Goal: Transaction & Acquisition: Purchase product/service

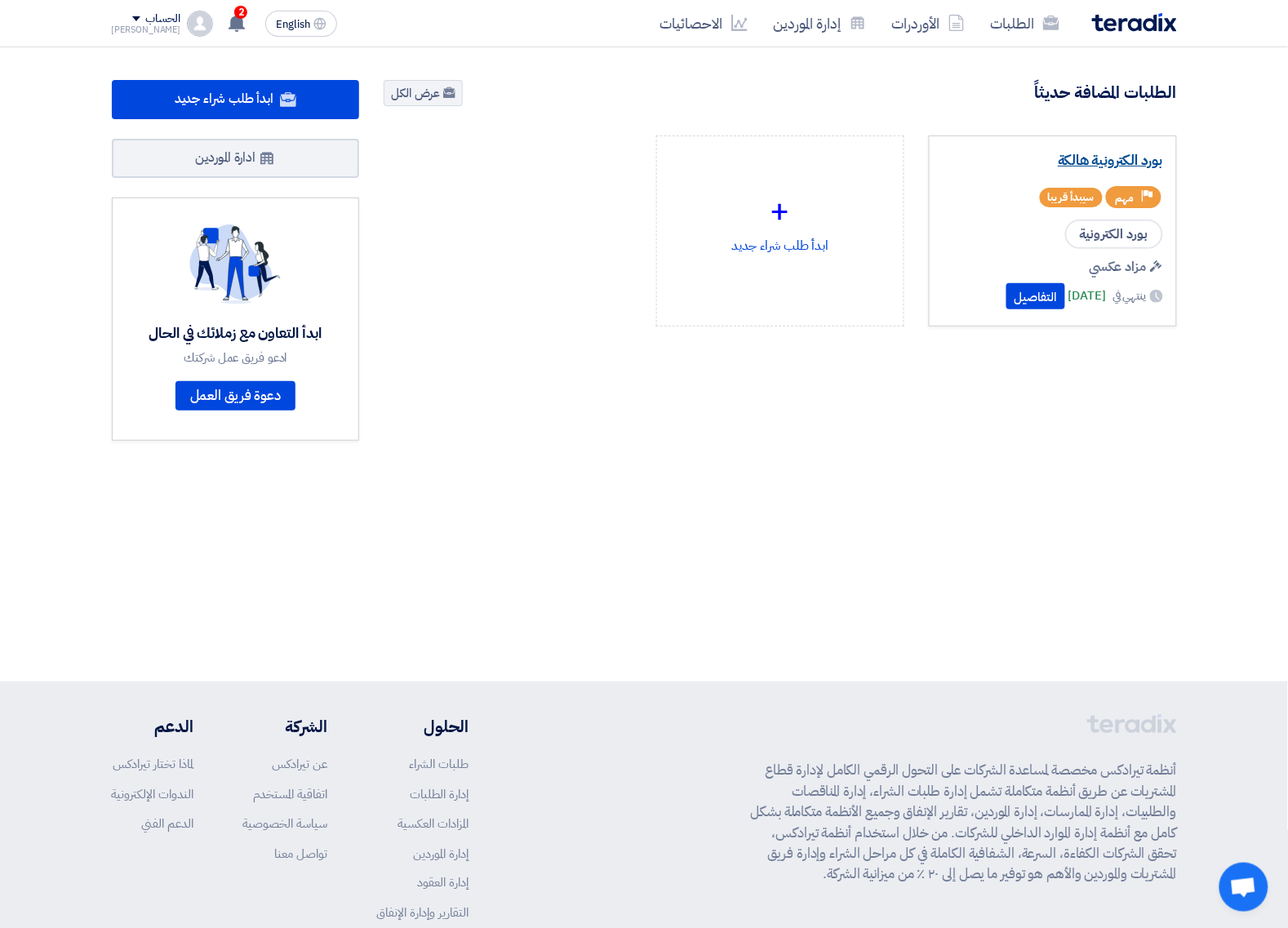
click at [1139, 168] on link "بورد الكترونية هالكة" at bounding box center [1053, 160] width 221 height 16
click at [1100, 160] on link "بورد الكترونية هالكة" at bounding box center [1053, 160] width 221 height 16
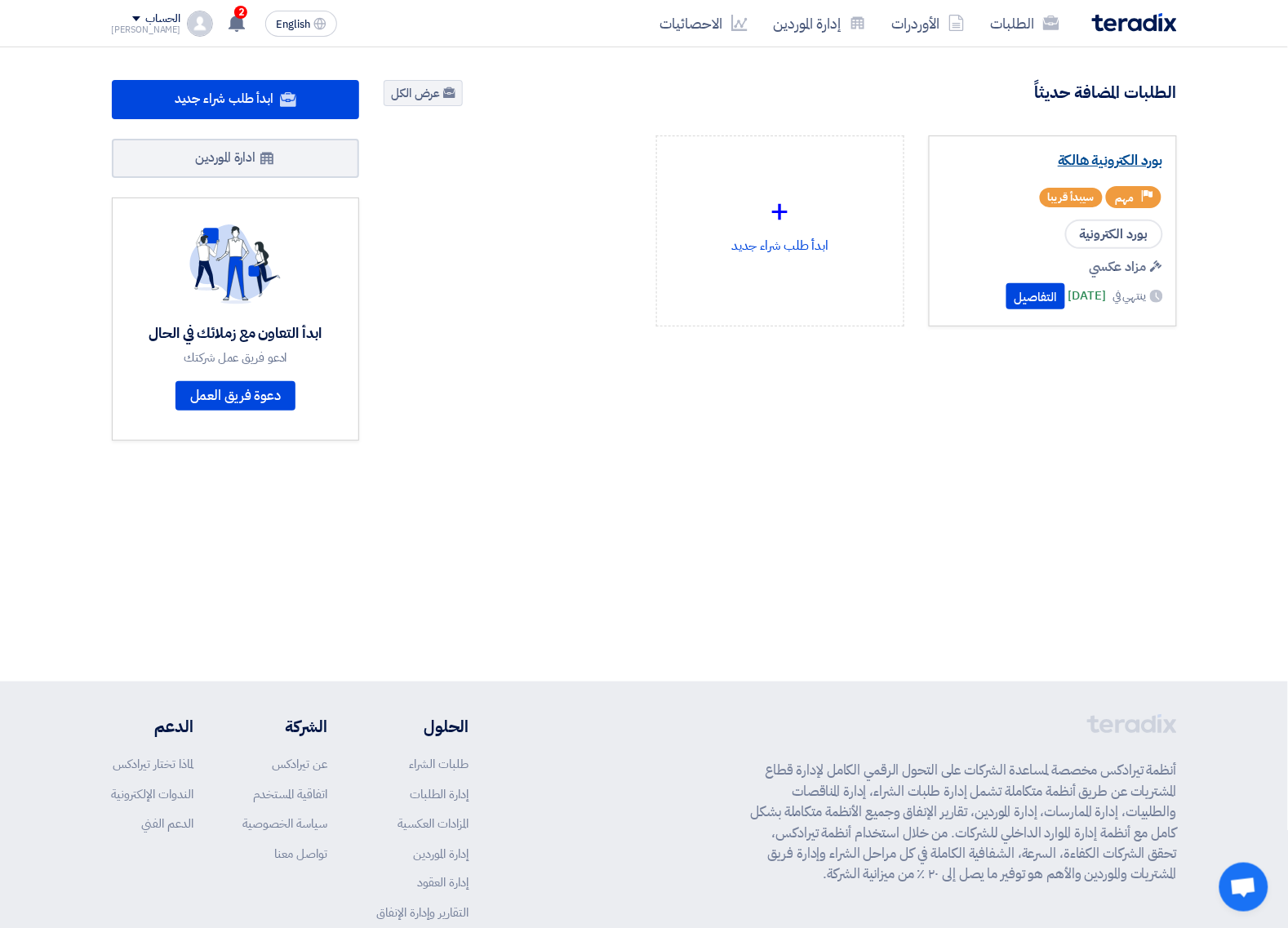
click at [1100, 160] on link "بورد الكترونية هالكة" at bounding box center [1053, 160] width 221 height 16
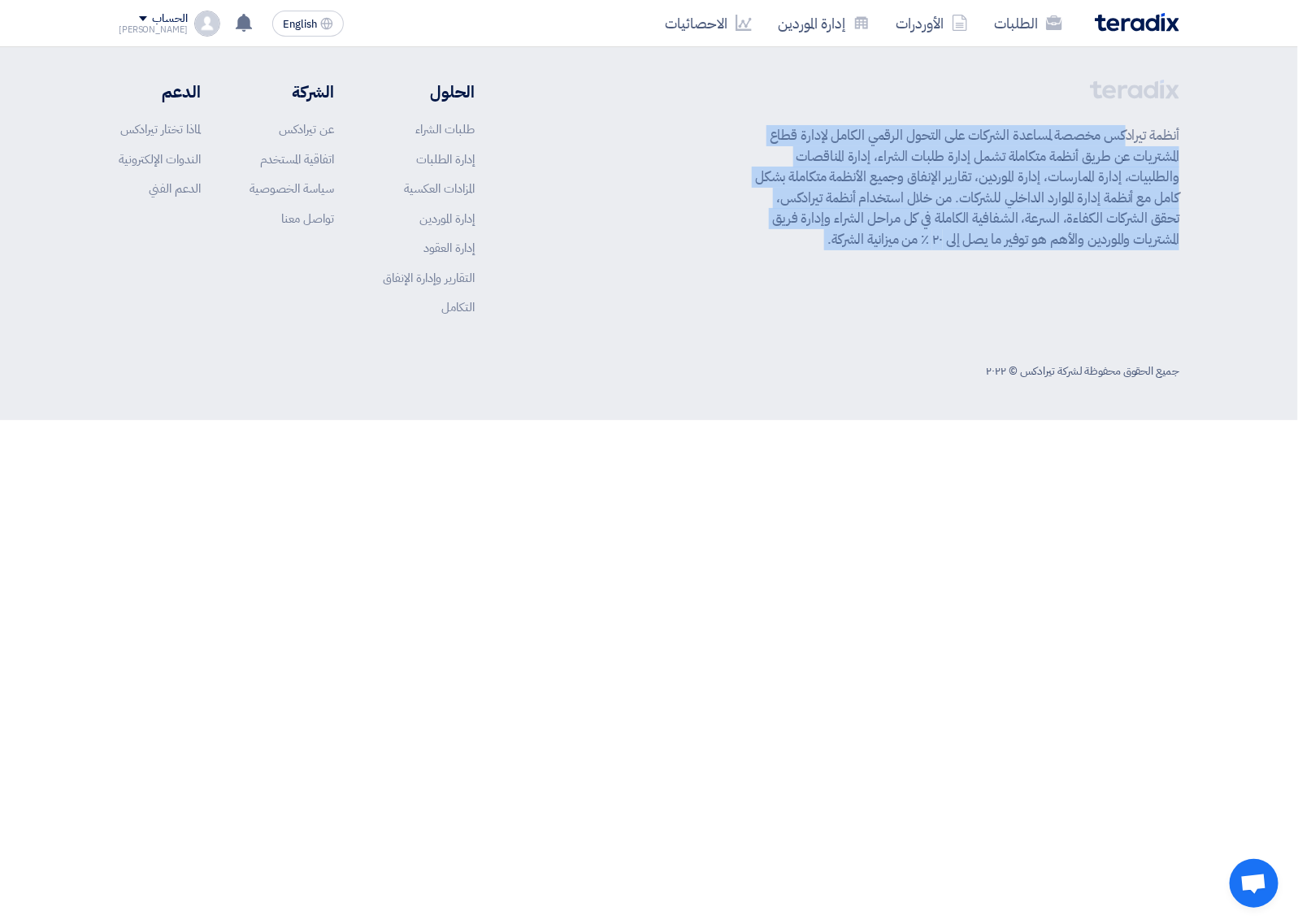
click at [1096, 159] on p "أنظمة تيرادكس مخصصة لمساعدة الشركات على التحول الرقمي الكامل لإدارة قطاع المشتر…" at bounding box center [967, 188] width 424 height 125
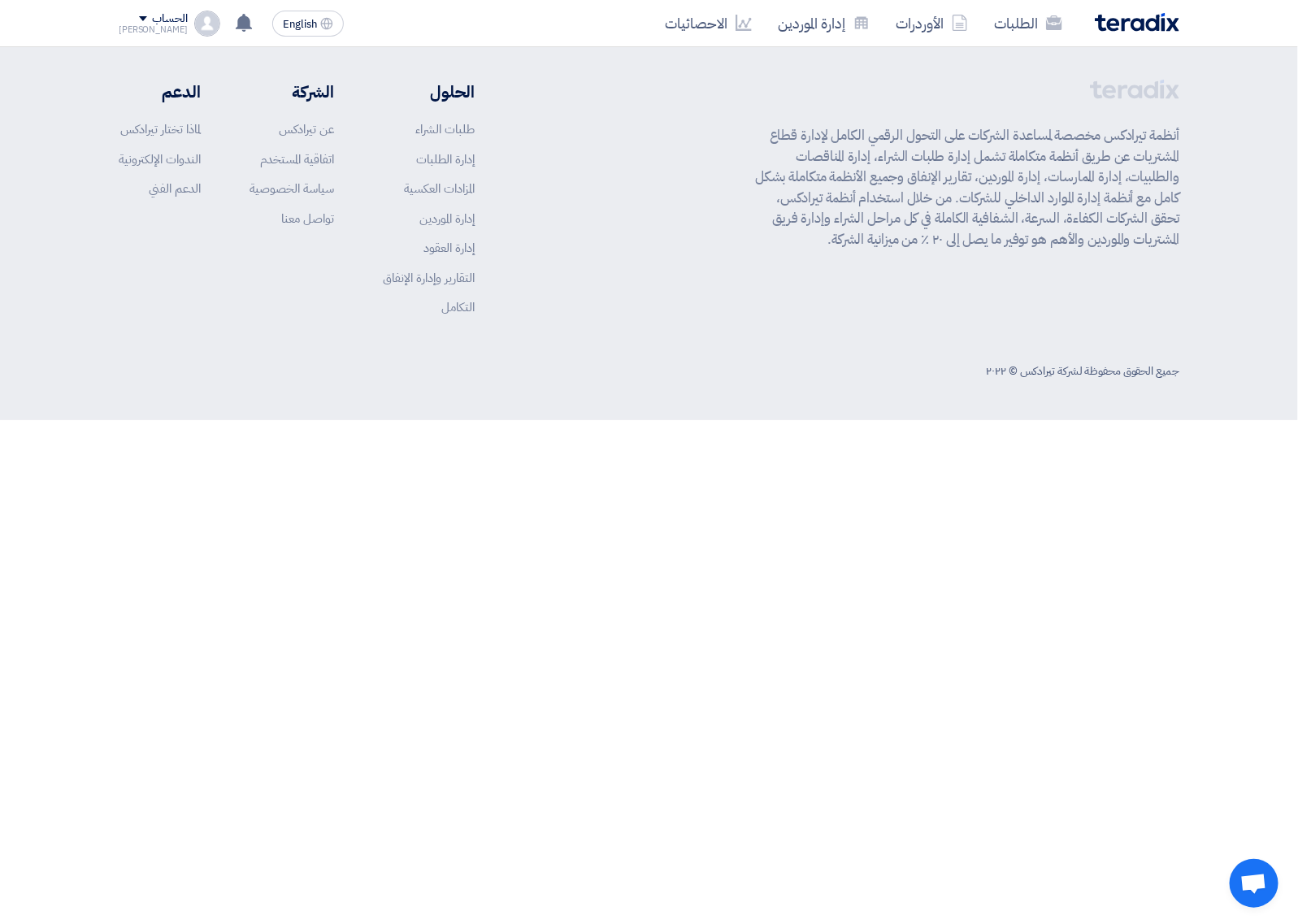
click at [692, 420] on html "الطلبات الأوردرات إدارة الموردين الاحصائيات English EN لا توجد إشعارات جديدة لد…" at bounding box center [649, 210] width 1298 height 420
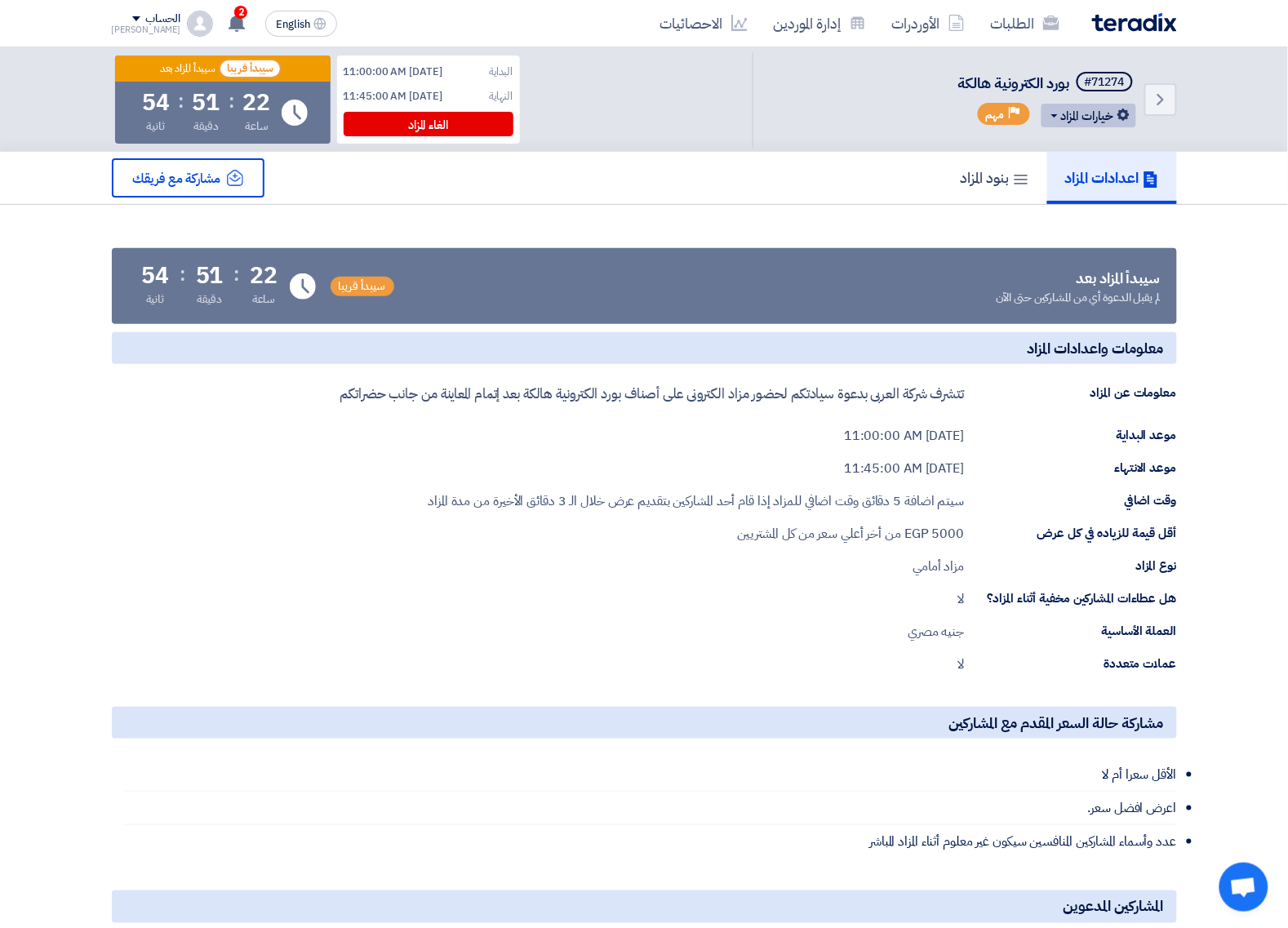
click at [1088, 119] on button "خيارات المزاد" at bounding box center [1088, 115] width 95 height 24
click at [1073, 164] on link "تعديل المزاد" at bounding box center [1085, 151] width 101 height 43
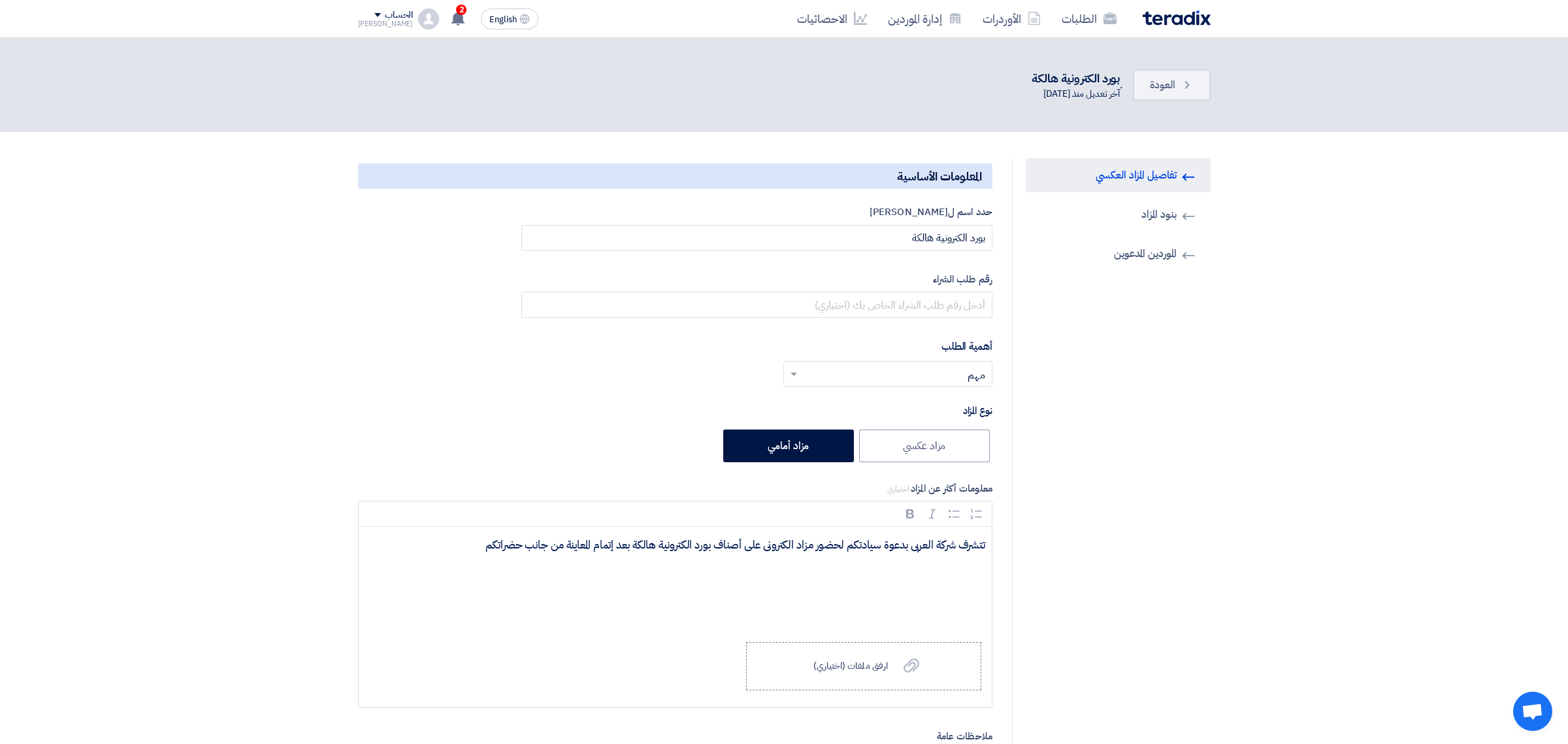
type input "9/8/2025"
type input "11"
type input "00"
click at [1043, 266] on link "Invited Suppliers الموردين المدعوين" at bounding box center [1111, 254] width 185 height 34
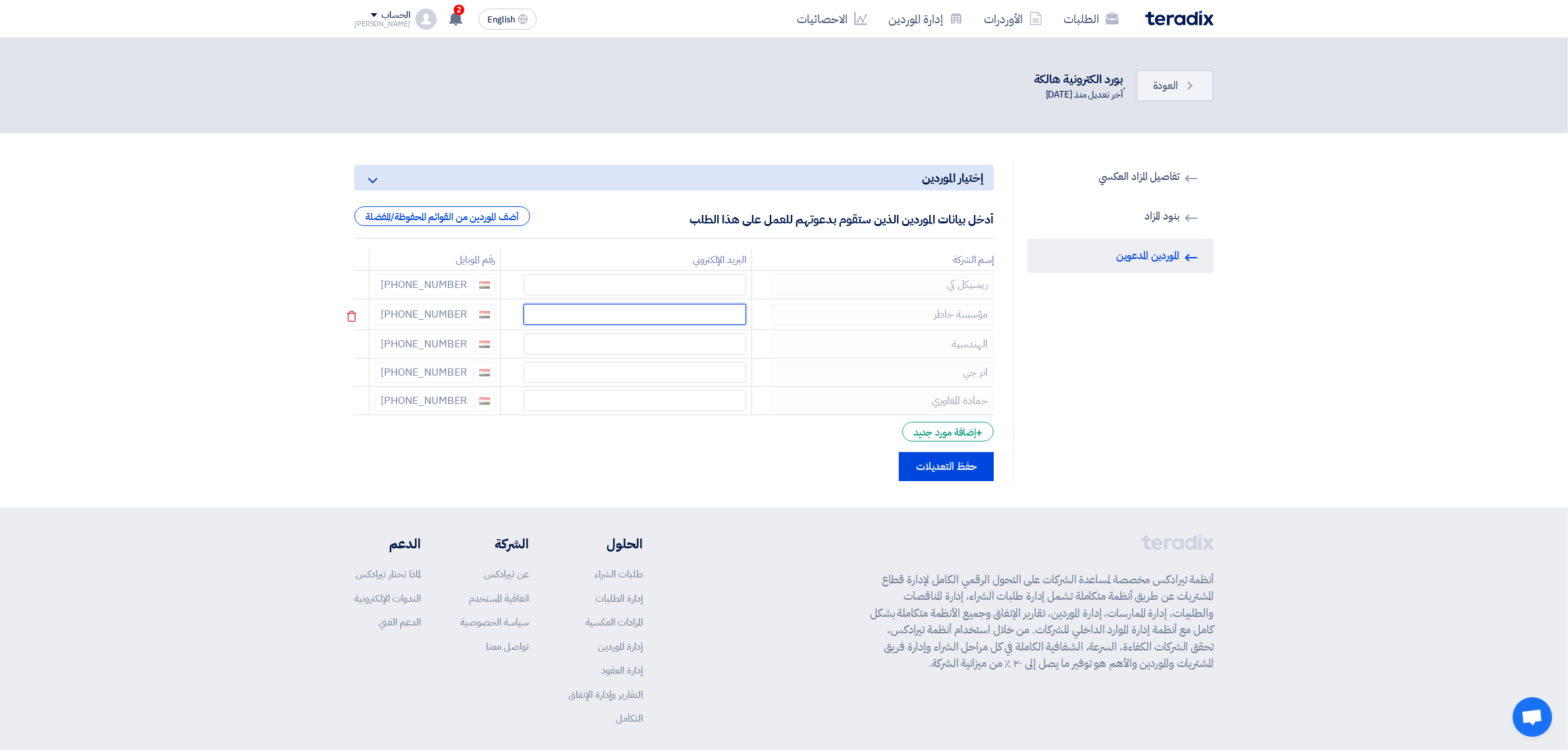
click at [695, 318] on input "text" at bounding box center [634, 314] width 222 height 21
paste input "[EMAIL_ADDRESS][DOMAIN_NAME]"
type input "[EMAIL_ADDRESS][DOMAIN_NAME]"
click at [934, 458] on button "حفظ التعديلات" at bounding box center [946, 464] width 95 height 29
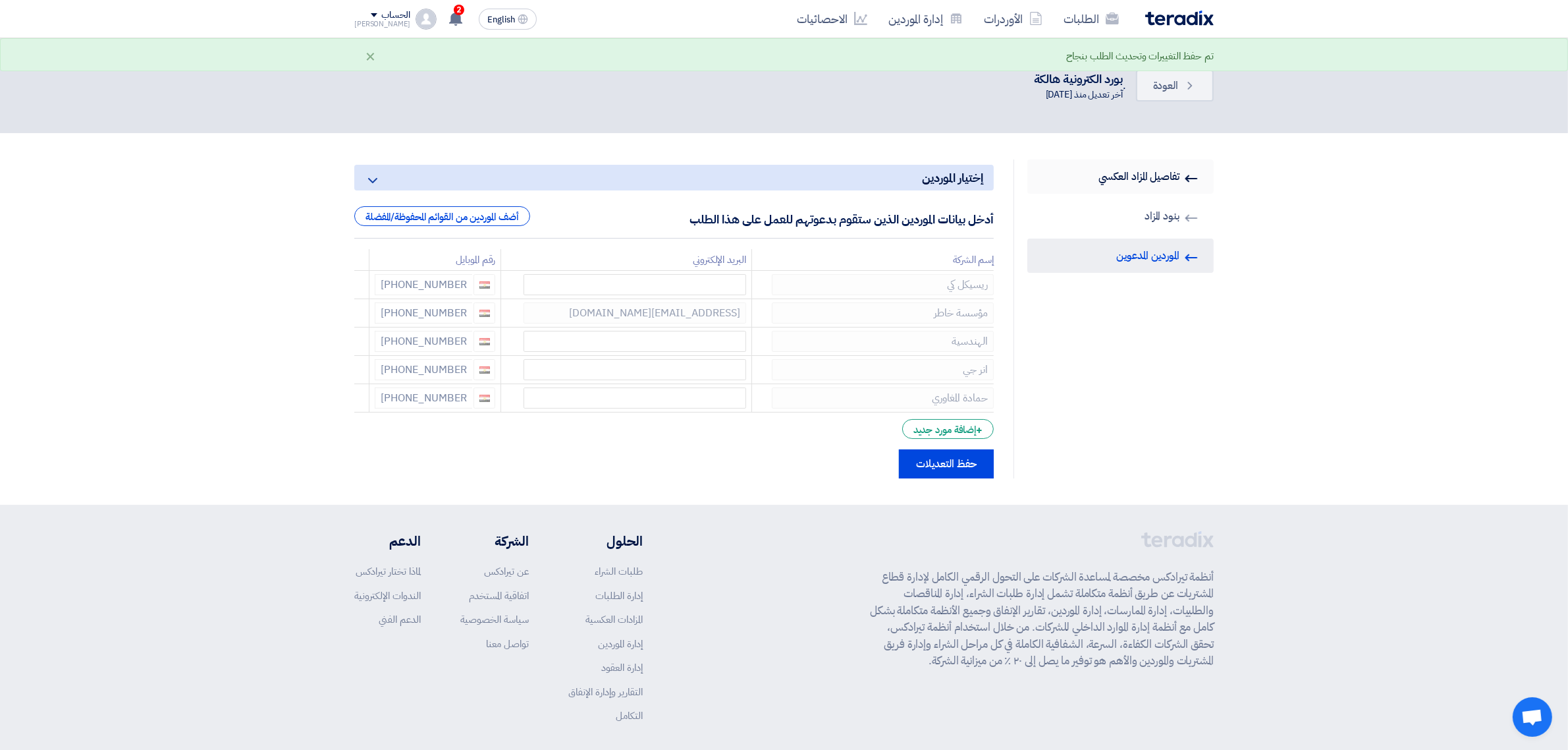
click at [1051, 178] on link "AUCTION Information تفاصيل المزاد العكسي" at bounding box center [1120, 177] width 187 height 35
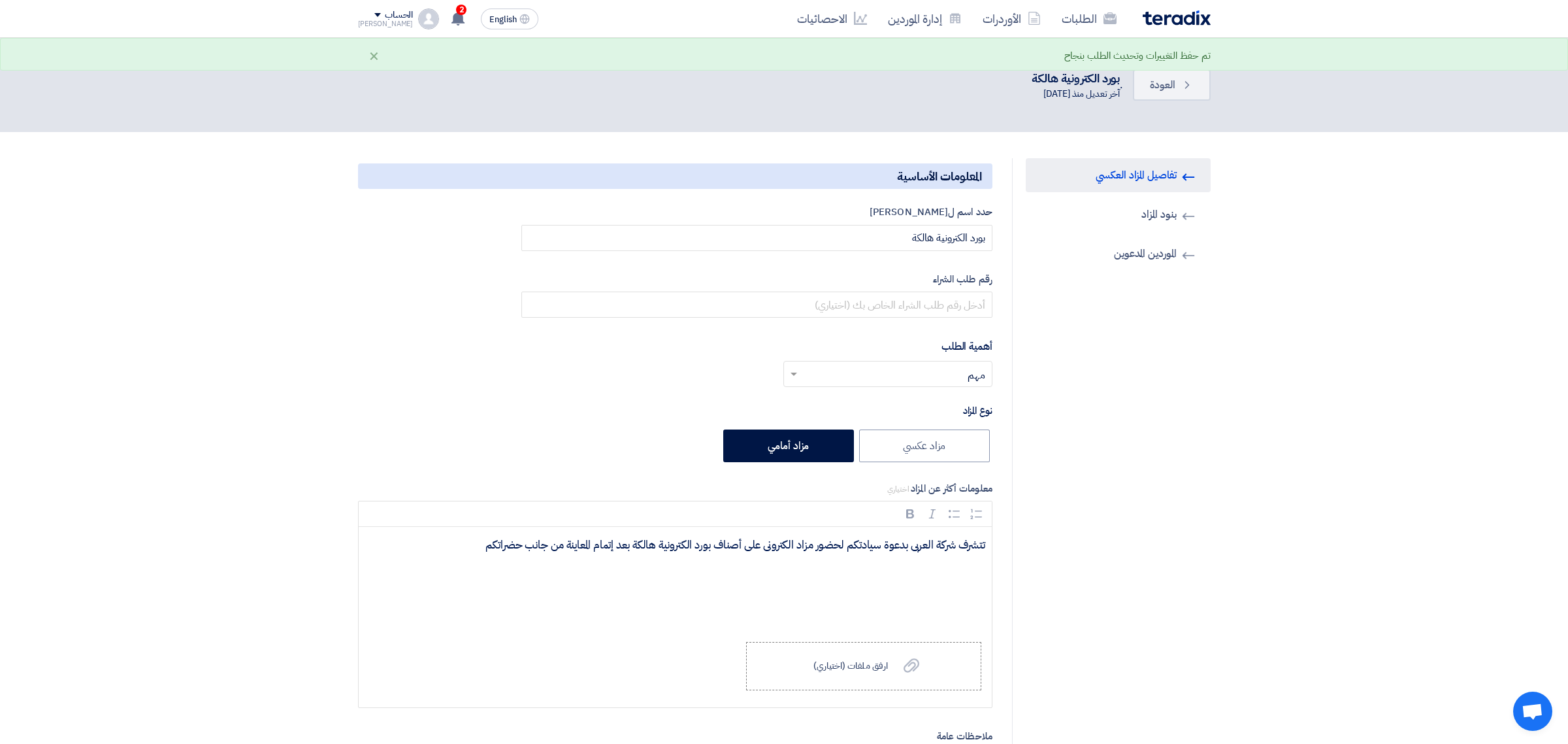
type input "9/8/2025"
type input "11"
type input "00"
click at [1043, 87] on span "العودة" at bounding box center [1157, 85] width 25 height 16
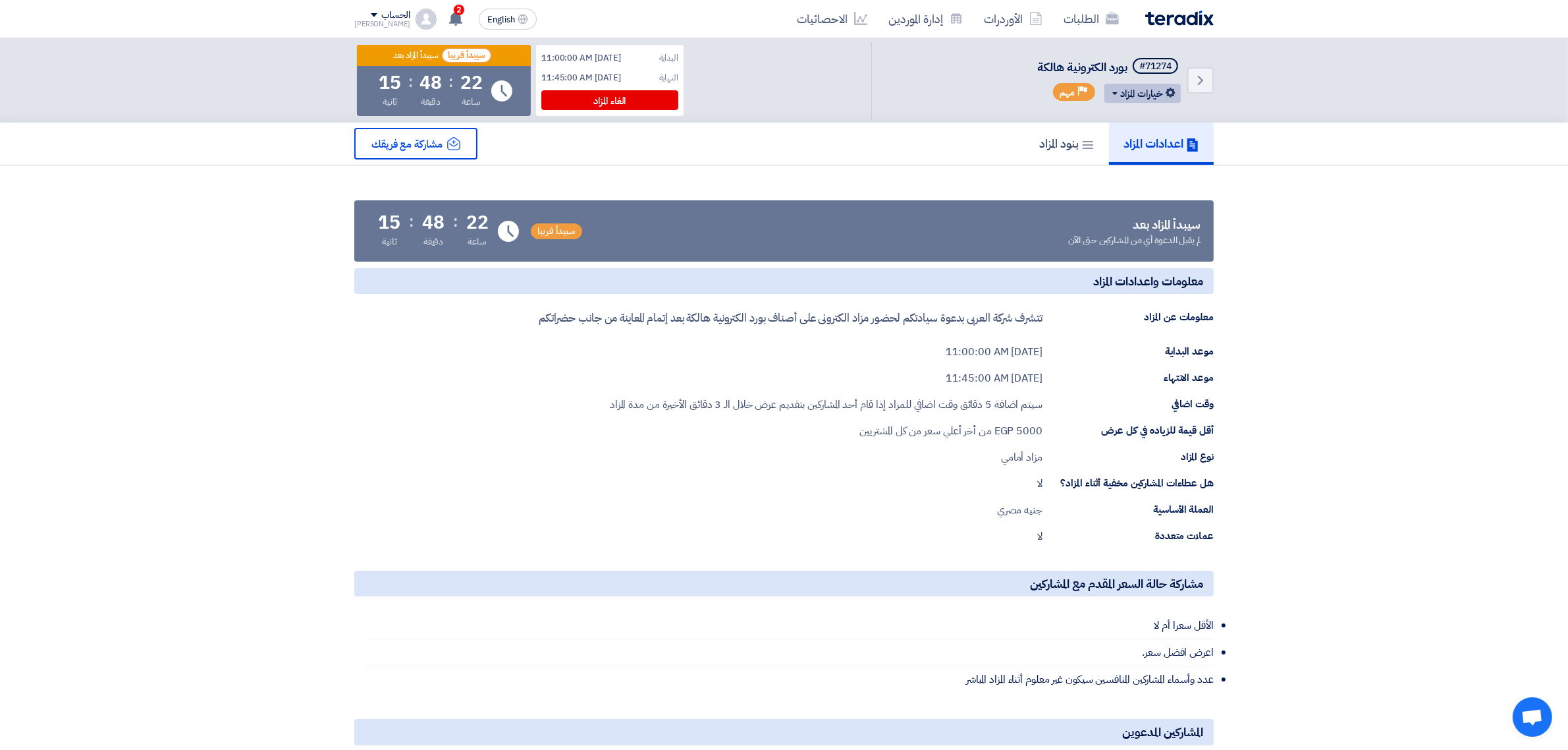
click at [1051, 93] on button "خيارات المزاد" at bounding box center [1142, 93] width 76 height 19
click at [1051, 111] on div "تعديل المزاد" at bounding box center [1139, 122] width 68 height 21
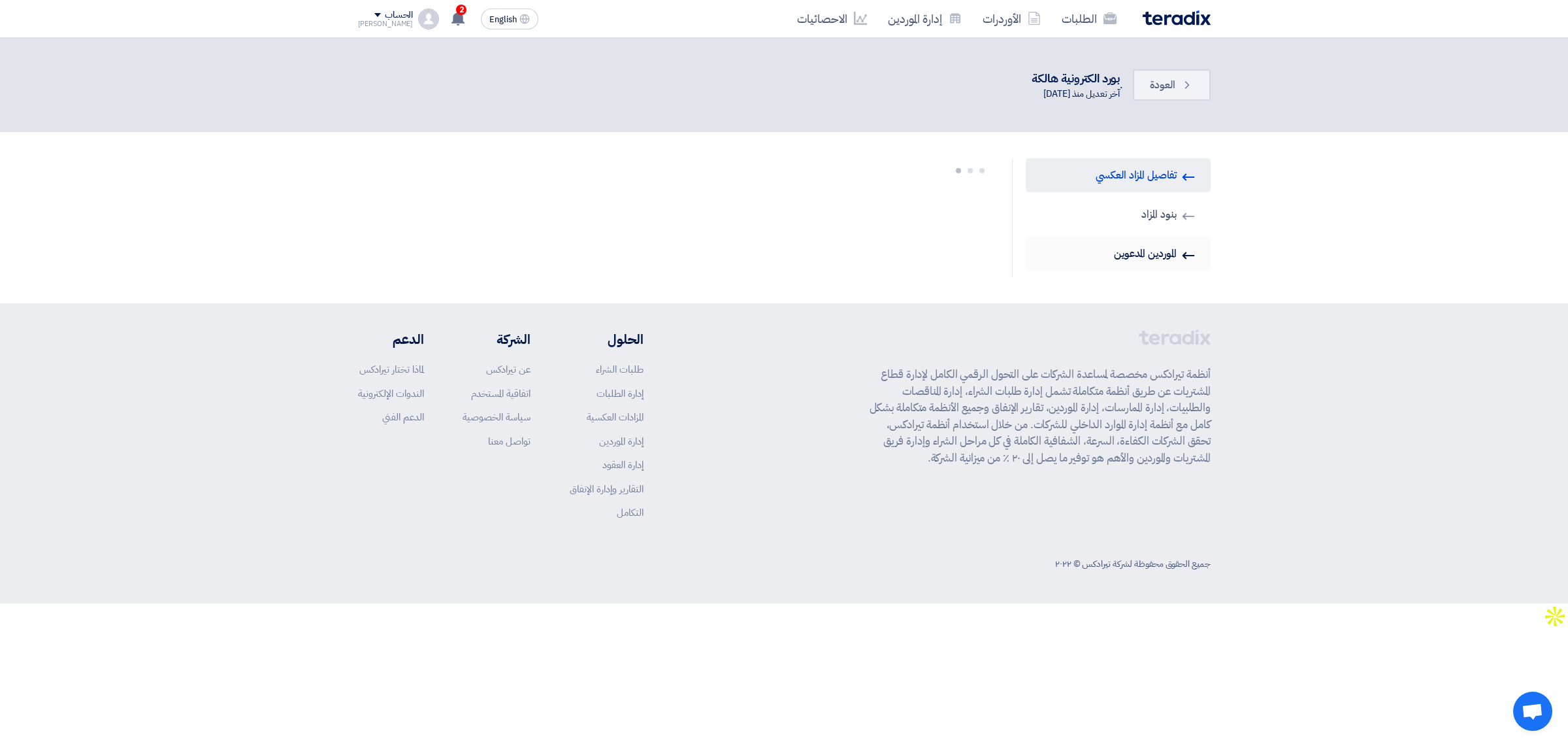
click at [1043, 243] on link "Invited Suppliers الموردين المدعوين" at bounding box center [1118, 254] width 185 height 34
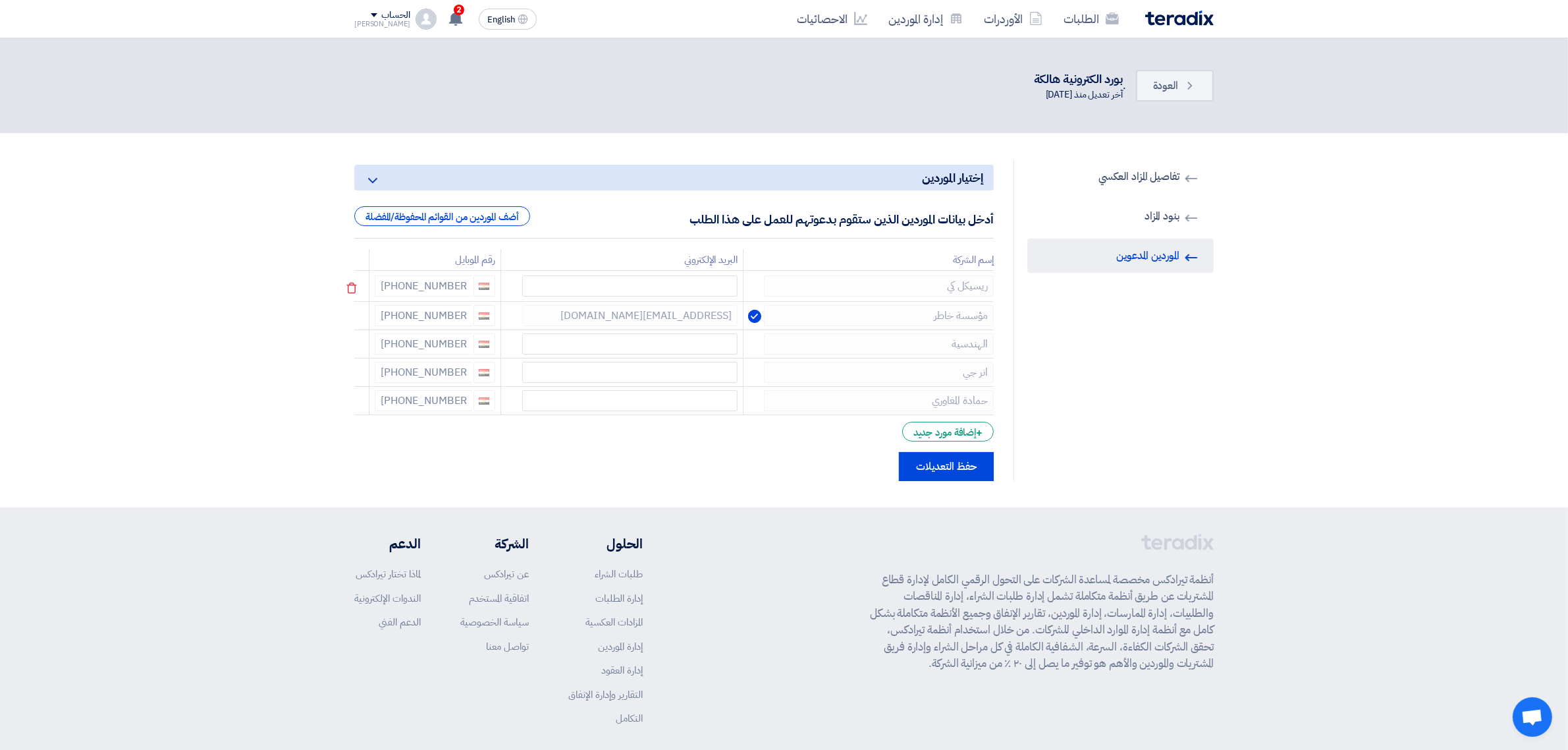
click at [408, 282] on div "+20 01099050565" at bounding box center [434, 286] width 120 height 21
click at [1051, 83] on span "العودة" at bounding box center [1166, 86] width 25 height 16
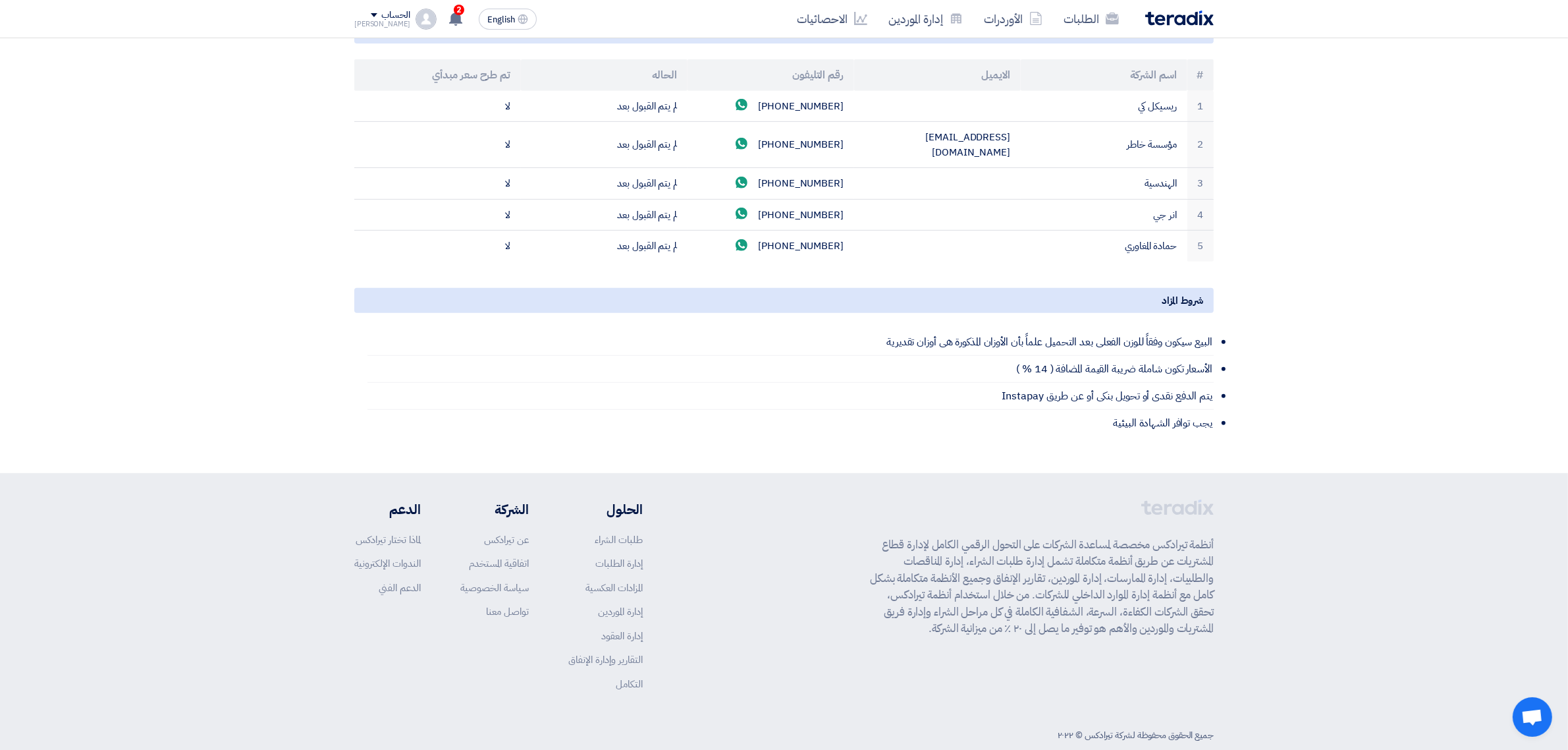
scroll to position [702, 0]
click at [667, 296] on div "شروط المزاد" at bounding box center [784, 300] width 859 height 25
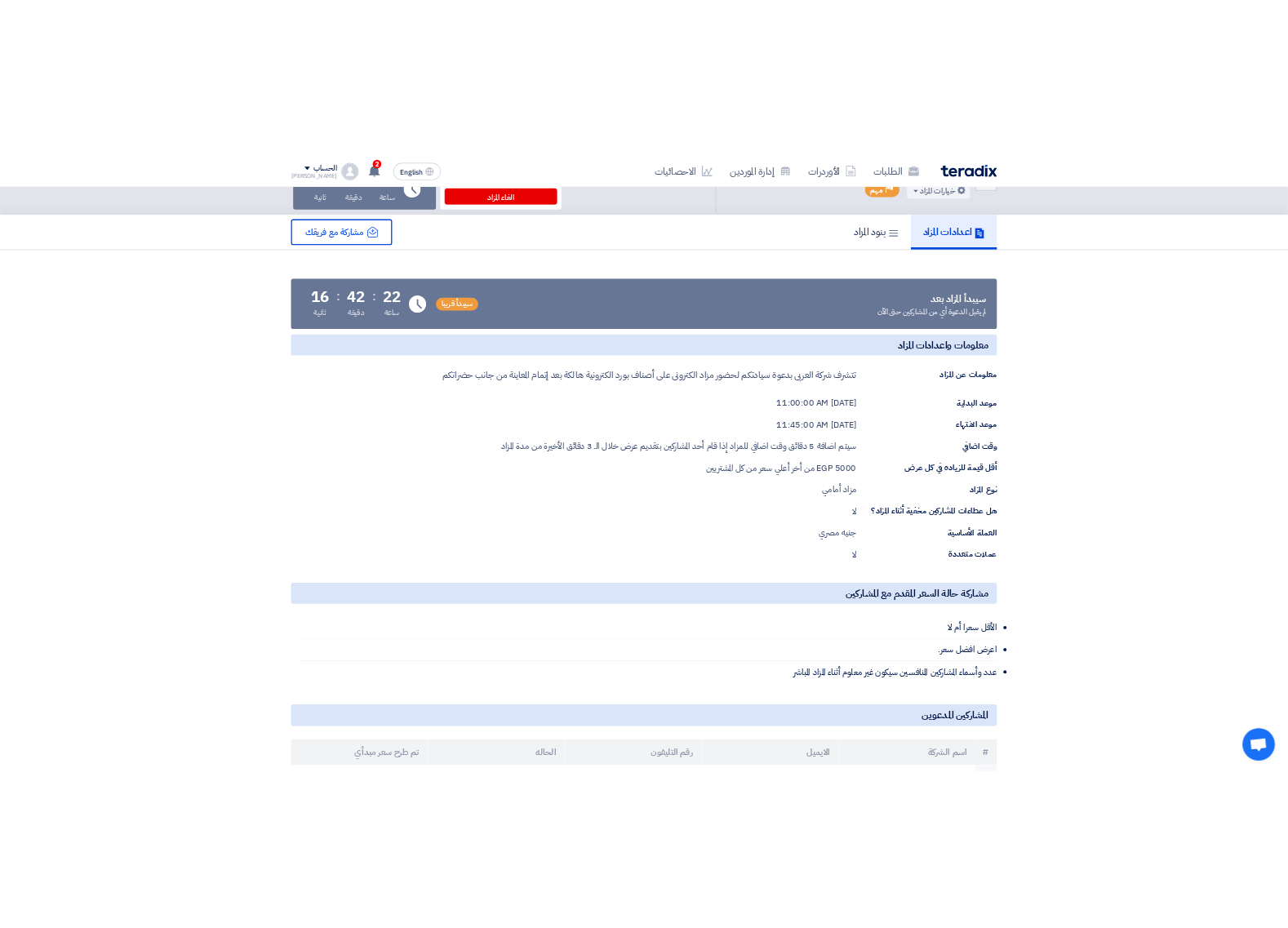
scroll to position [0, 0]
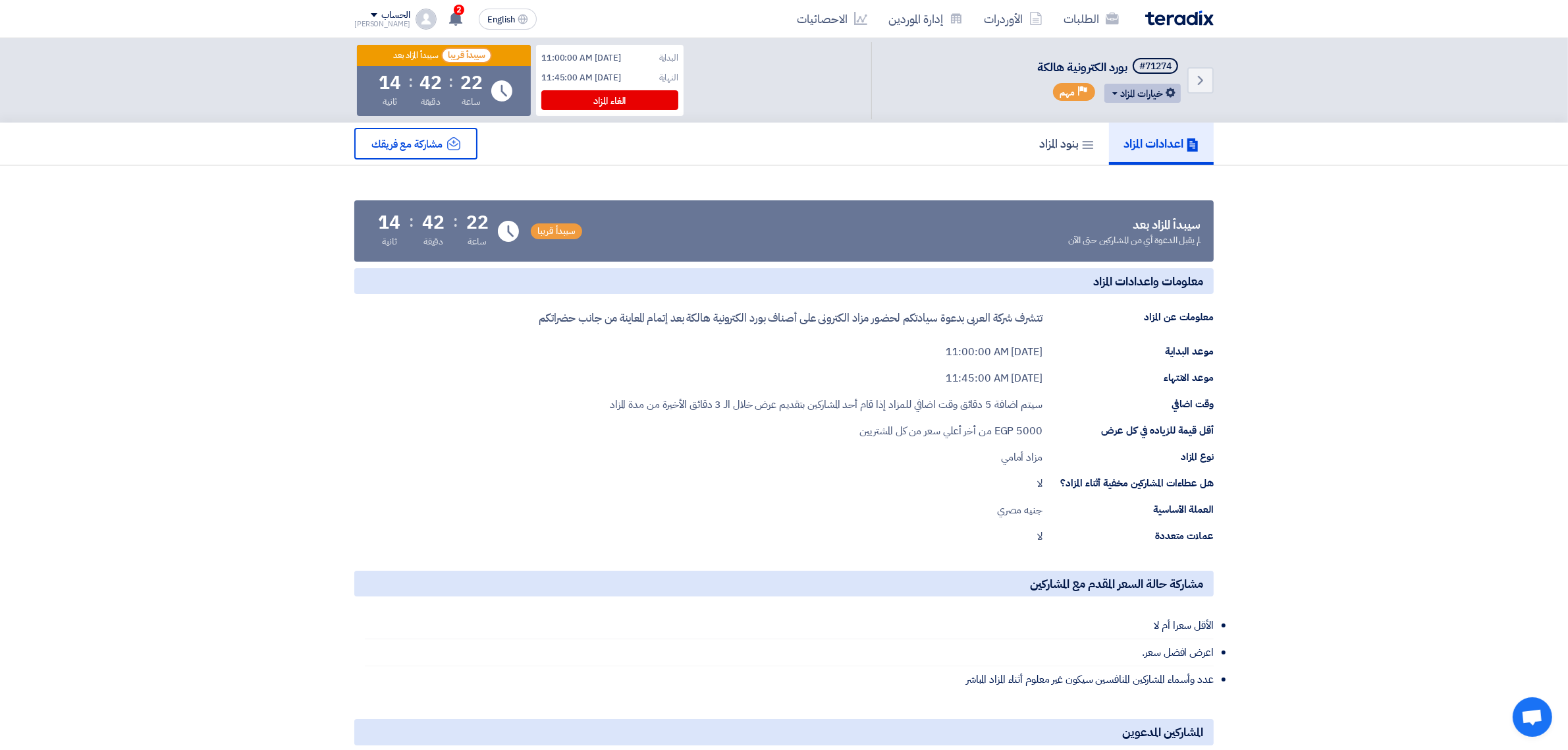
click at [1132, 92] on button "خيارات المزاد" at bounding box center [1142, 93] width 76 height 19
click at [1135, 124] on div "تعديل المزاد" at bounding box center [1139, 122] width 68 height 21
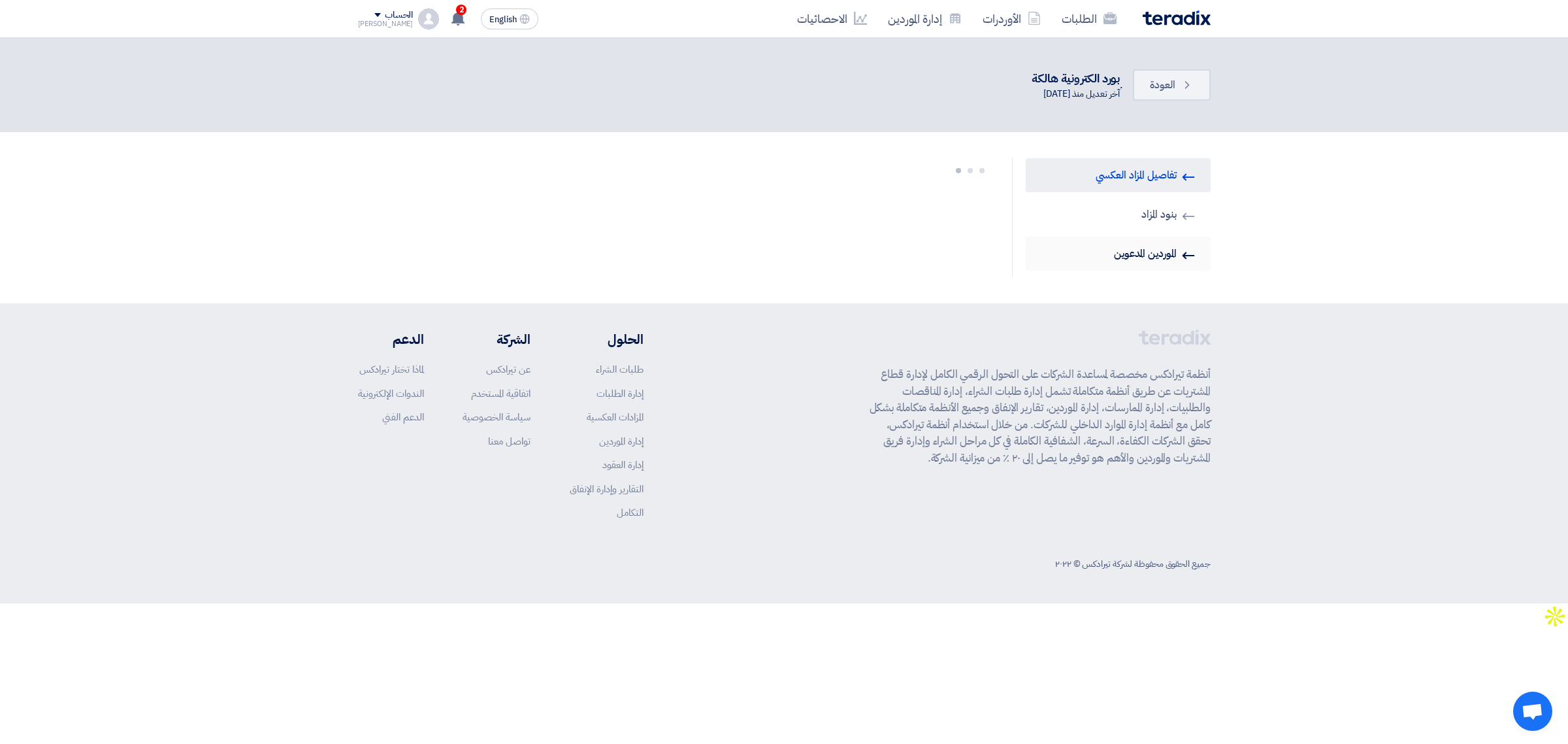
click at [1121, 239] on link "Invited Suppliers الموردين المدعوين" at bounding box center [1118, 254] width 185 height 34
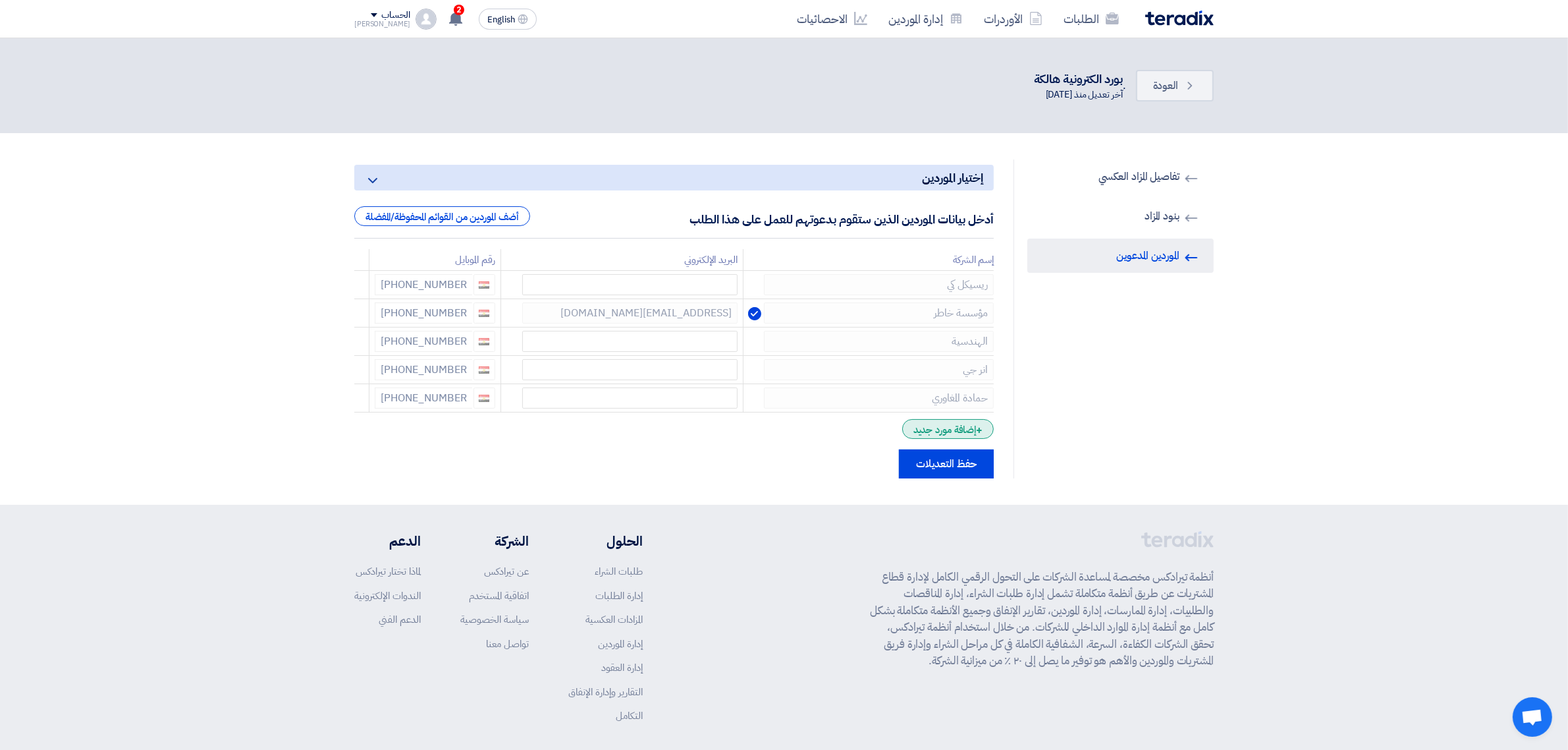
click at [963, 424] on div "+ إضافة مورد جديد" at bounding box center [948, 429] width 92 height 20
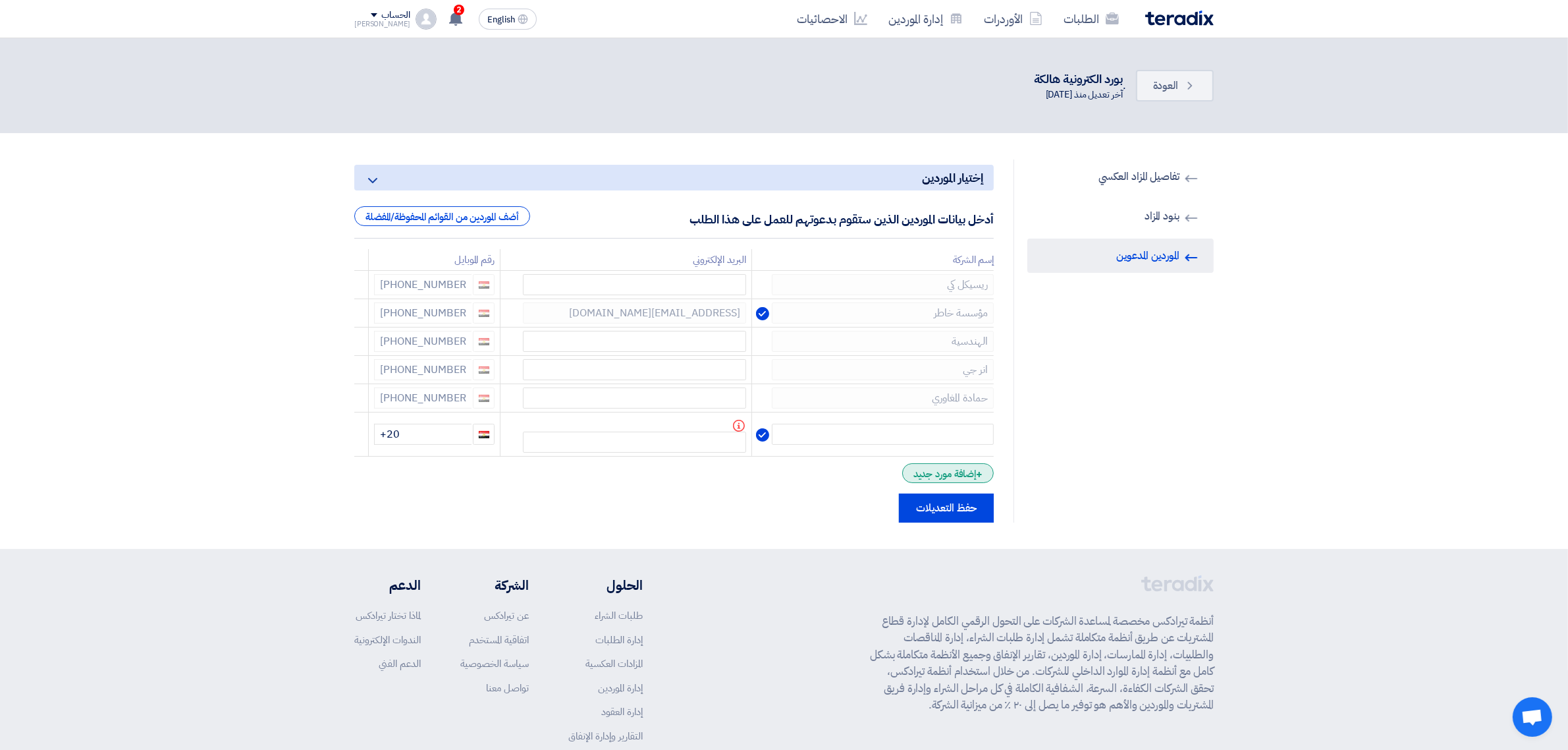
click at [967, 465] on div "+ إضافة مورد جديد" at bounding box center [948, 473] width 92 height 20
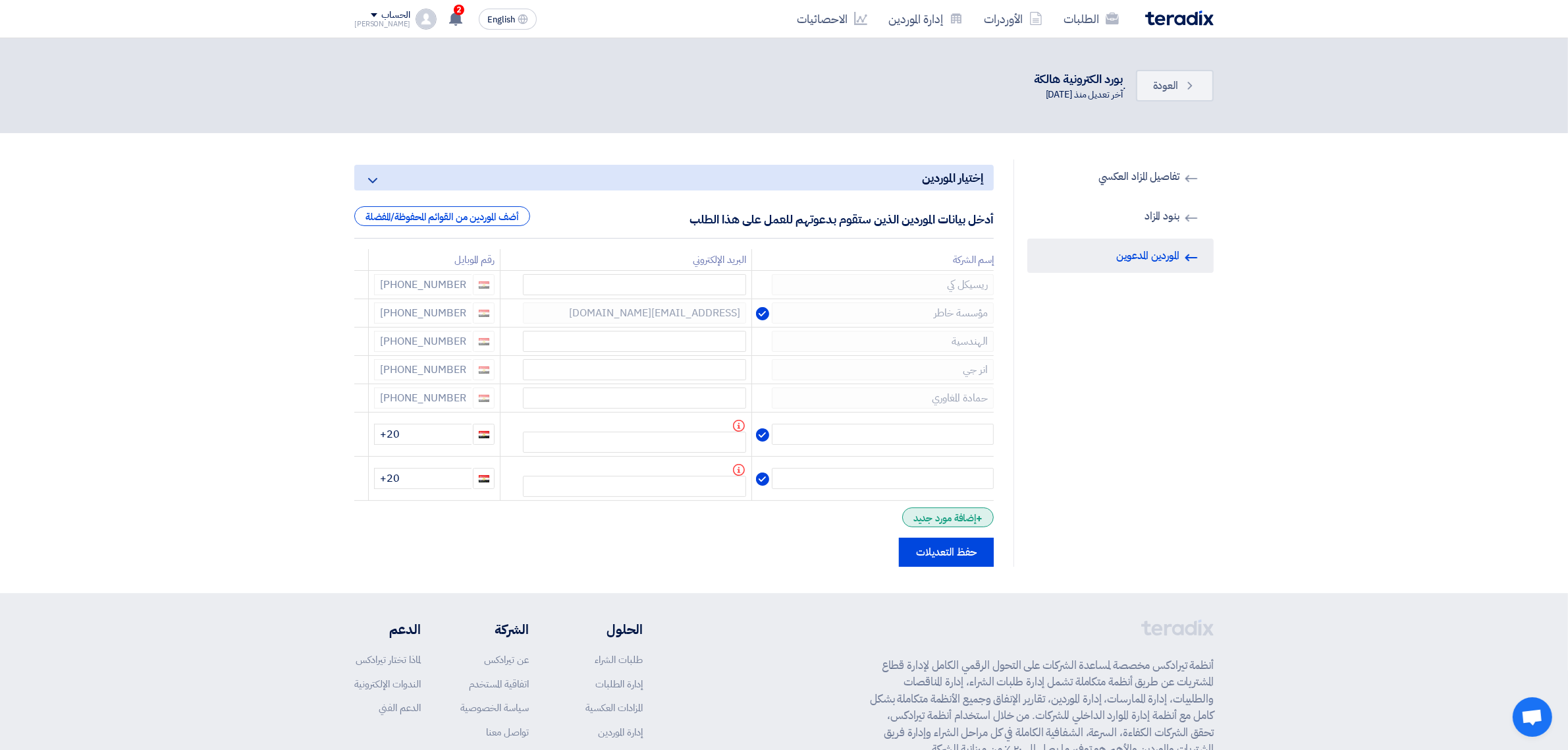
click at [964, 518] on div "+ إضافة مورد جديد" at bounding box center [948, 517] width 92 height 20
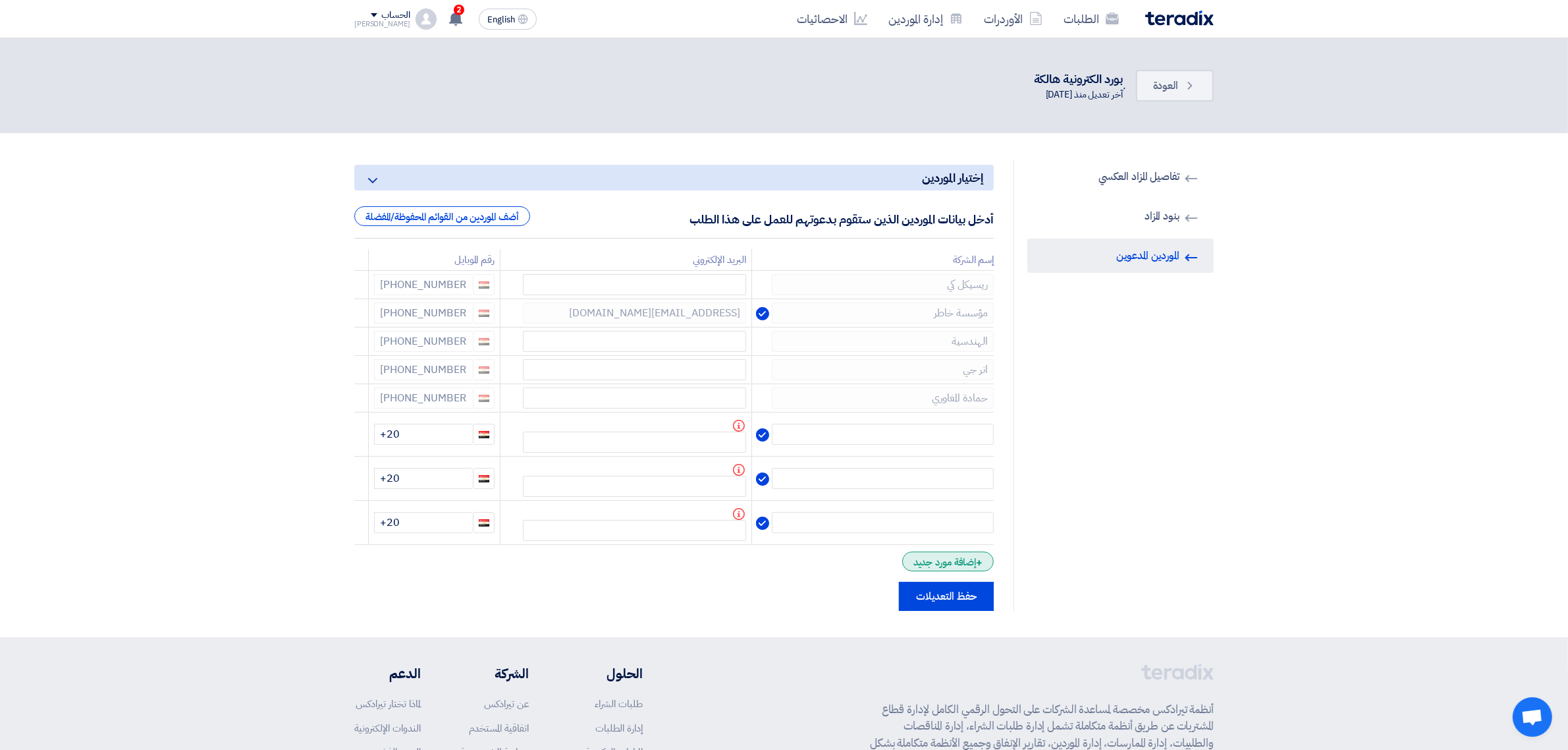
click at [965, 565] on div "+ إضافة مورد جديد" at bounding box center [948, 561] width 92 height 20
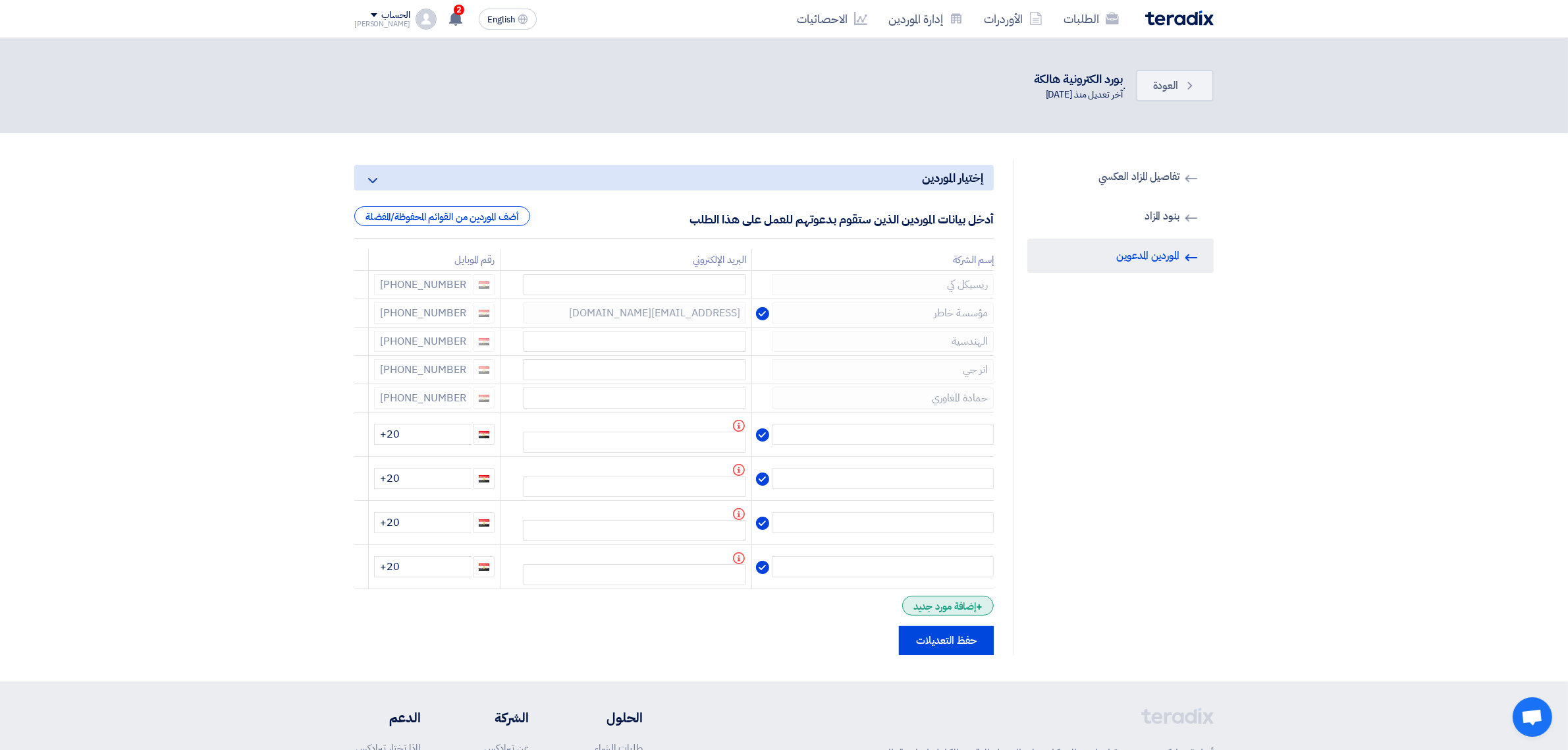
click at [956, 605] on div "+ إضافة مورد جديد" at bounding box center [948, 606] width 92 height 20
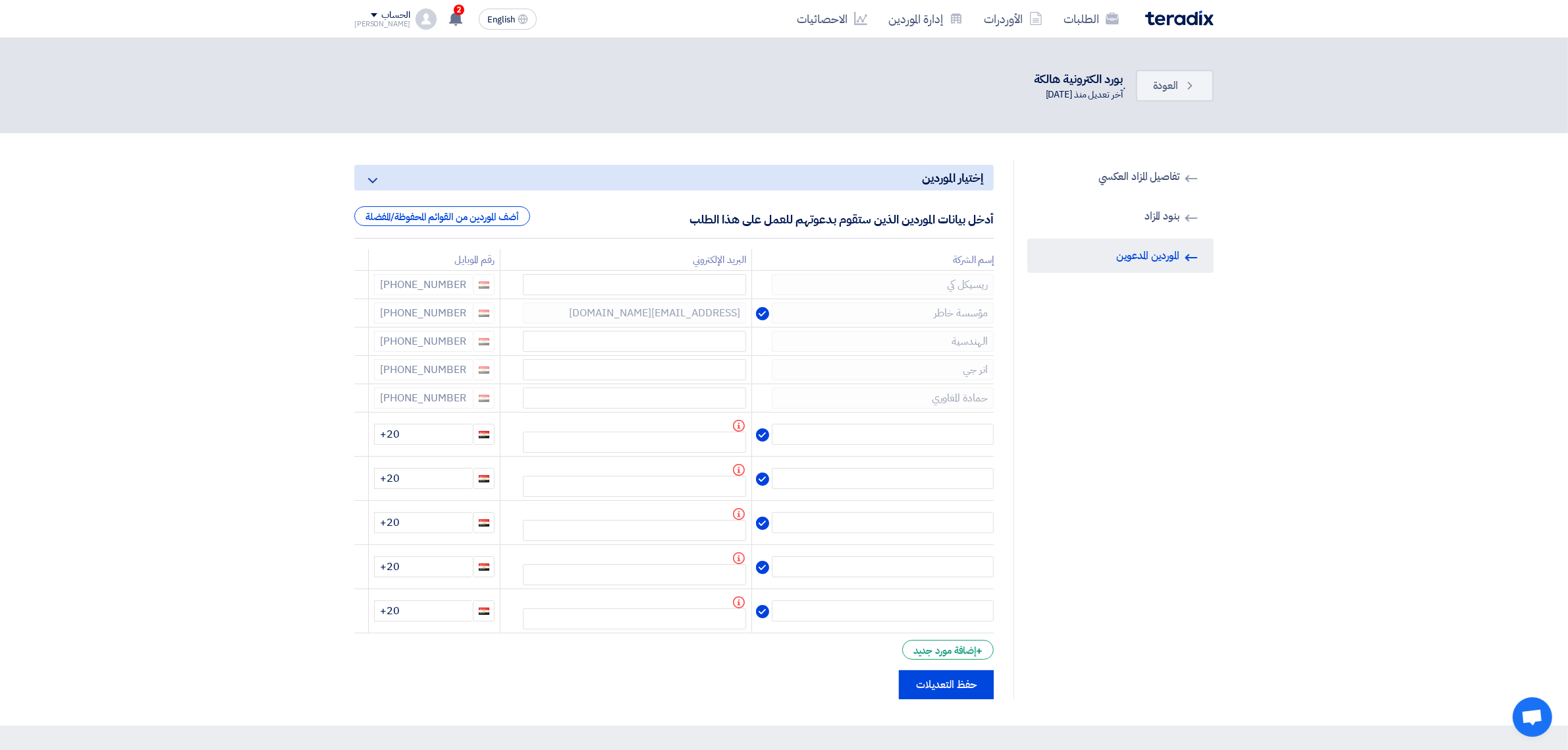
click at [0, 0] on icon at bounding box center [0, 0] width 0 height 0
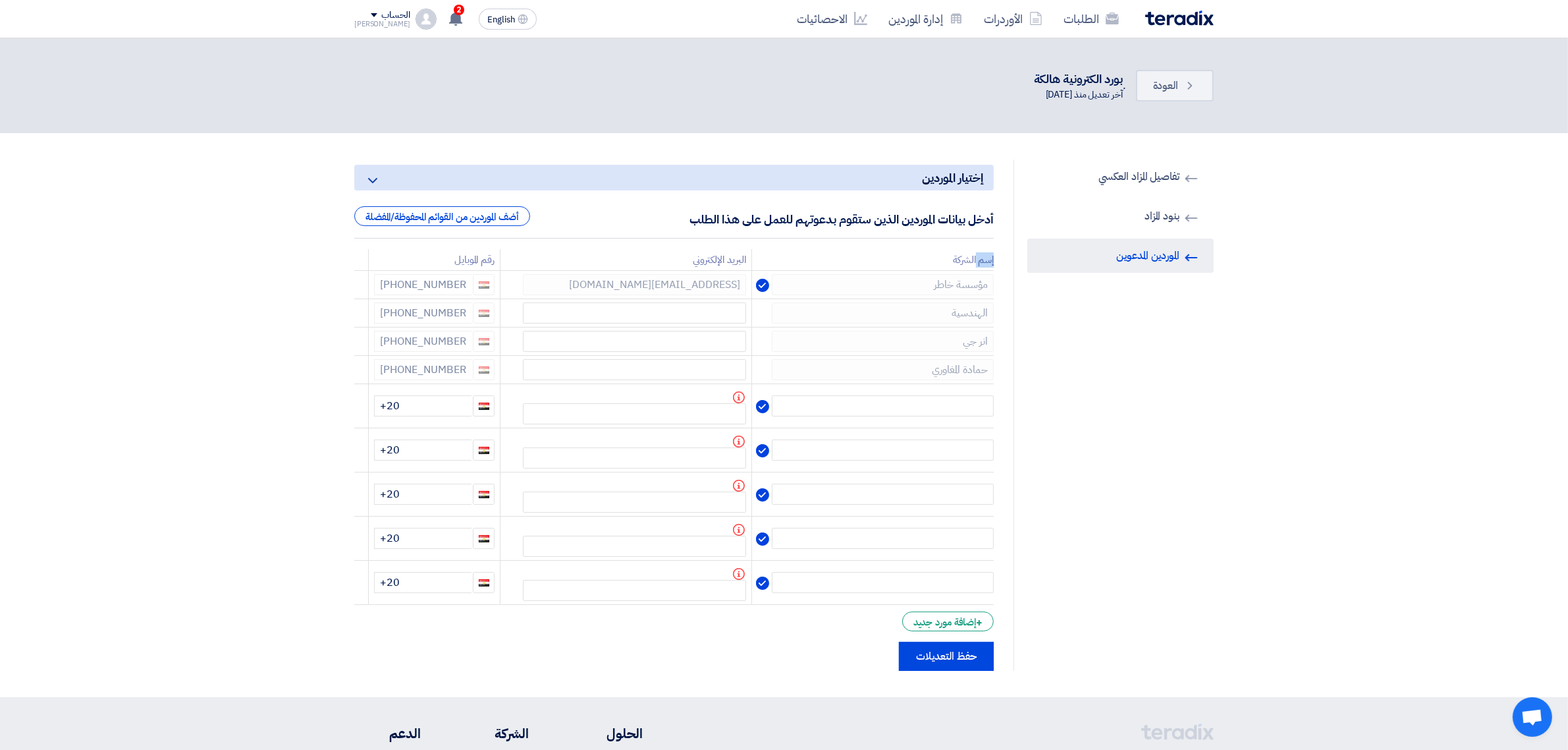
click at [353, 288] on div "إختيار الموردين Minimize/Maximize Category أدخل بيانات الموردين الذين ستقوم بدع…" at bounding box center [674, 415] width 659 height 512
click at [353, 293] on icon at bounding box center [351, 288] width 23 height 23
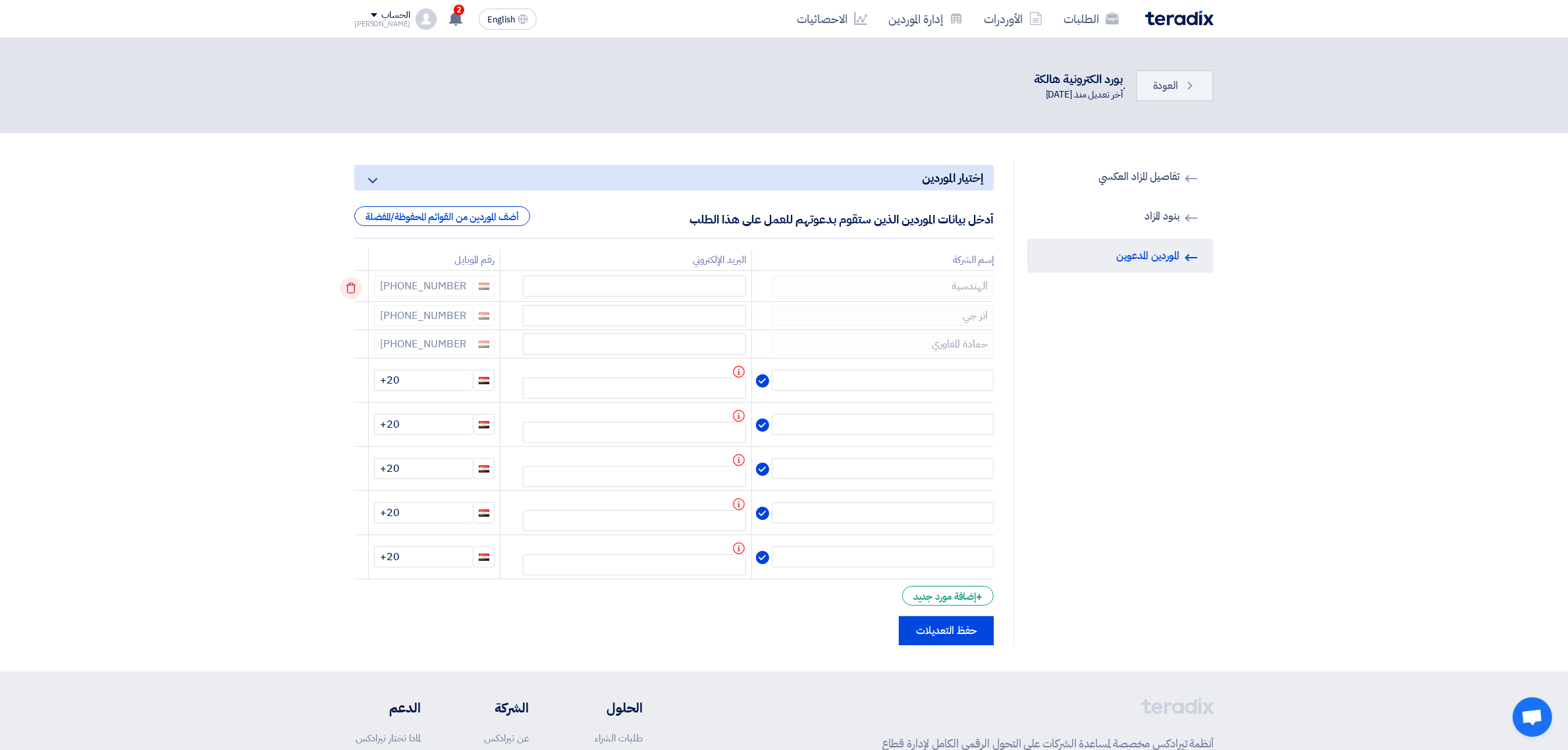
click at [353, 290] on icon at bounding box center [351, 288] width 23 height 23
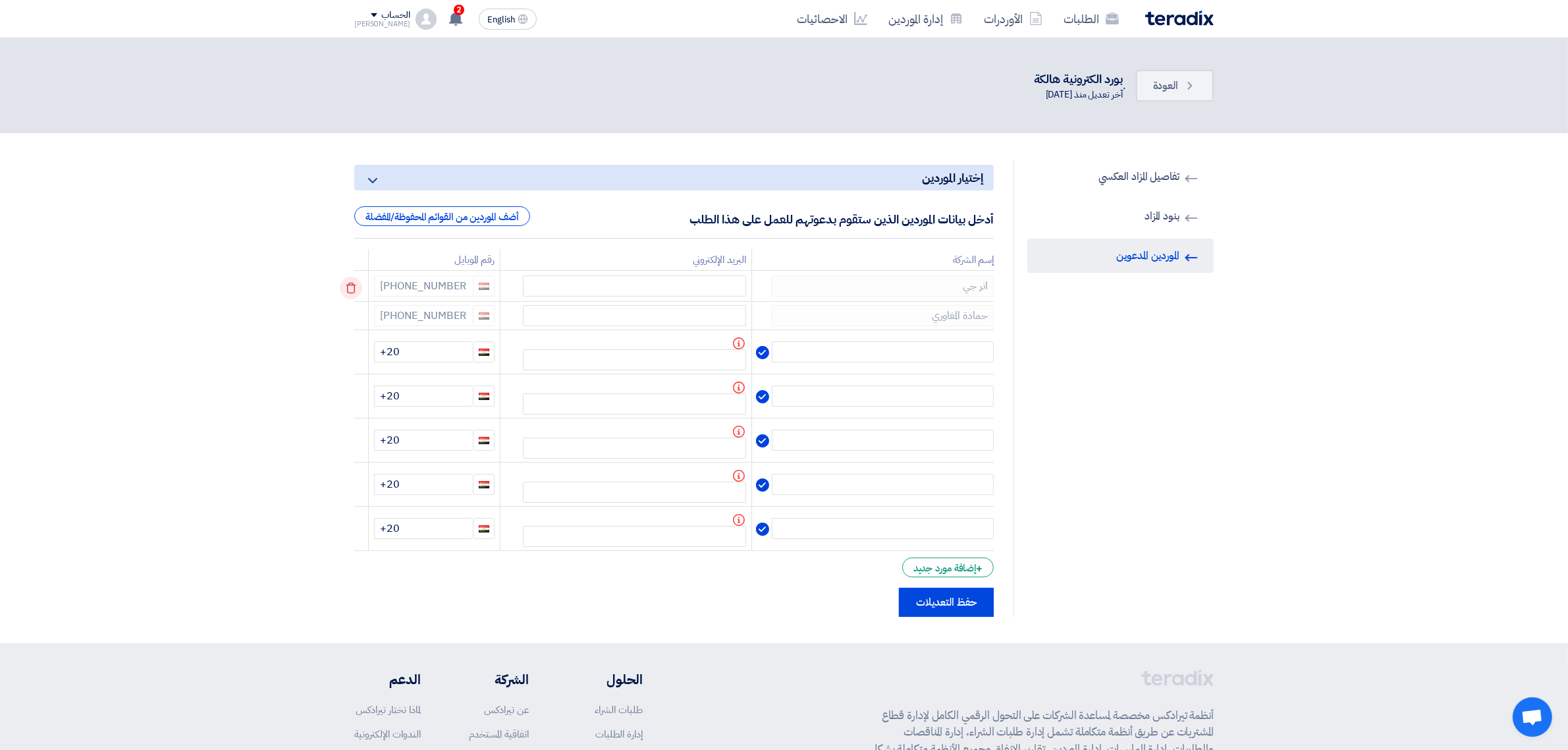
click at [351, 288] on icon at bounding box center [351, 288] width 23 height 23
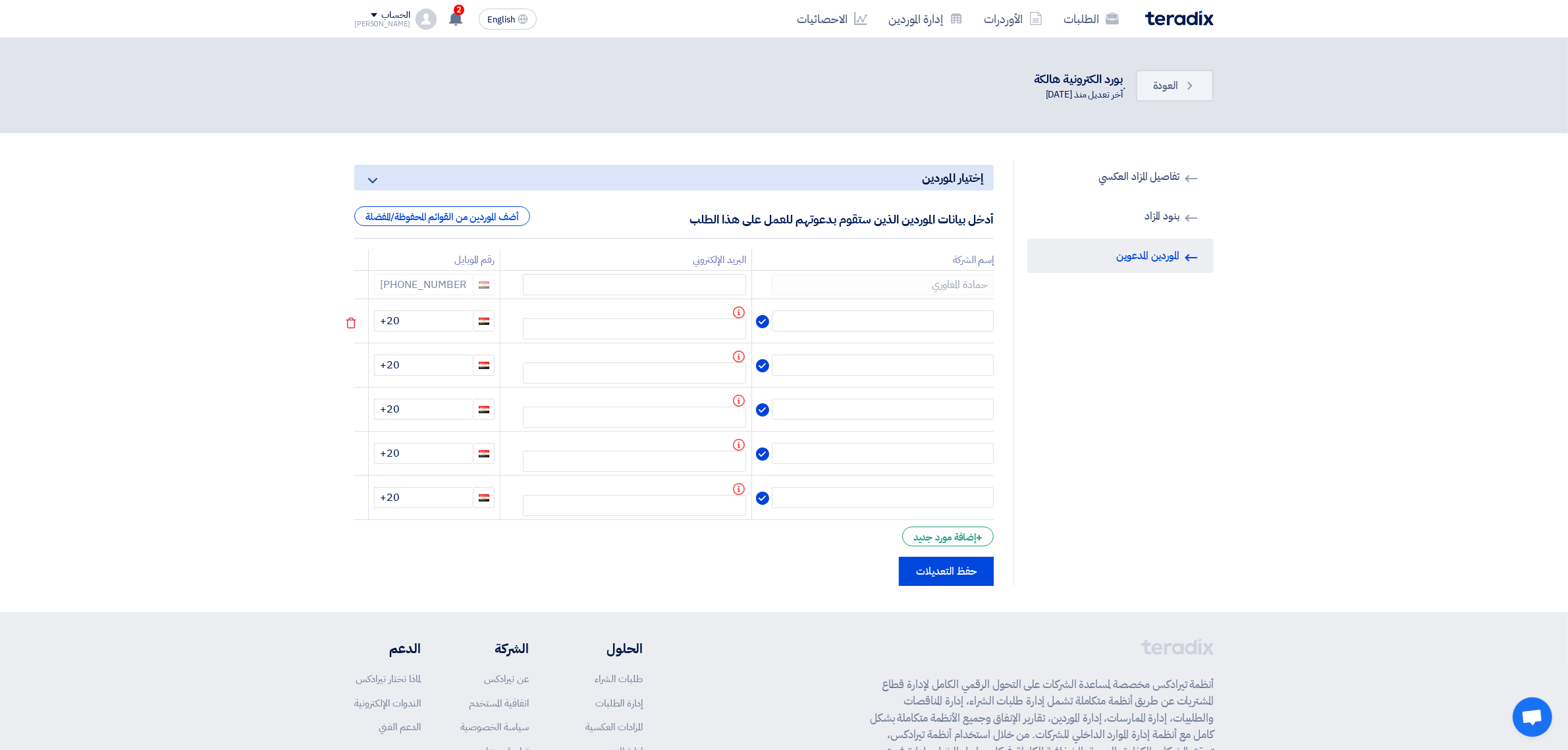
click at [0, 0] on icon at bounding box center [0, 0] width 0 height 0
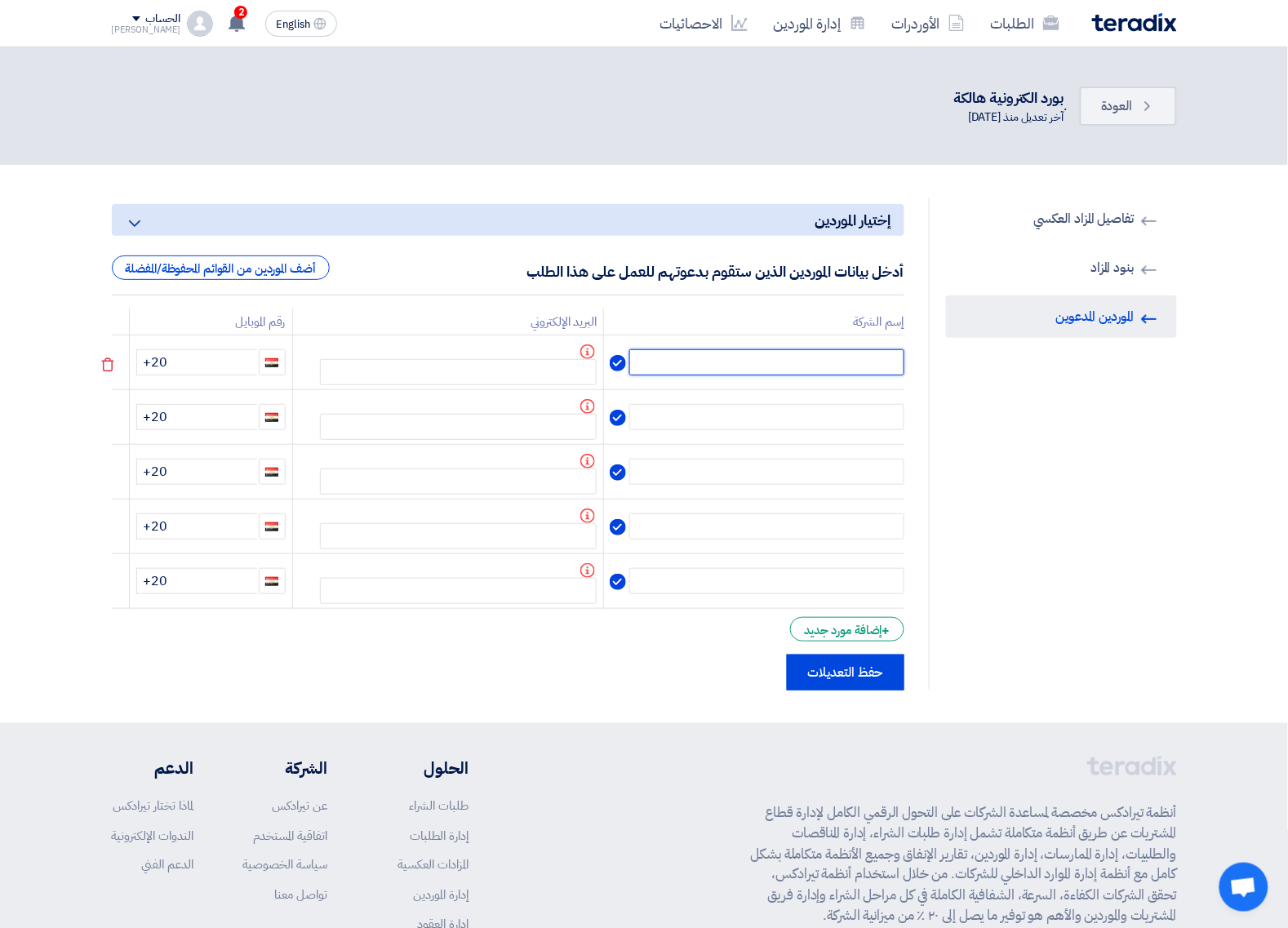
click at [875, 360] on input "text" at bounding box center [767, 362] width 275 height 26
paste input "ريسيكل كي"
type input "ريسيكل كي"
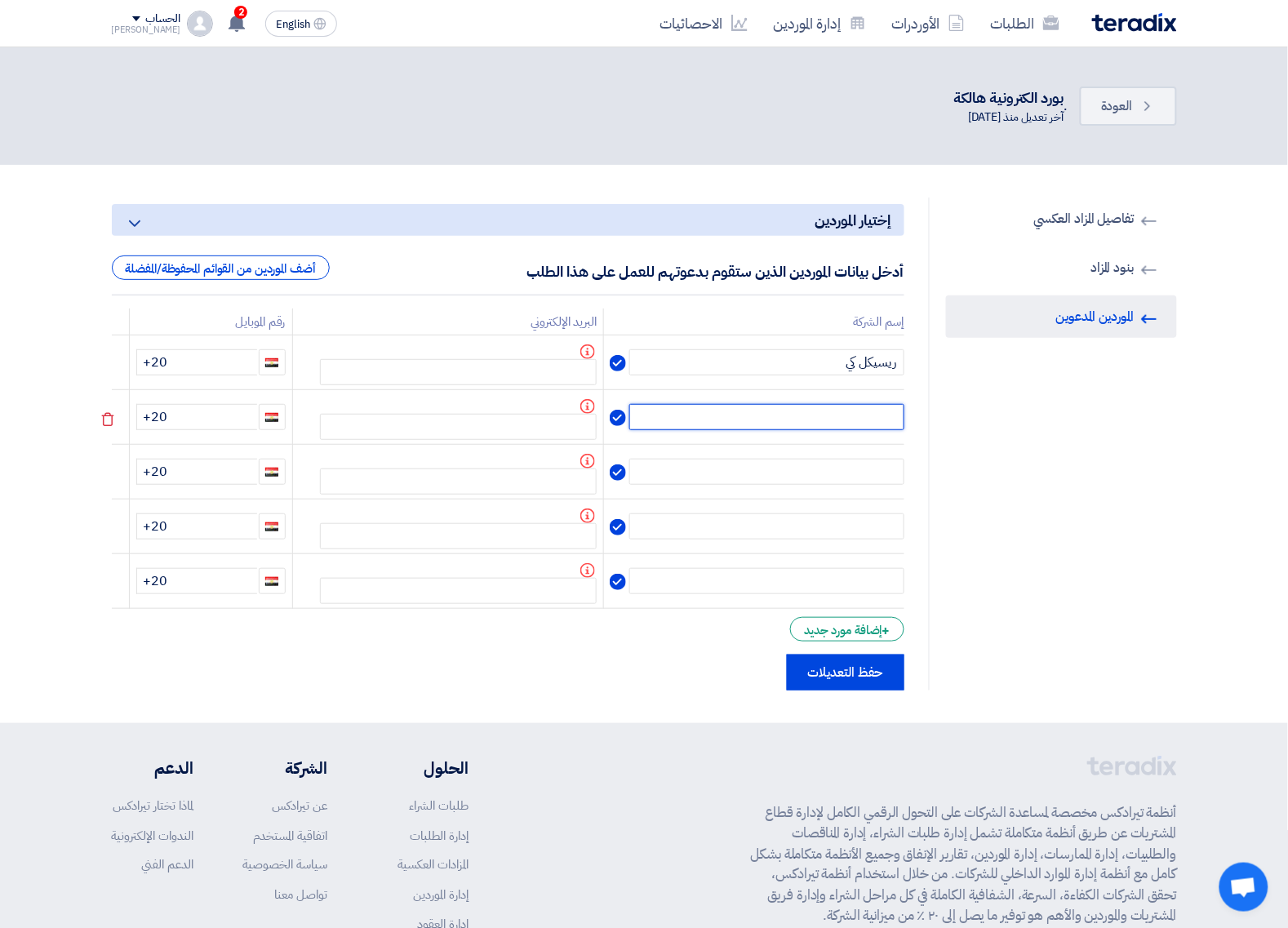
click at [877, 421] on input "text" at bounding box center [767, 417] width 275 height 26
paste input "مؤسسة خاطر"
type input "مؤسسة خاطر"
click at [883, 469] on input "text" at bounding box center [767, 471] width 275 height 26
paste input "الهندسية"
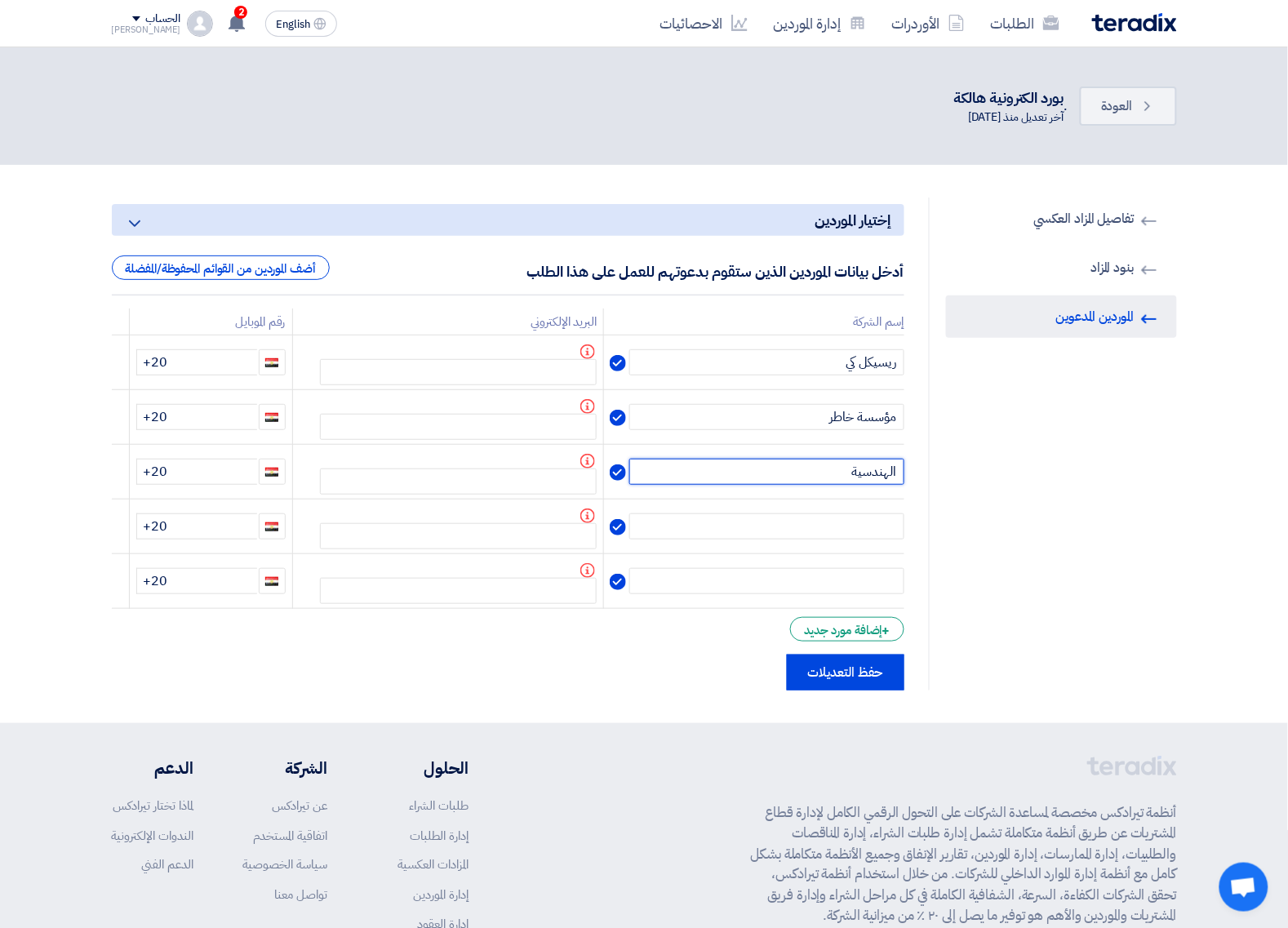
type input "الهندسية"
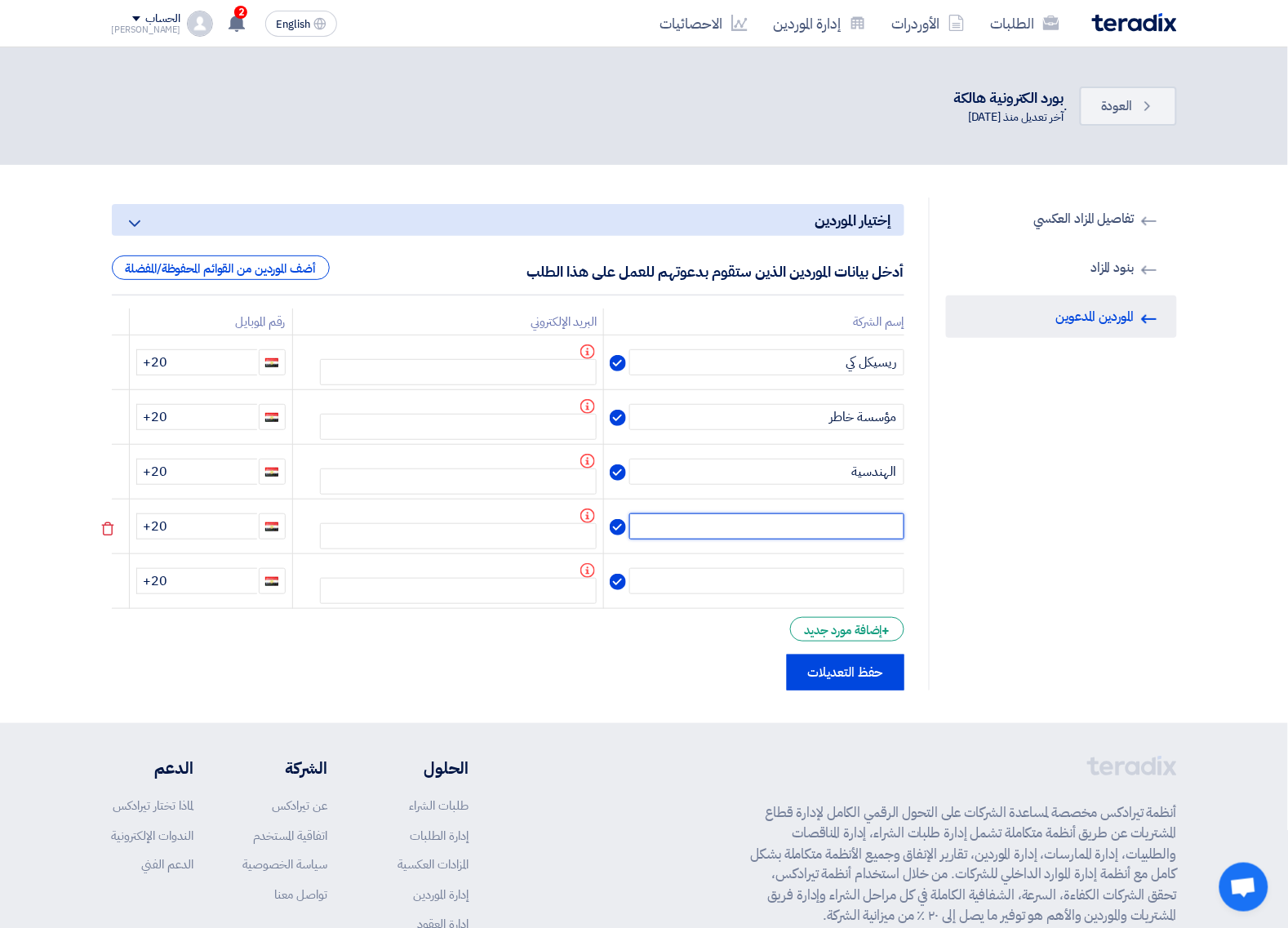
click at [870, 532] on input "text" at bounding box center [767, 527] width 275 height 26
paste input "انر جي"
type input "انر جي"
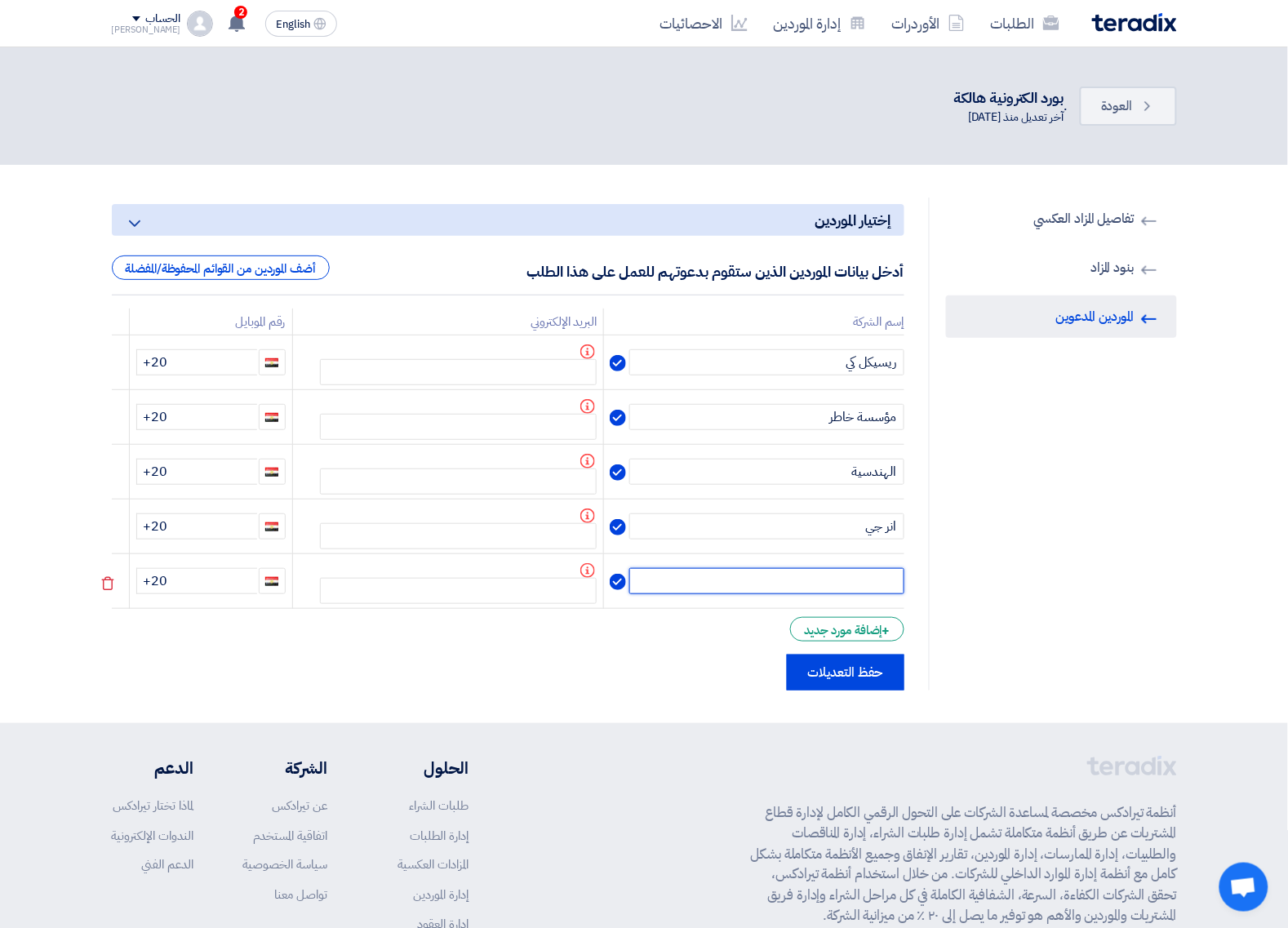
click at [850, 585] on input "text" at bounding box center [767, 581] width 275 height 26
paste input "حمادة المغاوري"
type input "حمادة المغاوري"
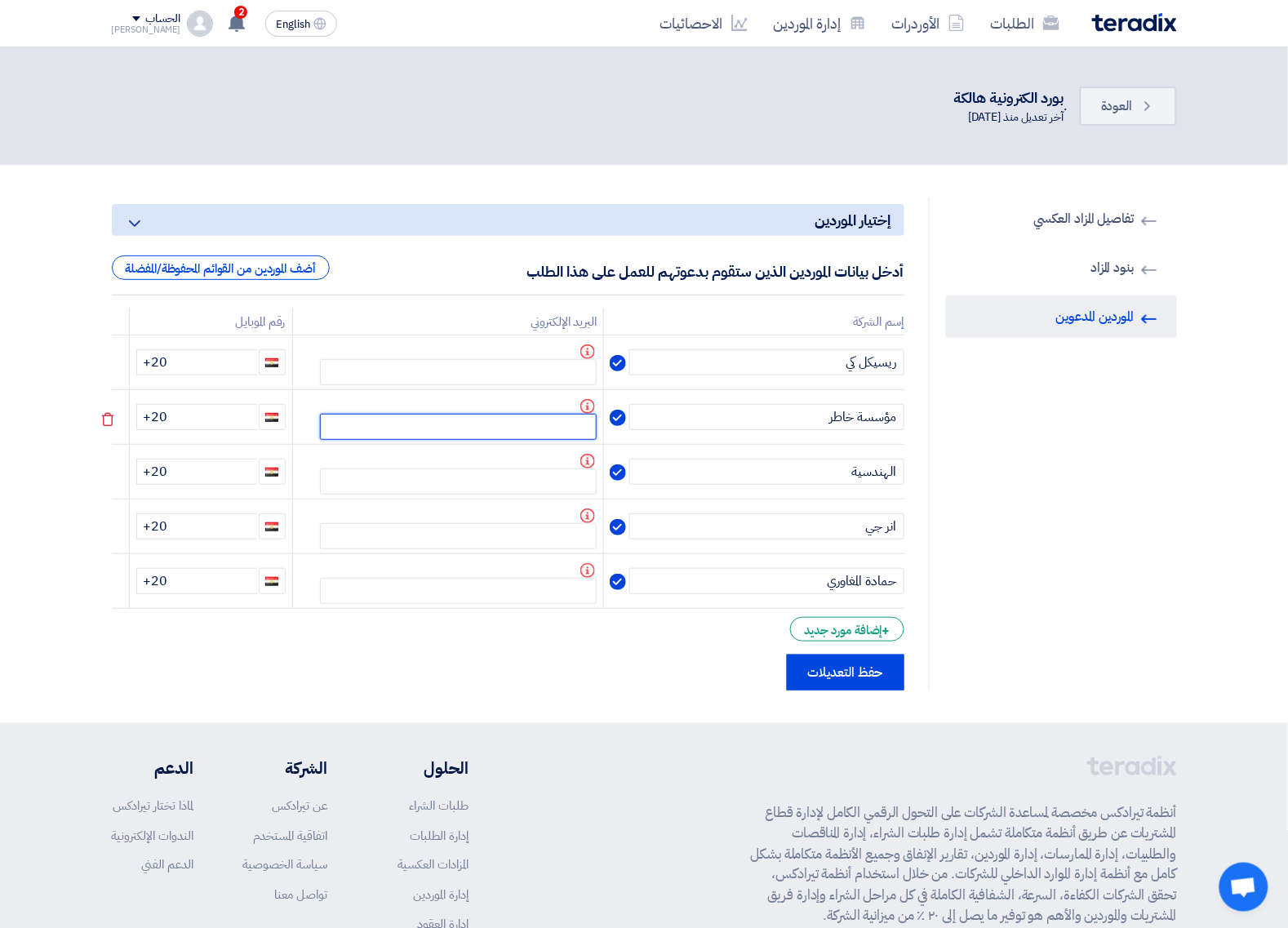
click at [521, 427] on input "text" at bounding box center [458, 427] width 277 height 26
paste input "ha3731923@gmail.com"
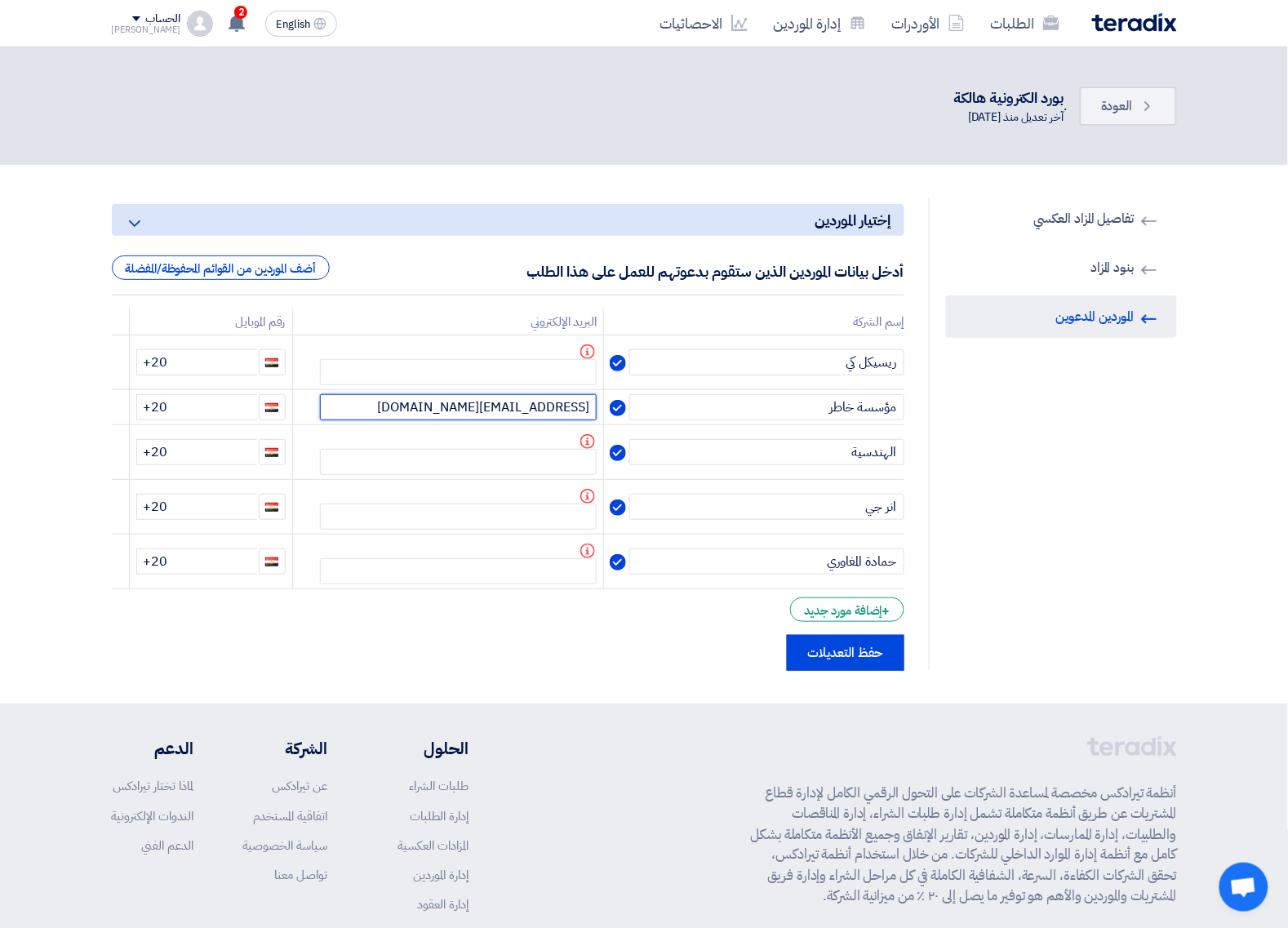
type input "ha3731923@gmail.com"
click at [218, 369] on input "+20" at bounding box center [197, 362] width 121 height 26
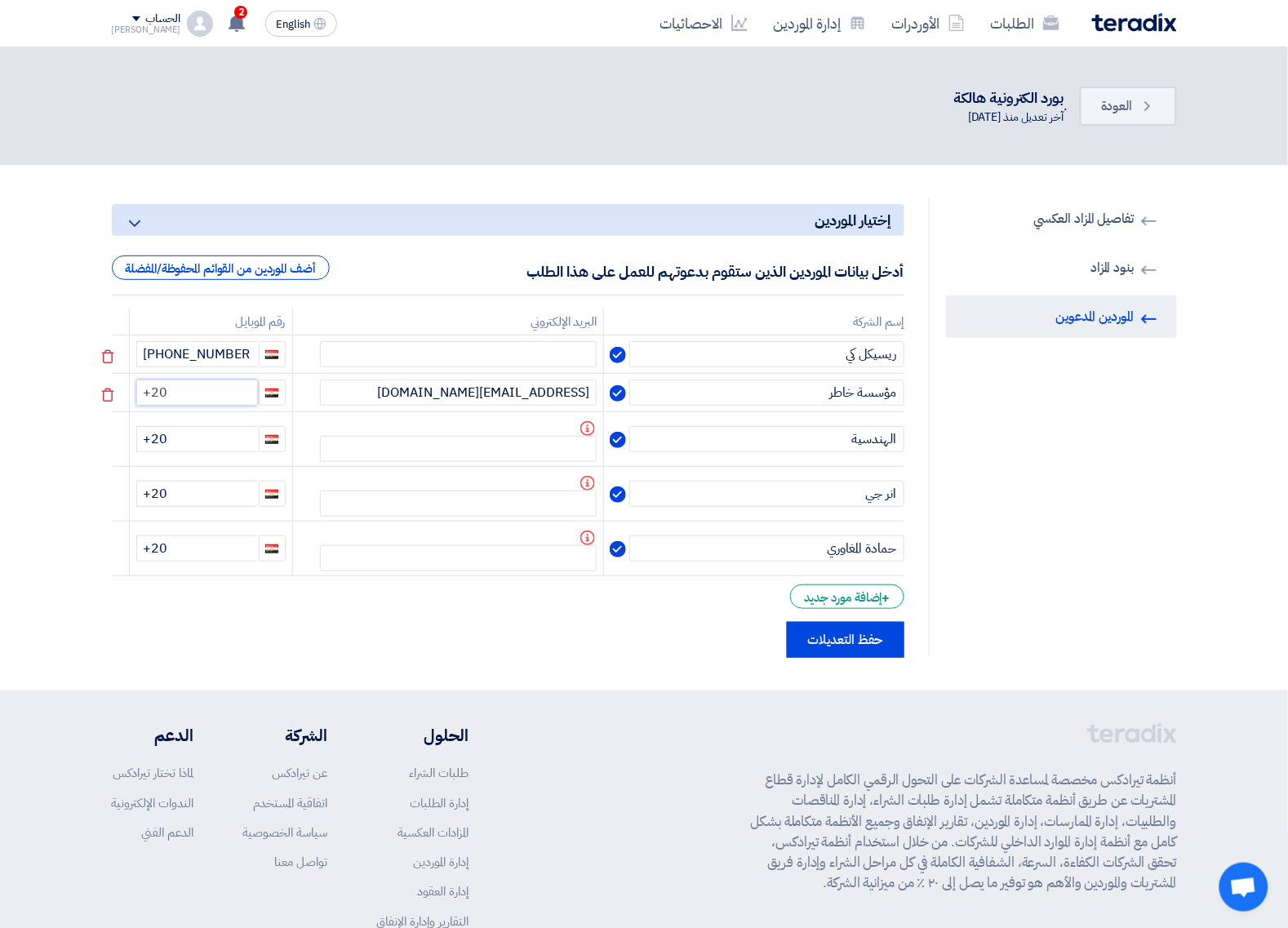
click at [247, 385] on input "+20" at bounding box center [197, 392] width 121 height 26
click at [227, 429] on input "+20" at bounding box center [197, 439] width 121 height 26
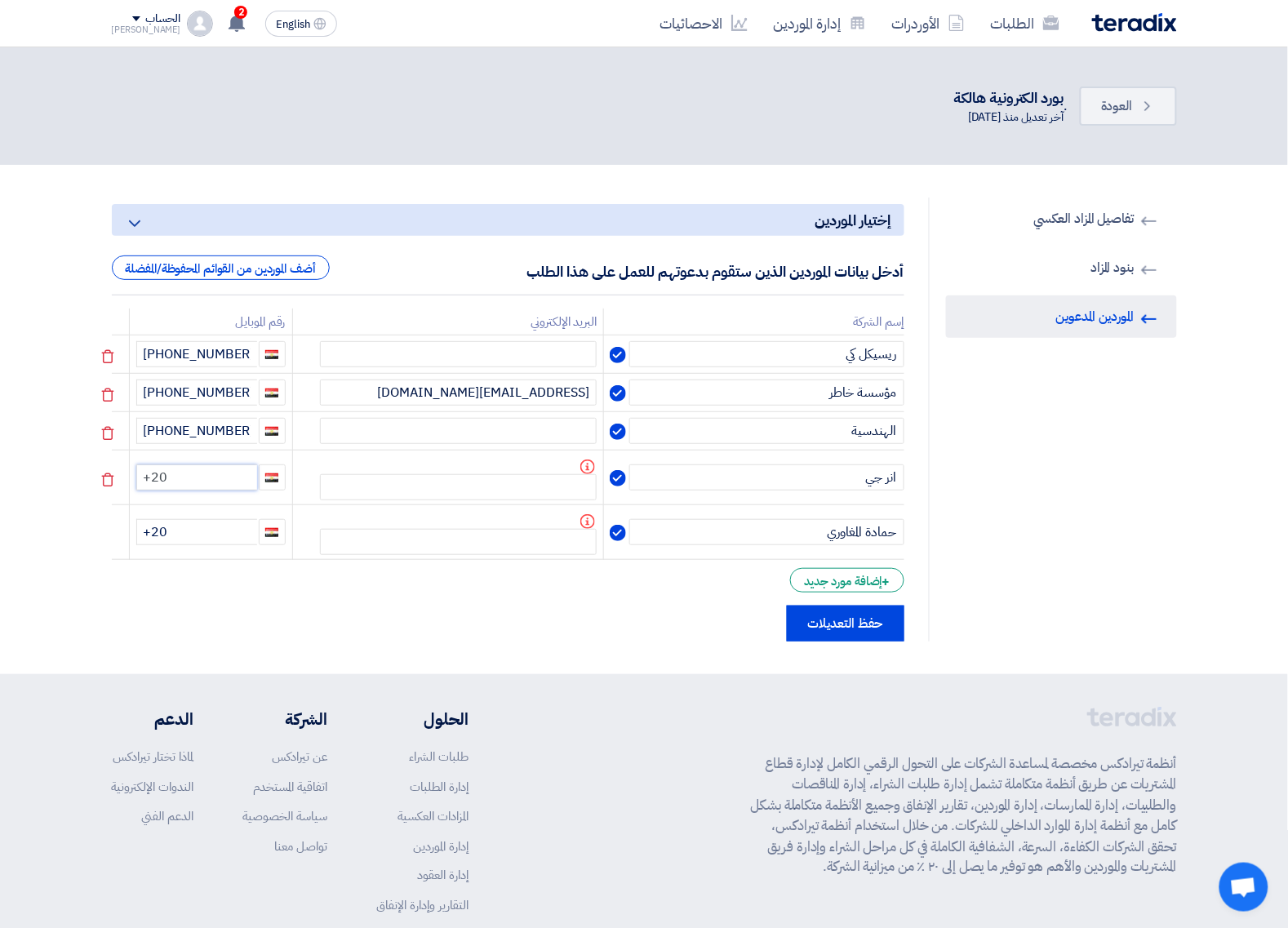
click at [214, 475] on input "+20" at bounding box center [197, 477] width 121 height 26
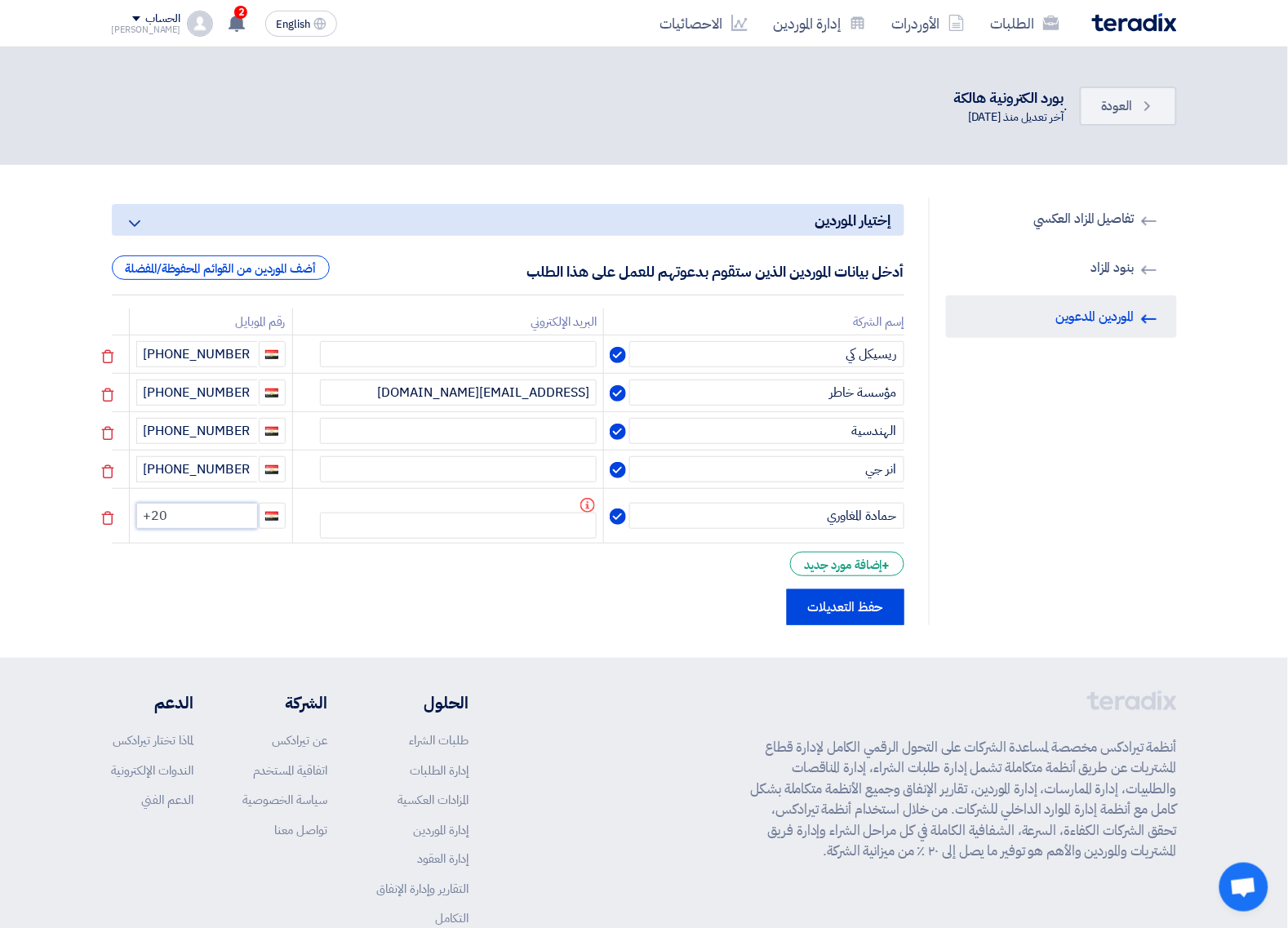
click at [221, 512] on input "+20" at bounding box center [197, 516] width 121 height 26
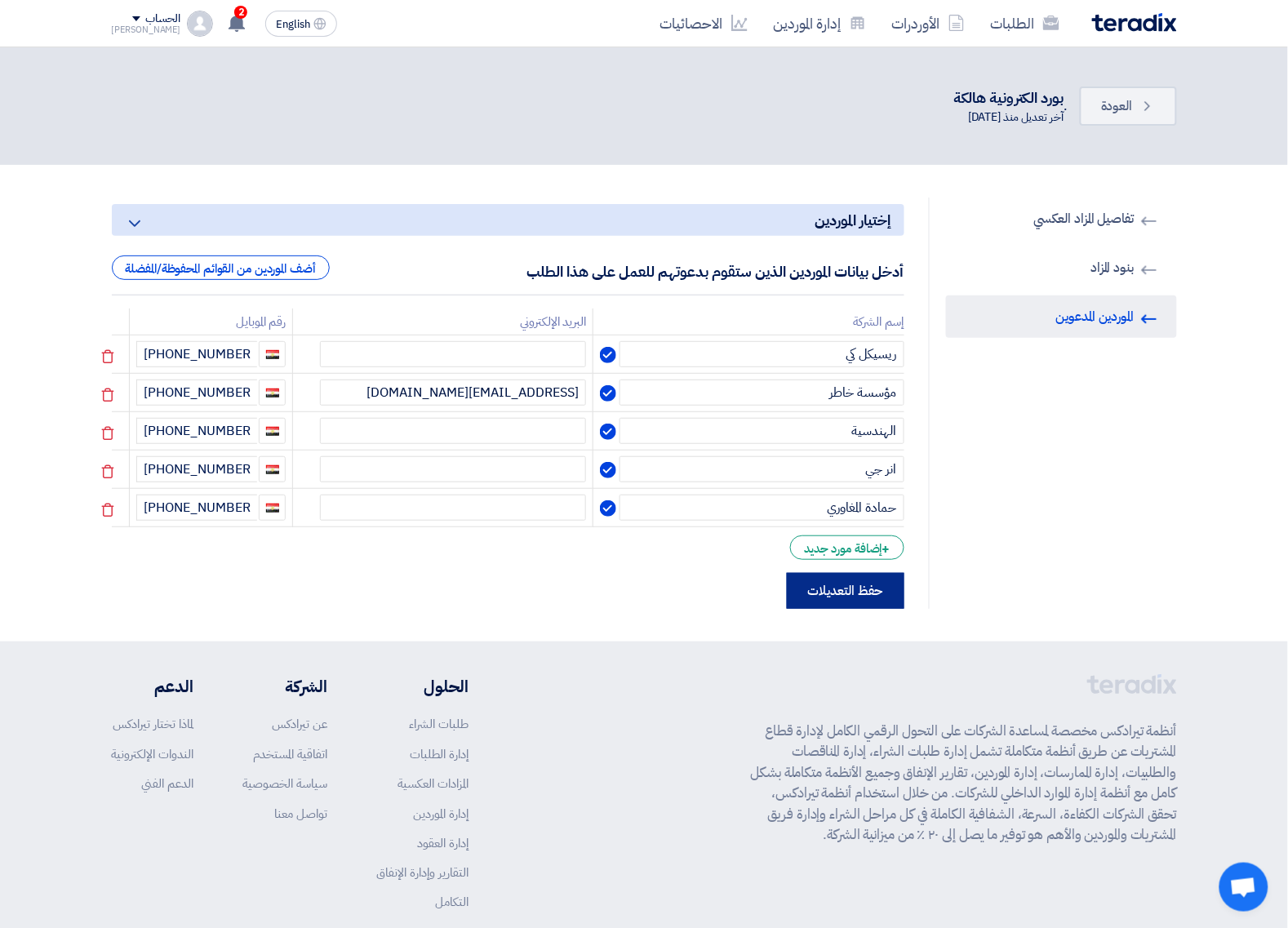
click at [819, 573] on button "حفظ التعديلات" at bounding box center [845, 591] width 118 height 36
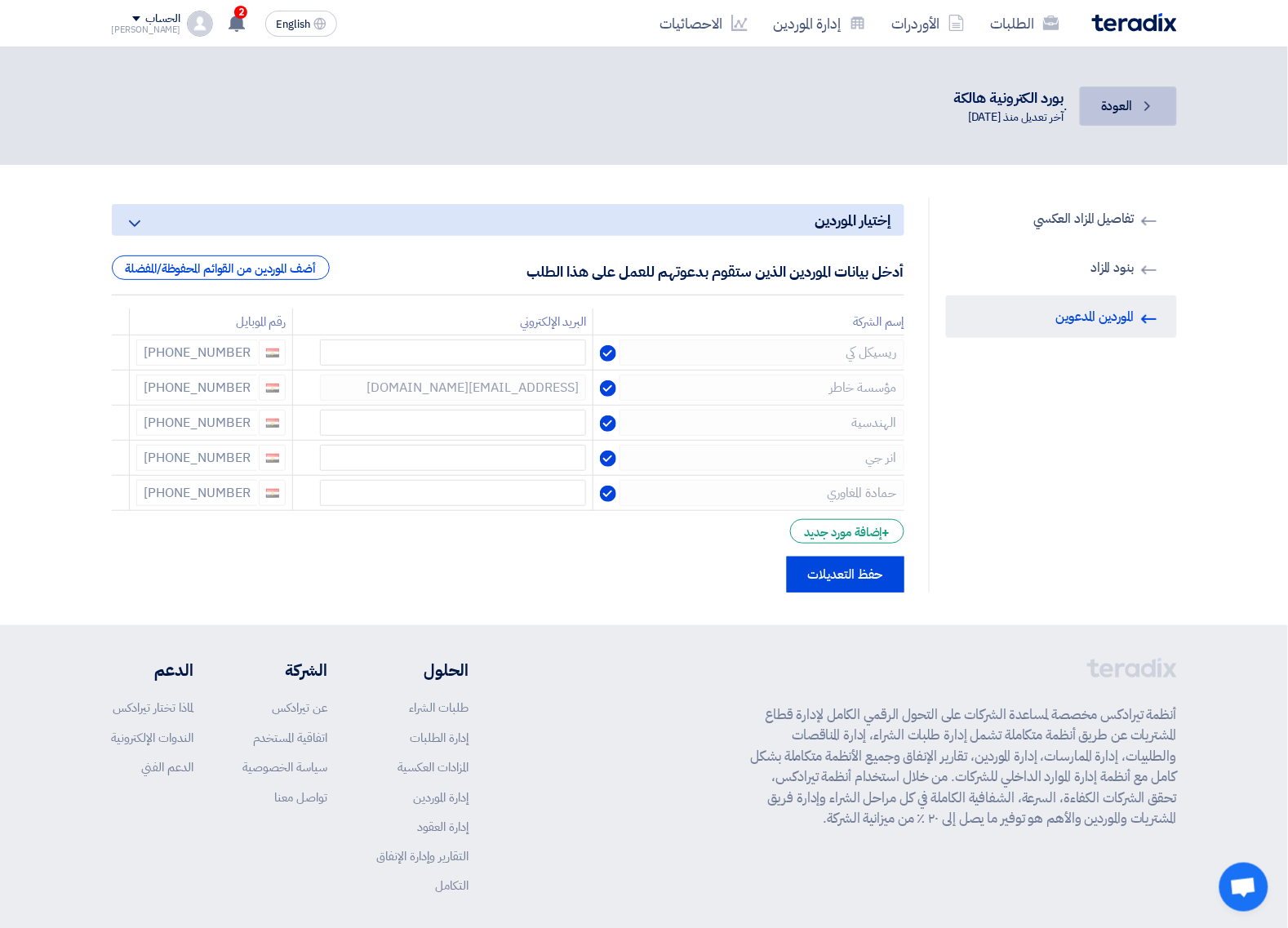
click at [1132, 115] on link "Back العودة" at bounding box center [1128, 106] width 96 height 39
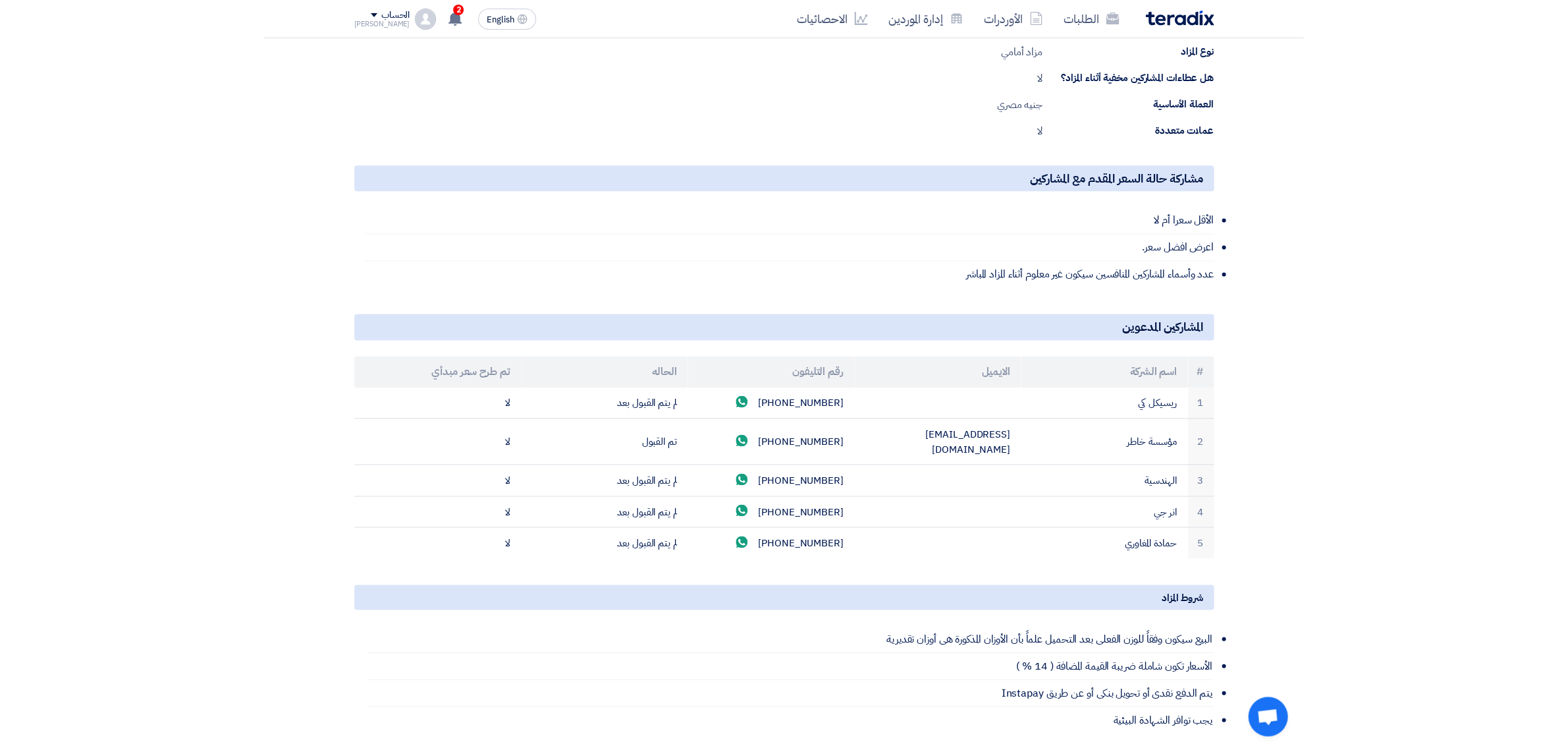
scroll to position [404, 0]
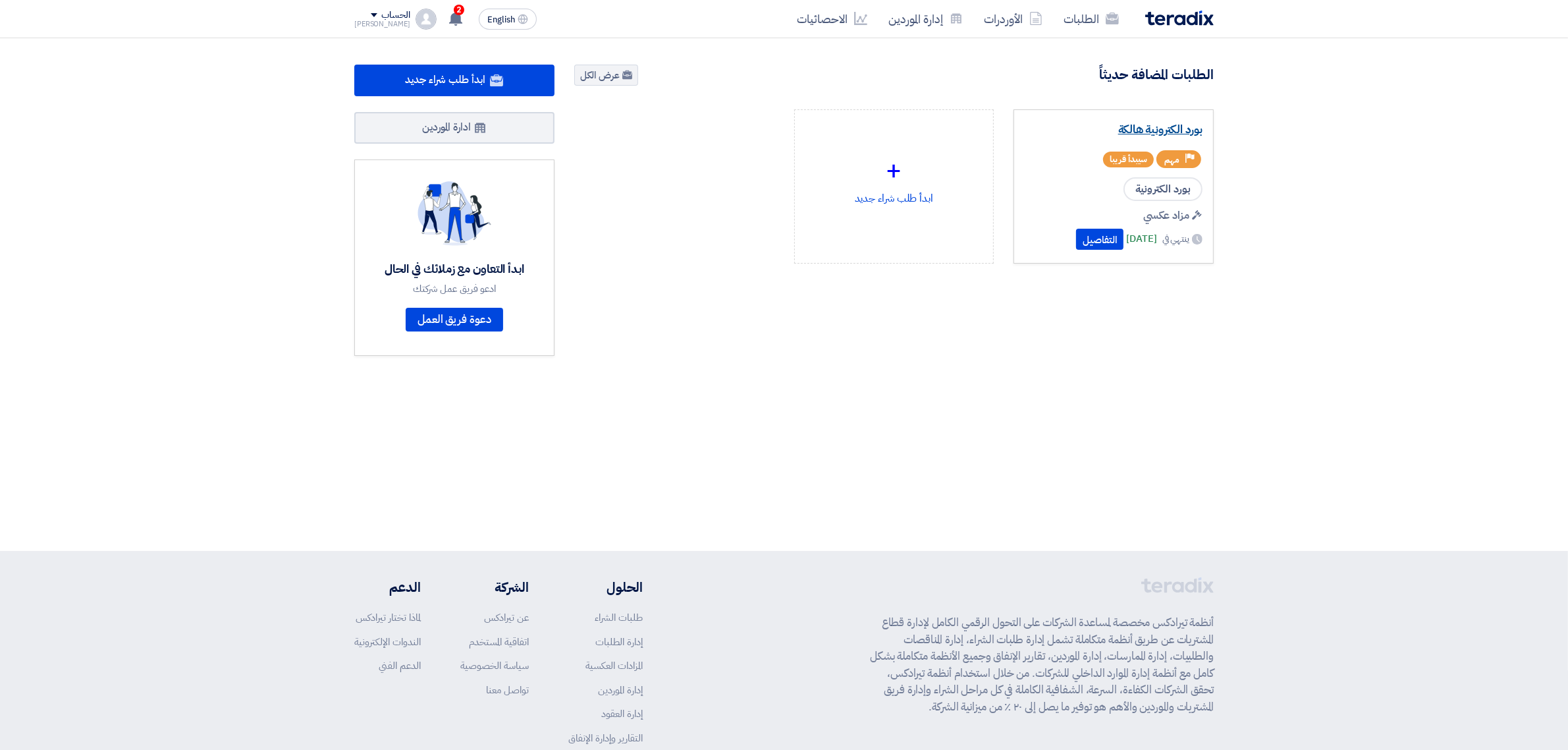
click at [1189, 123] on link "بورد الكترونية هالكة" at bounding box center [1114, 130] width 178 height 13
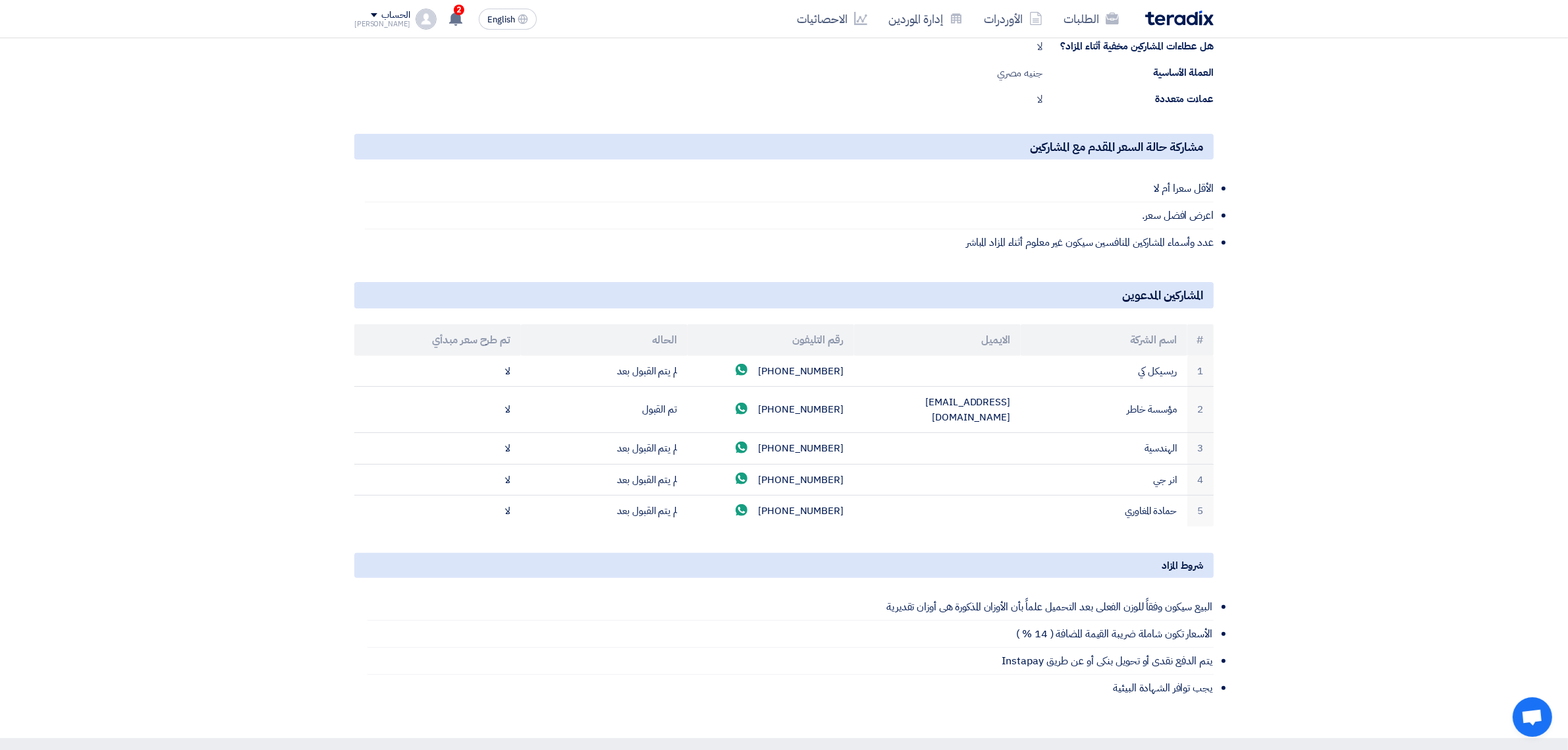
scroll to position [711, 0]
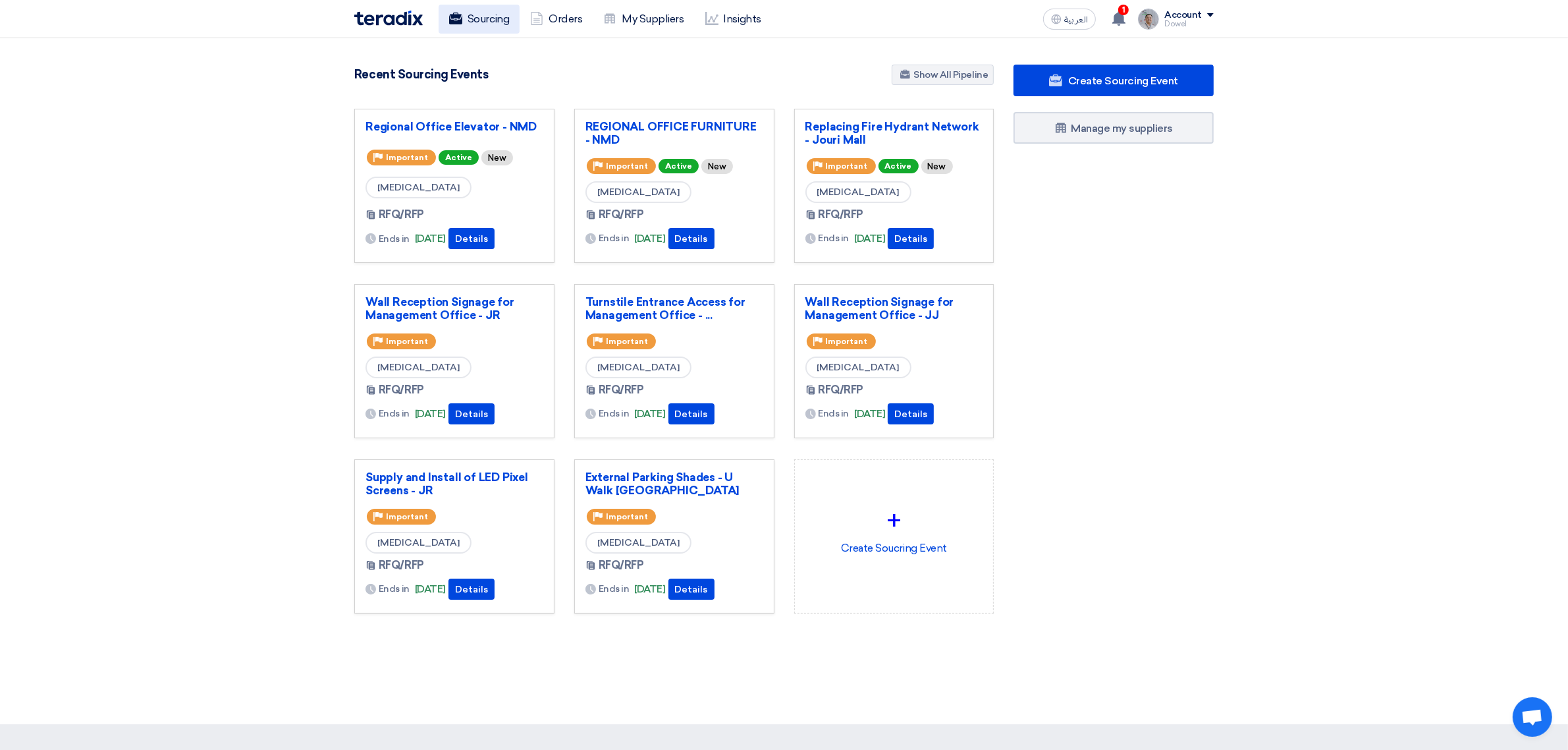
click at [468, 11] on link "Sourcing" at bounding box center [479, 19] width 81 height 29
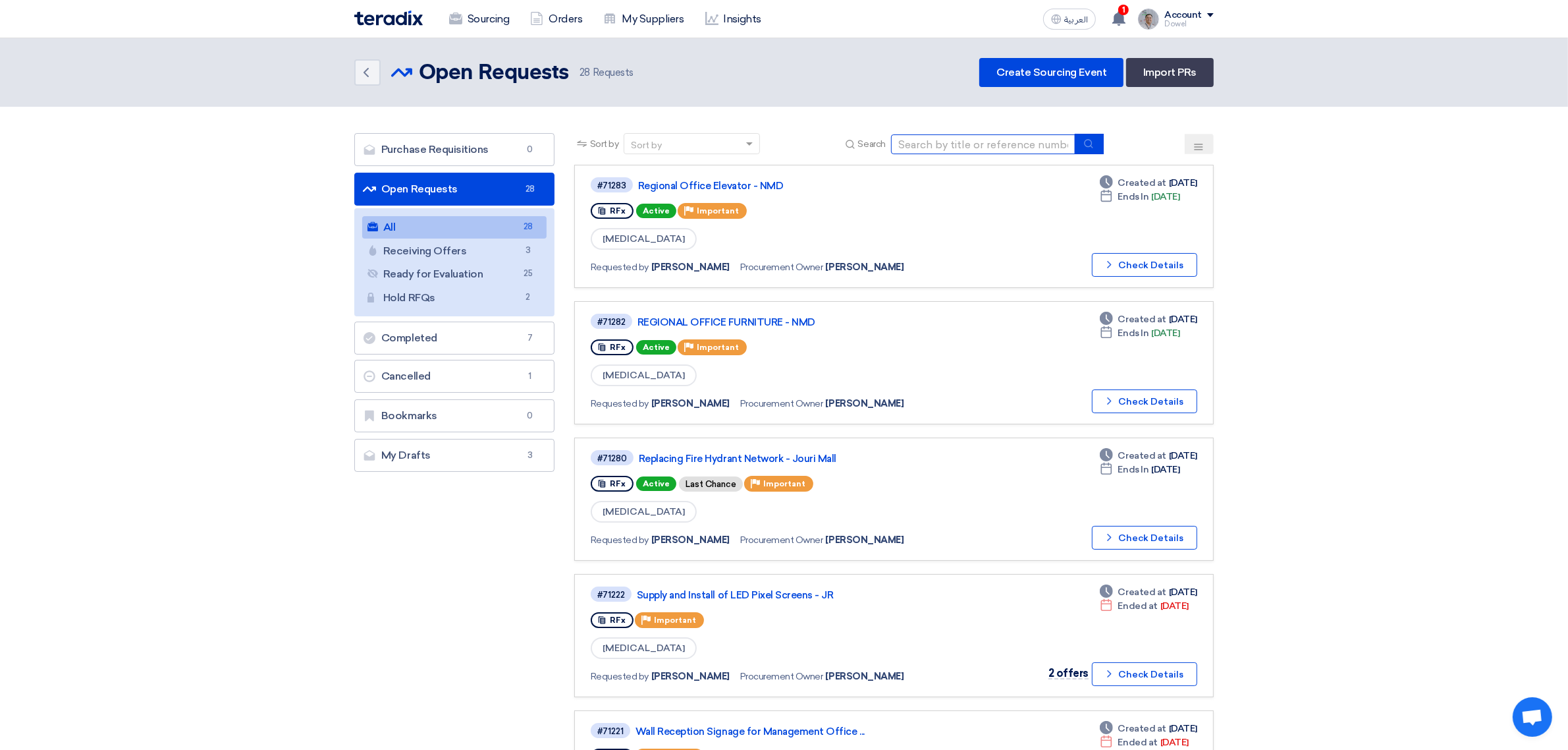
click at [895, 143] on input at bounding box center [984, 144] width 185 height 20
paste input "71283"
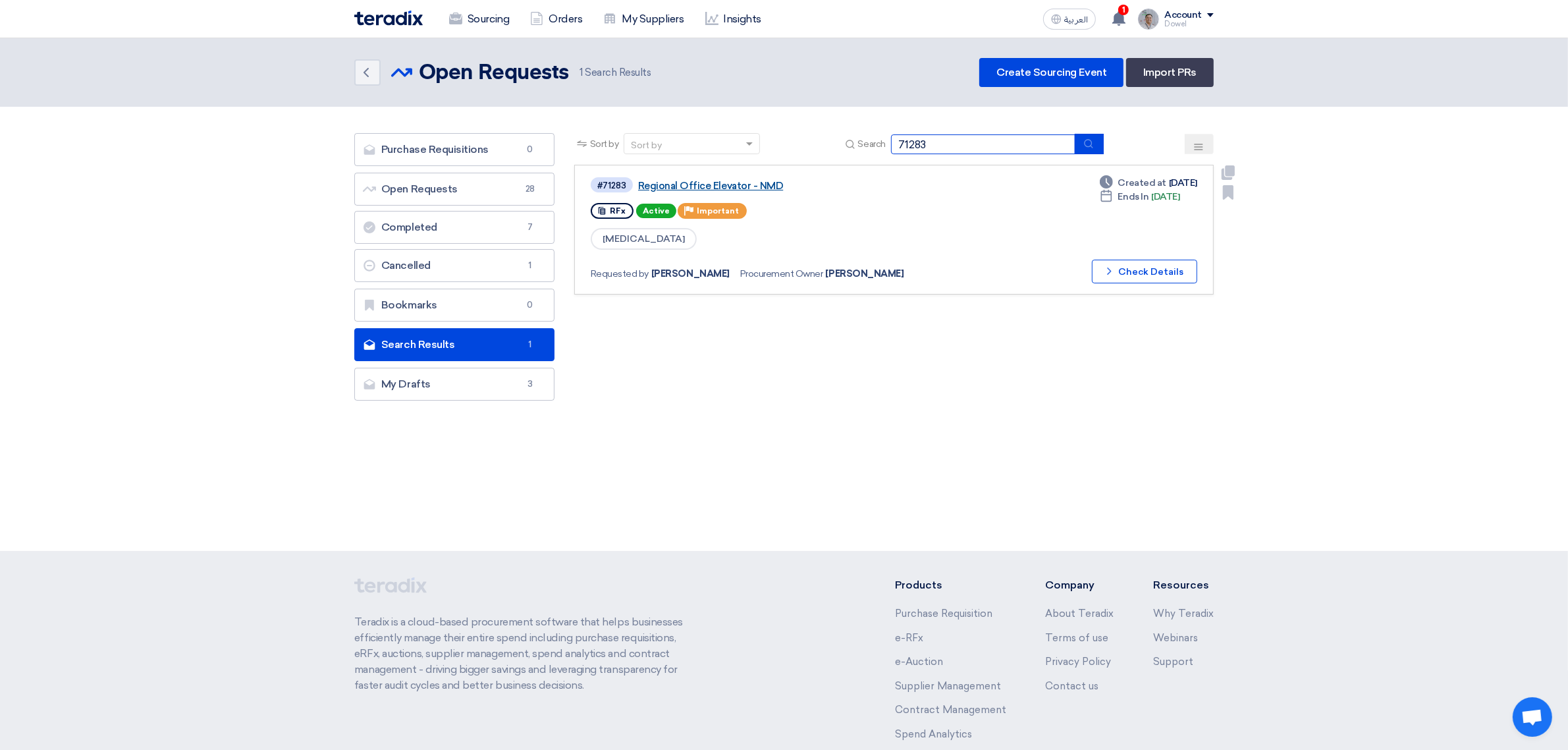
type input "71283"
click at [715, 185] on link "Regional Office Elevator - NMD" at bounding box center [803, 186] width 329 height 12
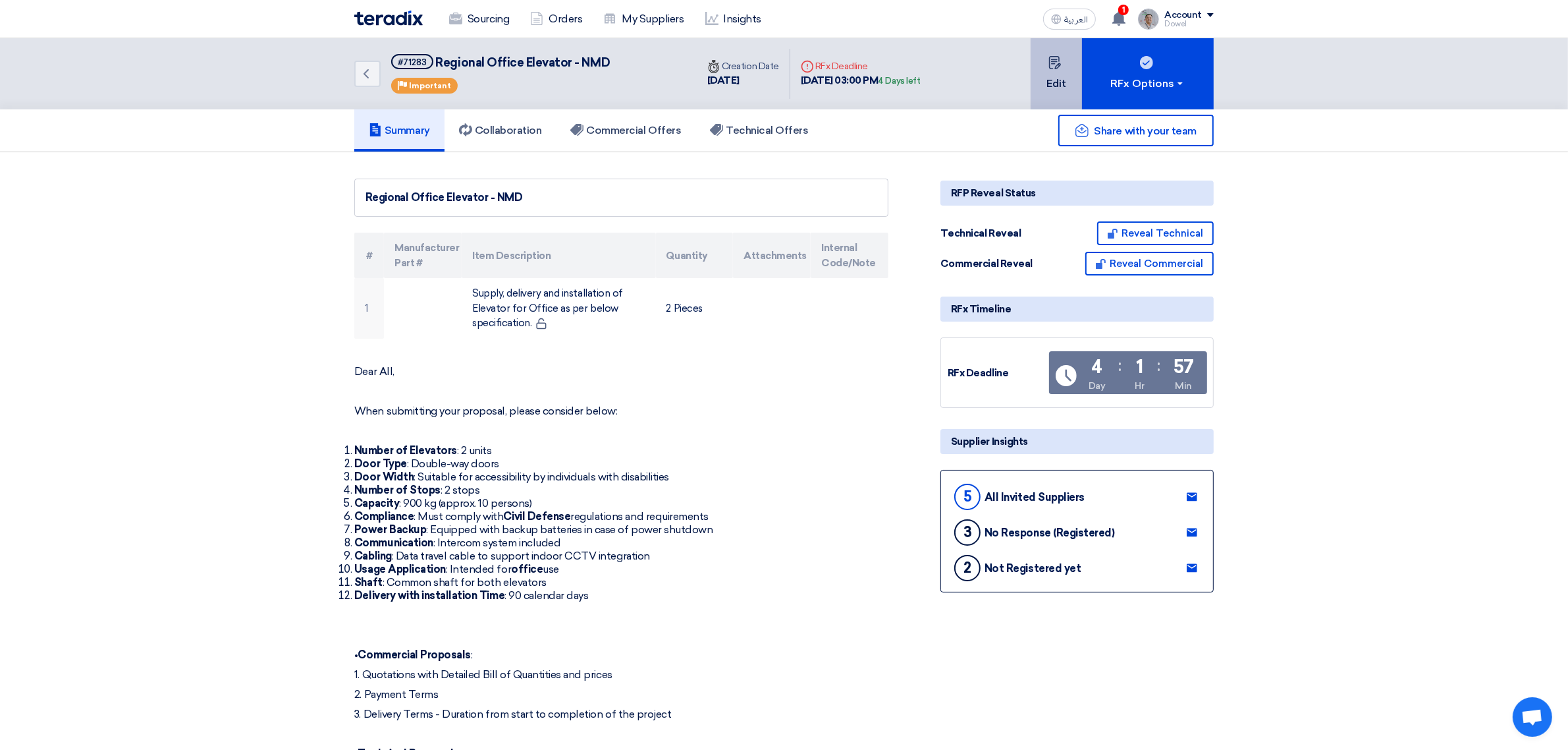
click at [1059, 64] on use at bounding box center [1055, 62] width 12 height 13
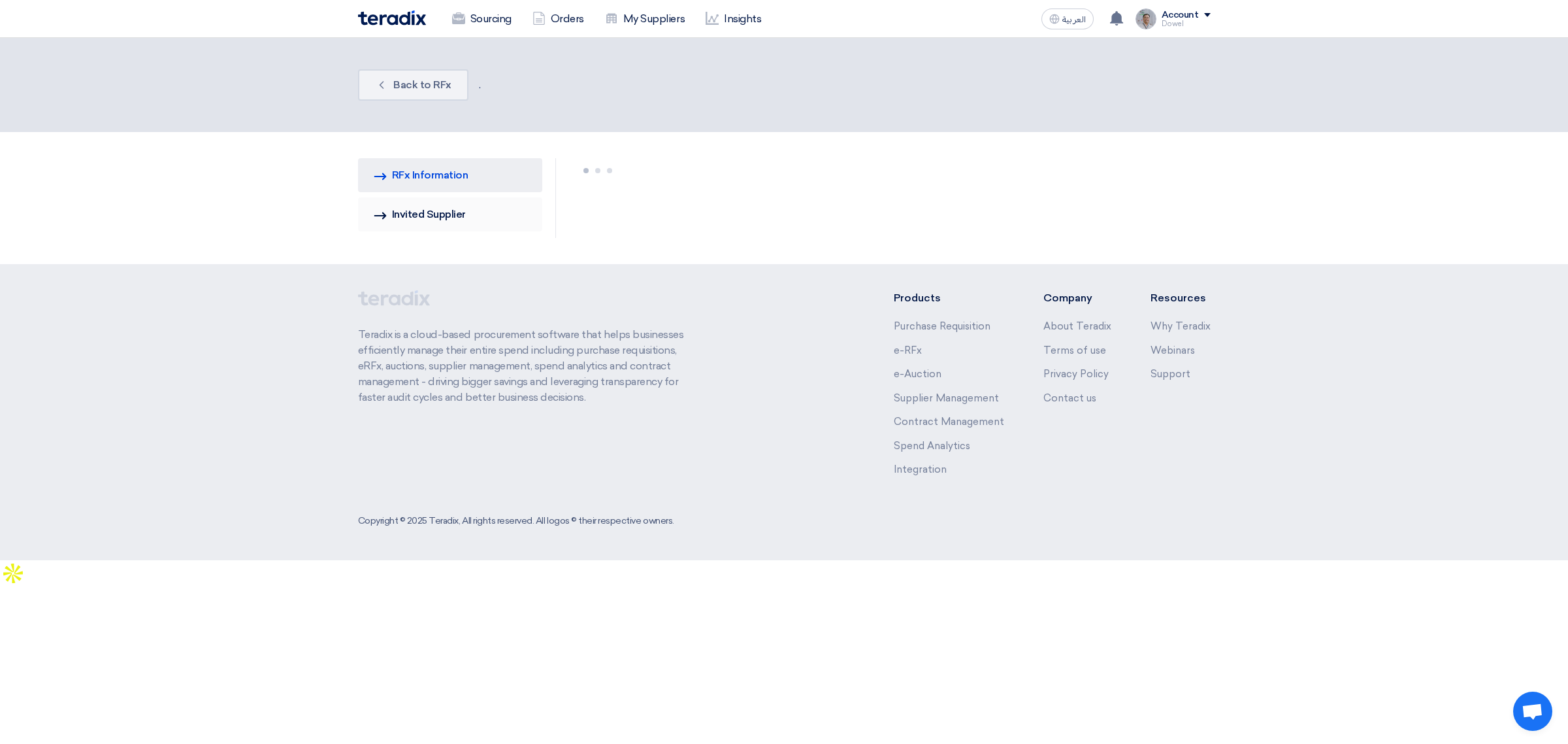
click at [423, 224] on link "Invited Suppliers Invited Supplier" at bounding box center [450, 215] width 185 height 34
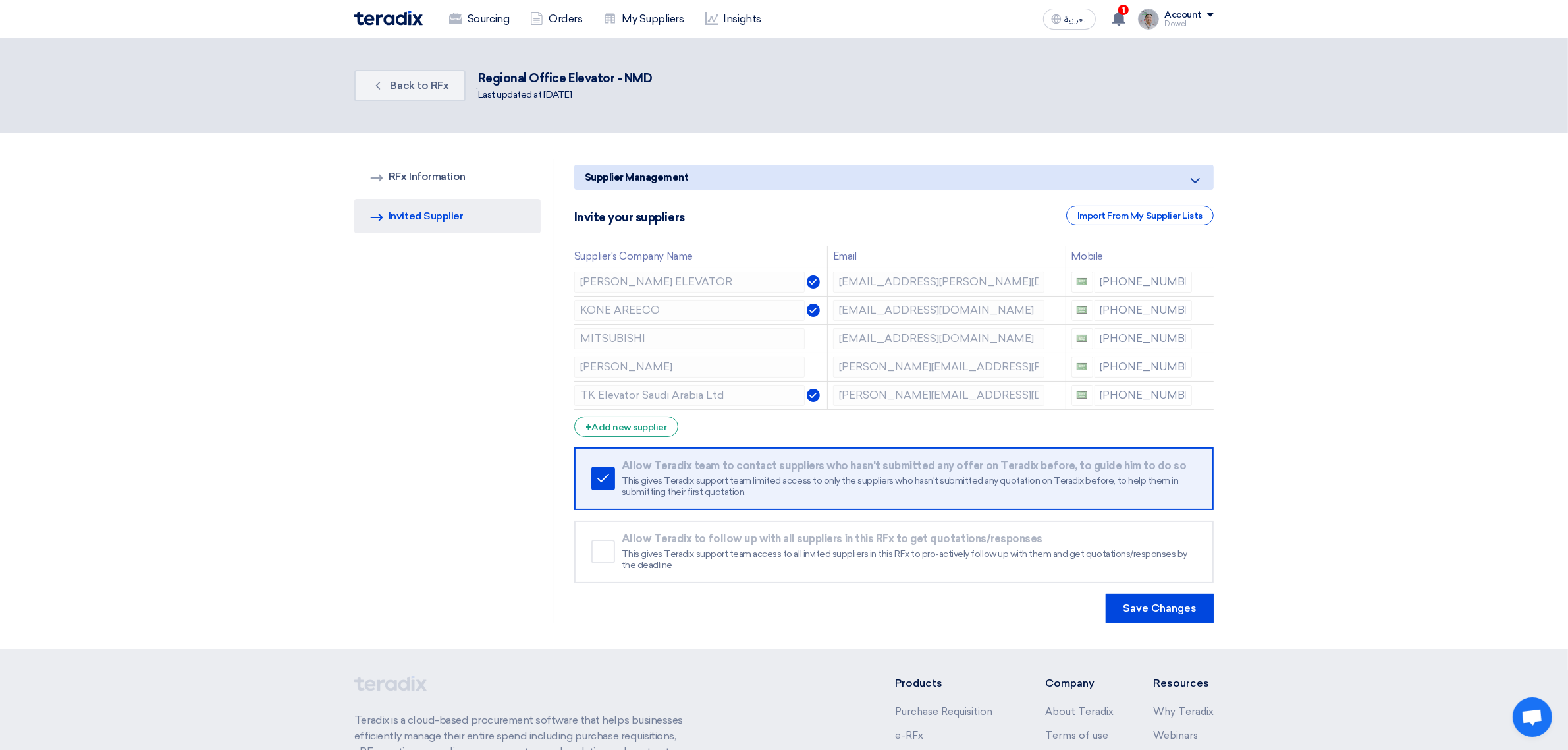
click at [484, 367] on div "RFQ Information RFx Information Invited Suppliers Invited Supplier" at bounding box center [454, 391] width 200 height 463
click at [428, 422] on div "RFQ Information RFx Information Invited Suppliers Invited Supplier" at bounding box center [454, 391] width 200 height 463
click at [643, 429] on div "+ Add new supplier" at bounding box center [626, 426] width 104 height 21
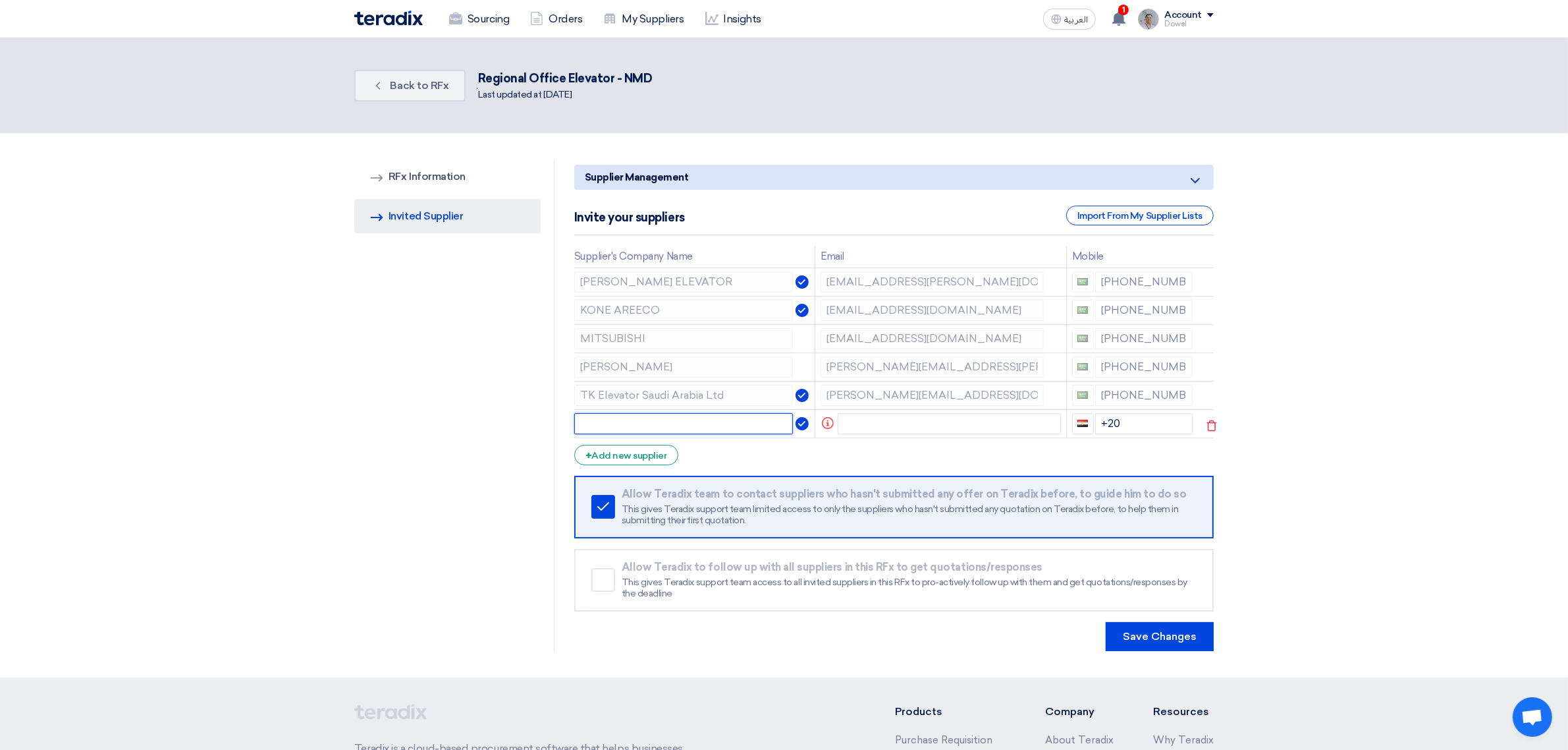
click at [669, 415] on input "text" at bounding box center [684, 424] width 219 height 21
paste input "MITSUBISHI"
type input "MITSUBISHI"
click at [966, 430] on input "text" at bounding box center [949, 424] width 223 height 21
paste input "malkawi.hasan@sk.melsa.com.sa"
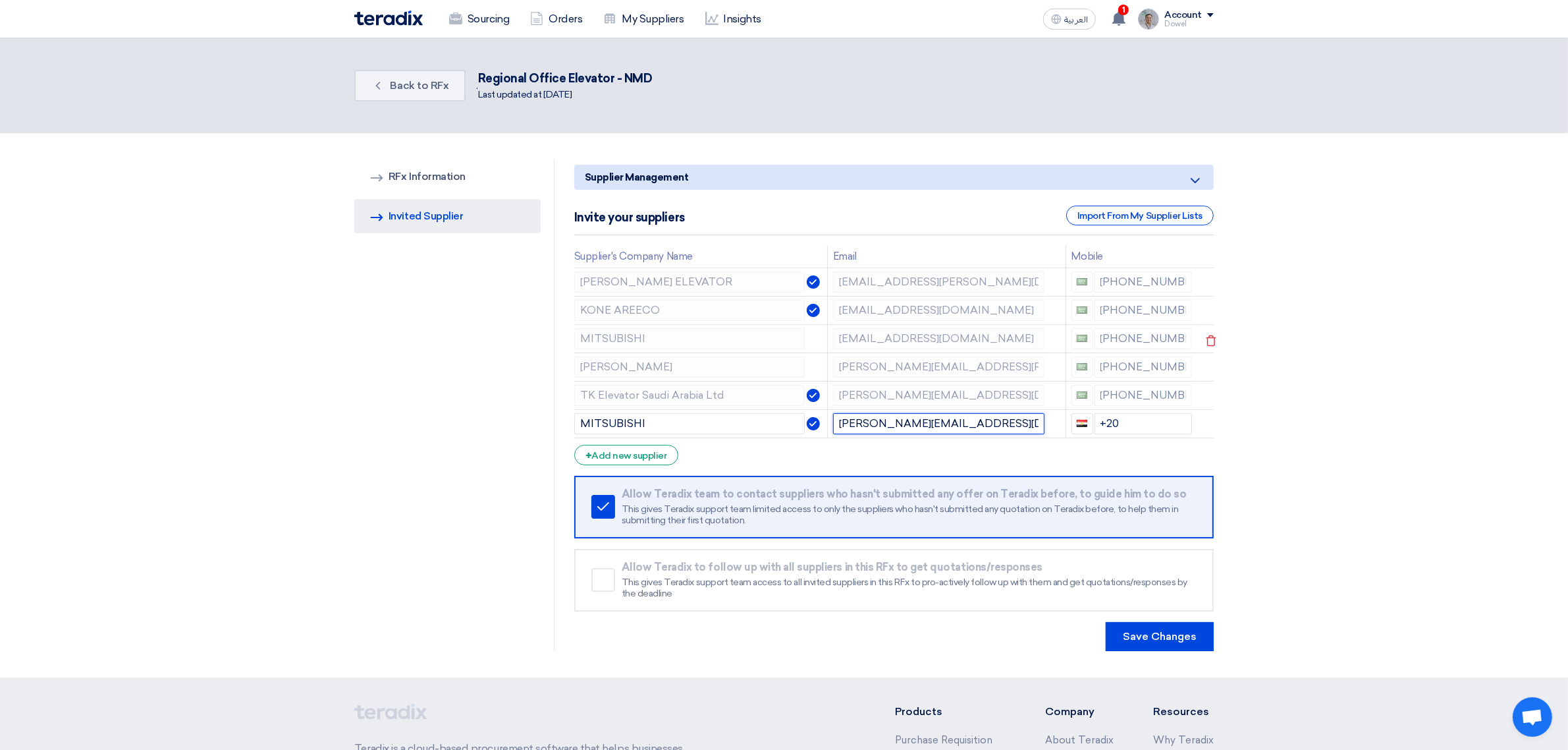
type input "malkawi.hasan@sk.melsa.com.sa"
click at [1108, 331] on div "+966 551328099" at bounding box center [1132, 339] width 121 height 21
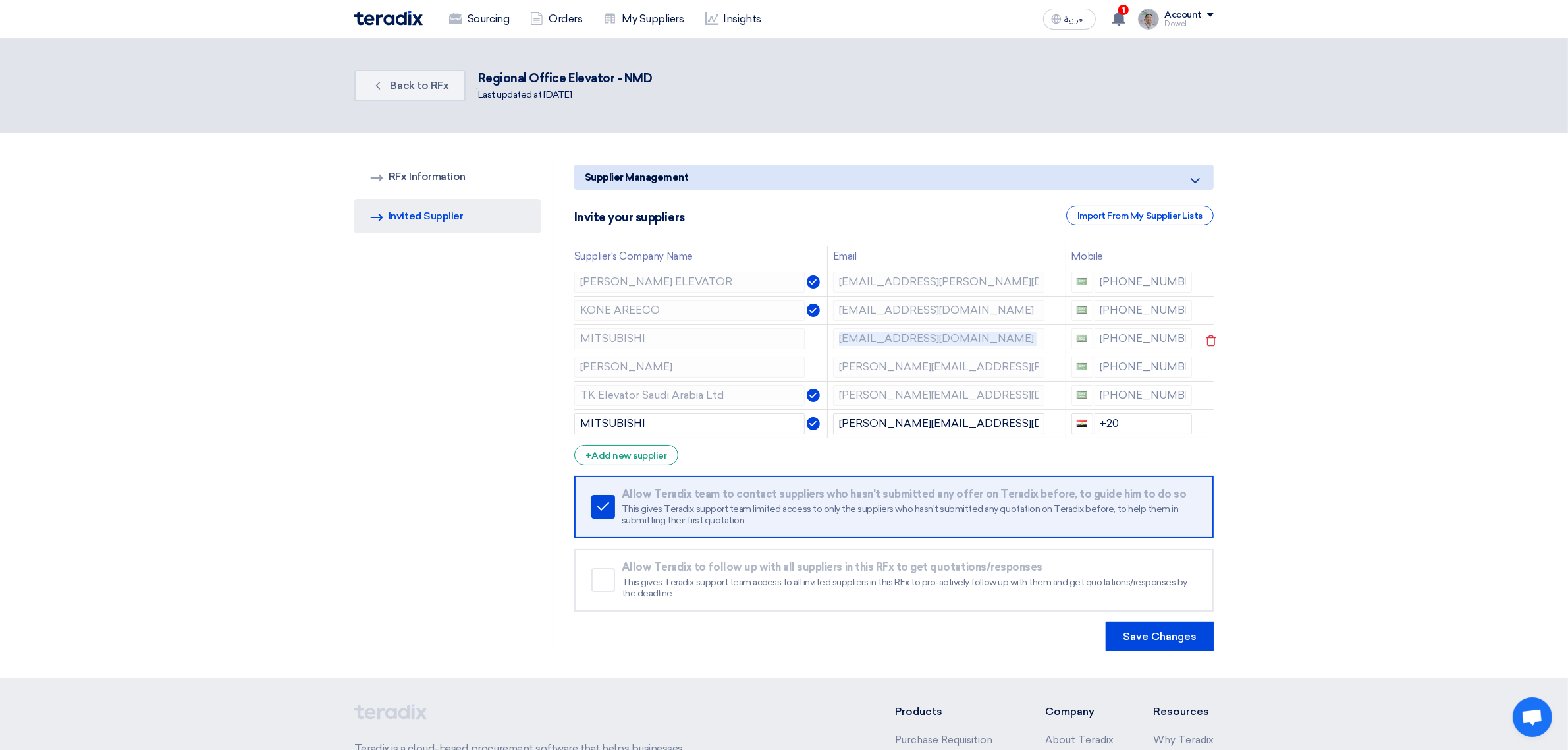
click at [1108, 331] on div "+966 551328099" at bounding box center [1132, 339] width 121 height 21
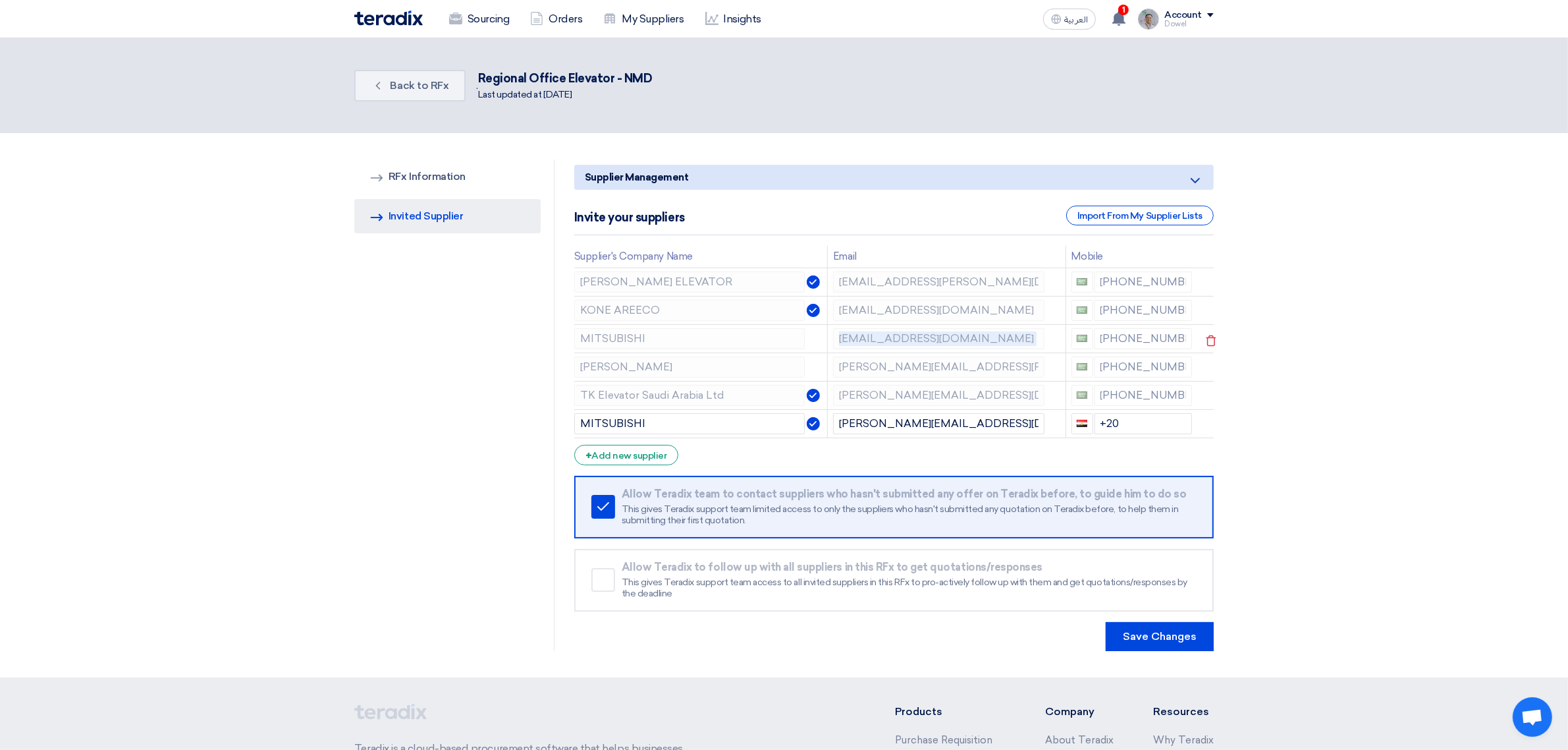
click at [1108, 331] on div "+966 551328099" at bounding box center [1132, 339] width 121 height 21
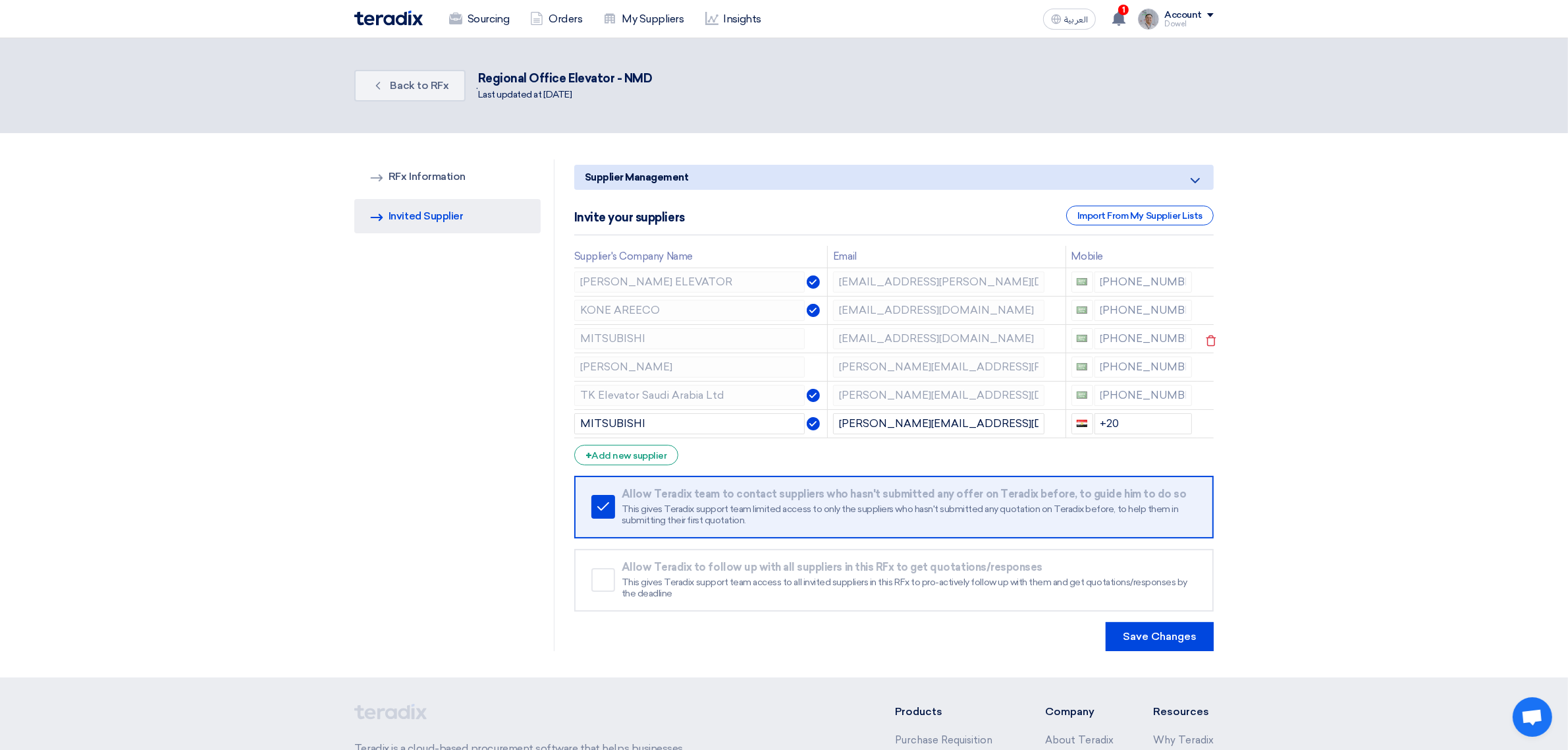
click at [1136, 334] on div "+966 551328099" at bounding box center [1132, 339] width 121 height 21
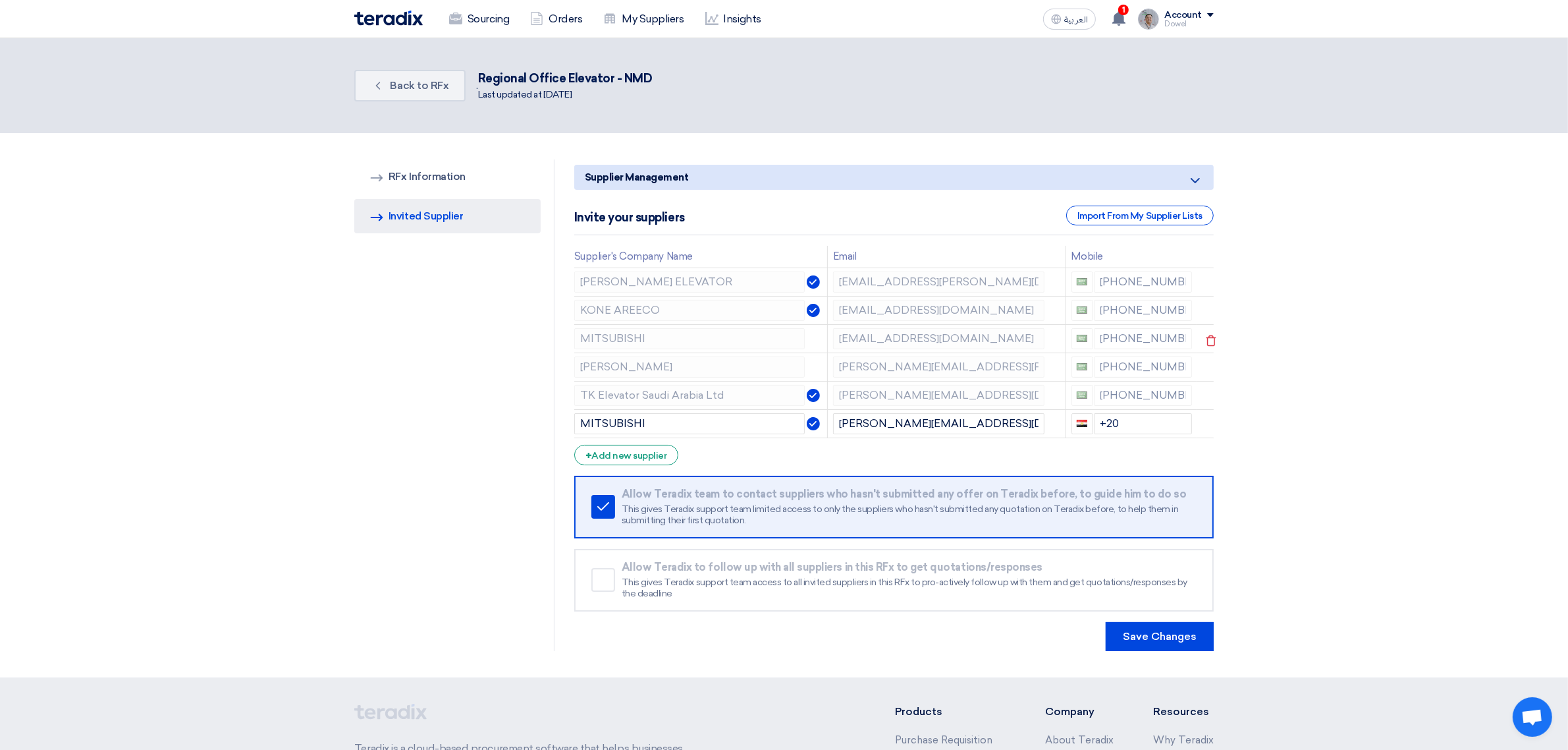
click at [1136, 334] on div "+966 551328099" at bounding box center [1132, 339] width 121 height 21
click at [1306, 318] on section "RFQ Information RFx Information Invited Suppliers Invited Supplier Supplier Man…" at bounding box center [784, 405] width 1568 height 544
click at [1179, 336] on div "+966 551328099" at bounding box center [1132, 339] width 121 height 21
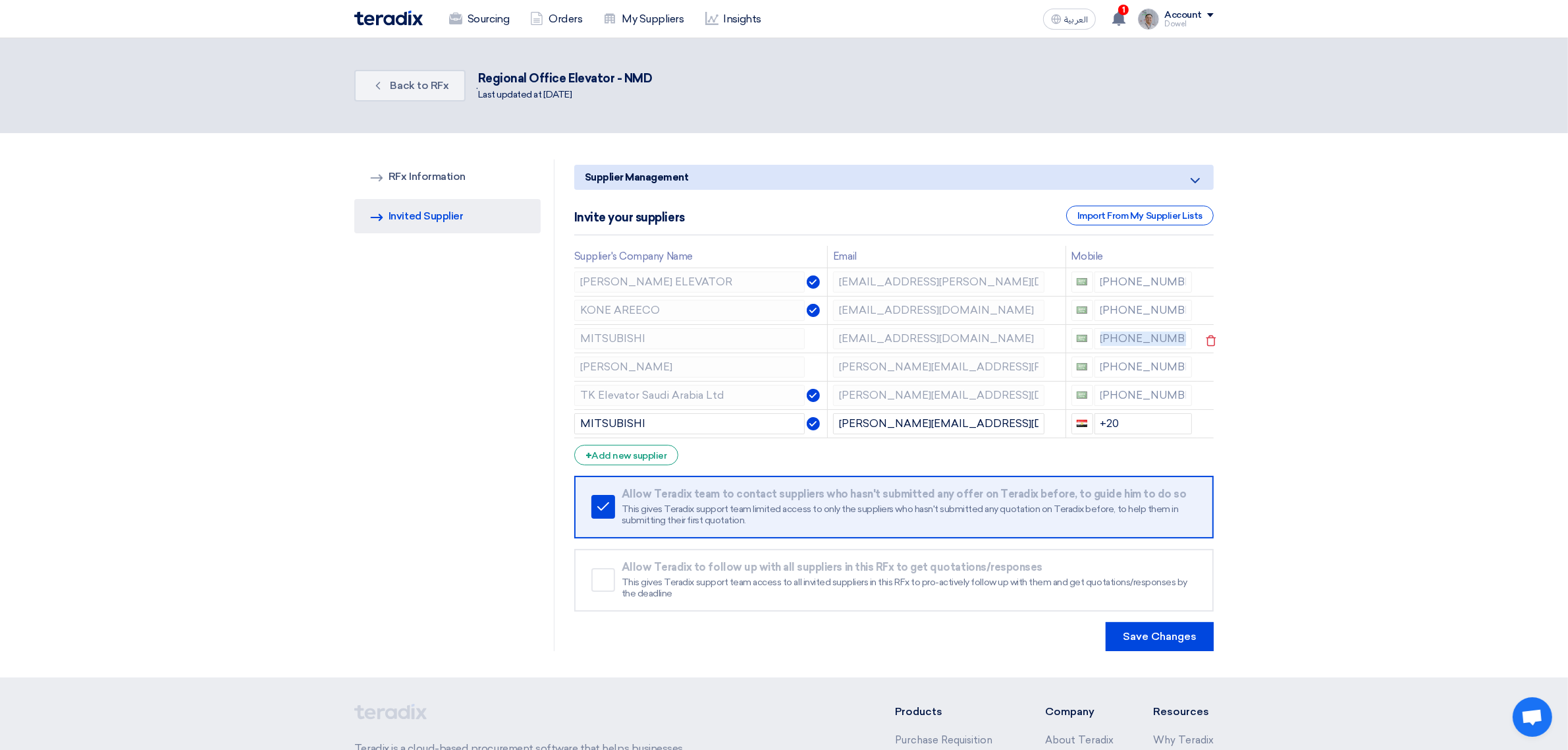
click at [1179, 336] on div "+966 551328099" at bounding box center [1132, 339] width 121 height 21
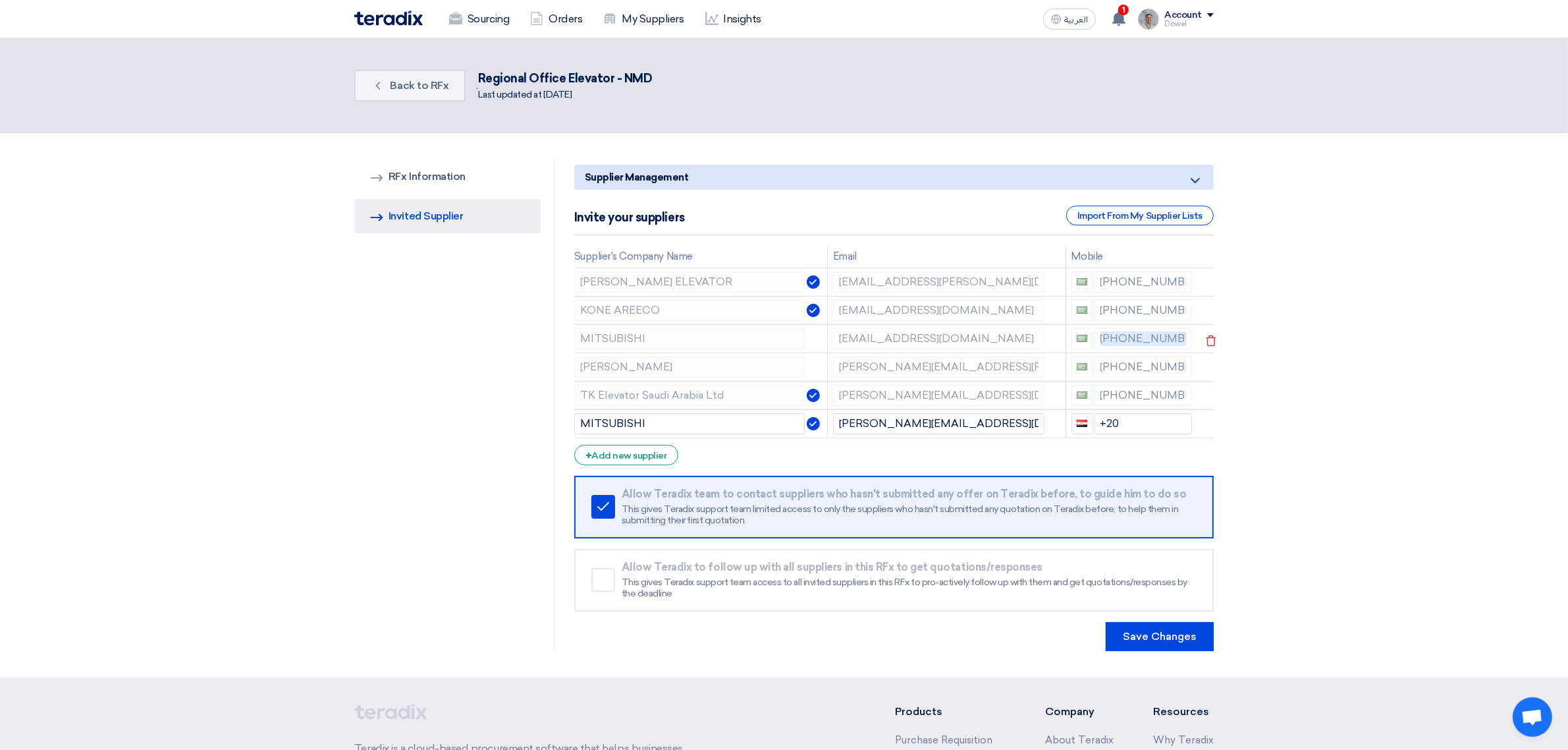
click at [1179, 336] on div "+966 551328099" at bounding box center [1132, 339] width 121 height 21
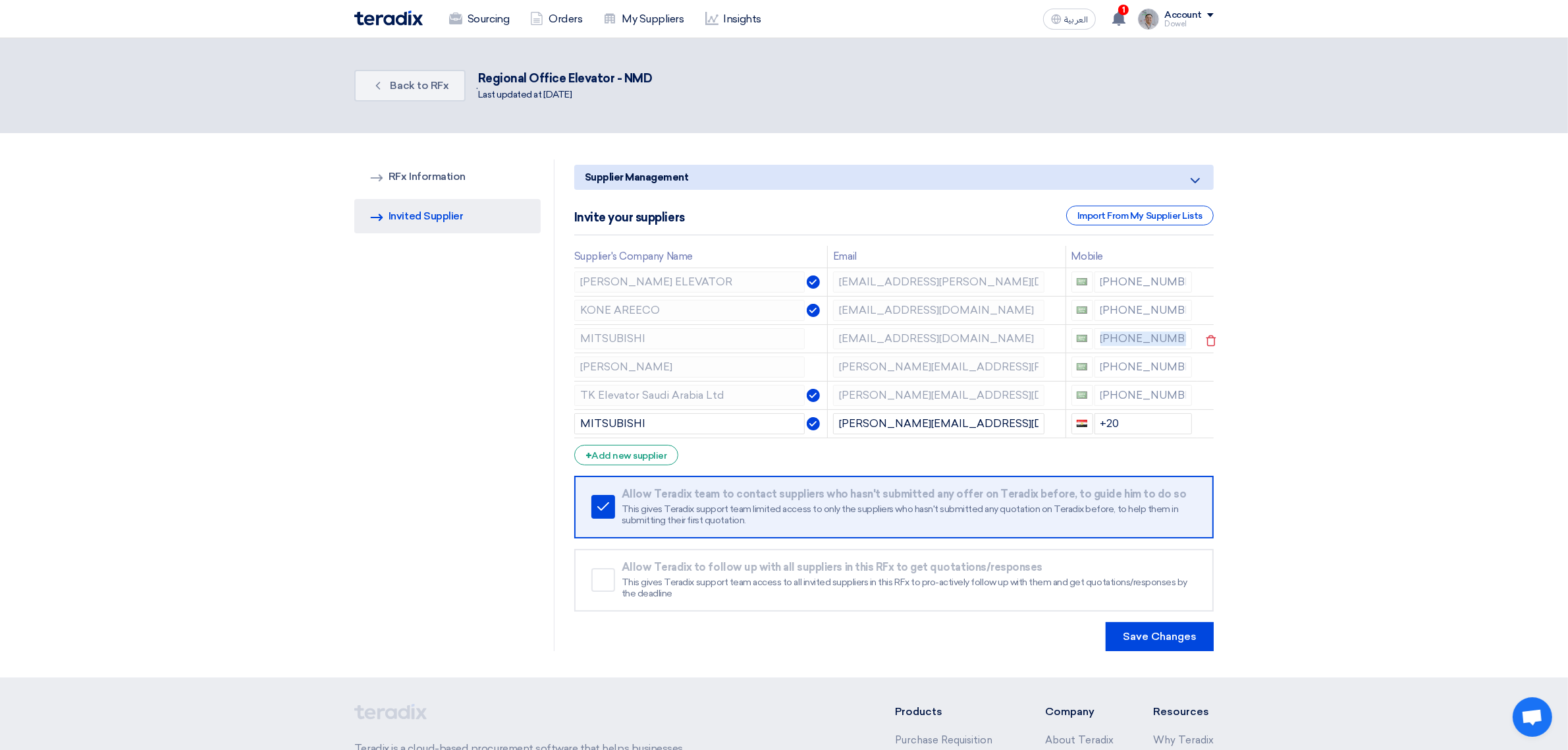
click at [1179, 336] on div "+966 551328099" at bounding box center [1132, 339] width 121 height 21
click at [1134, 429] on input "+20" at bounding box center [1144, 424] width 98 height 21
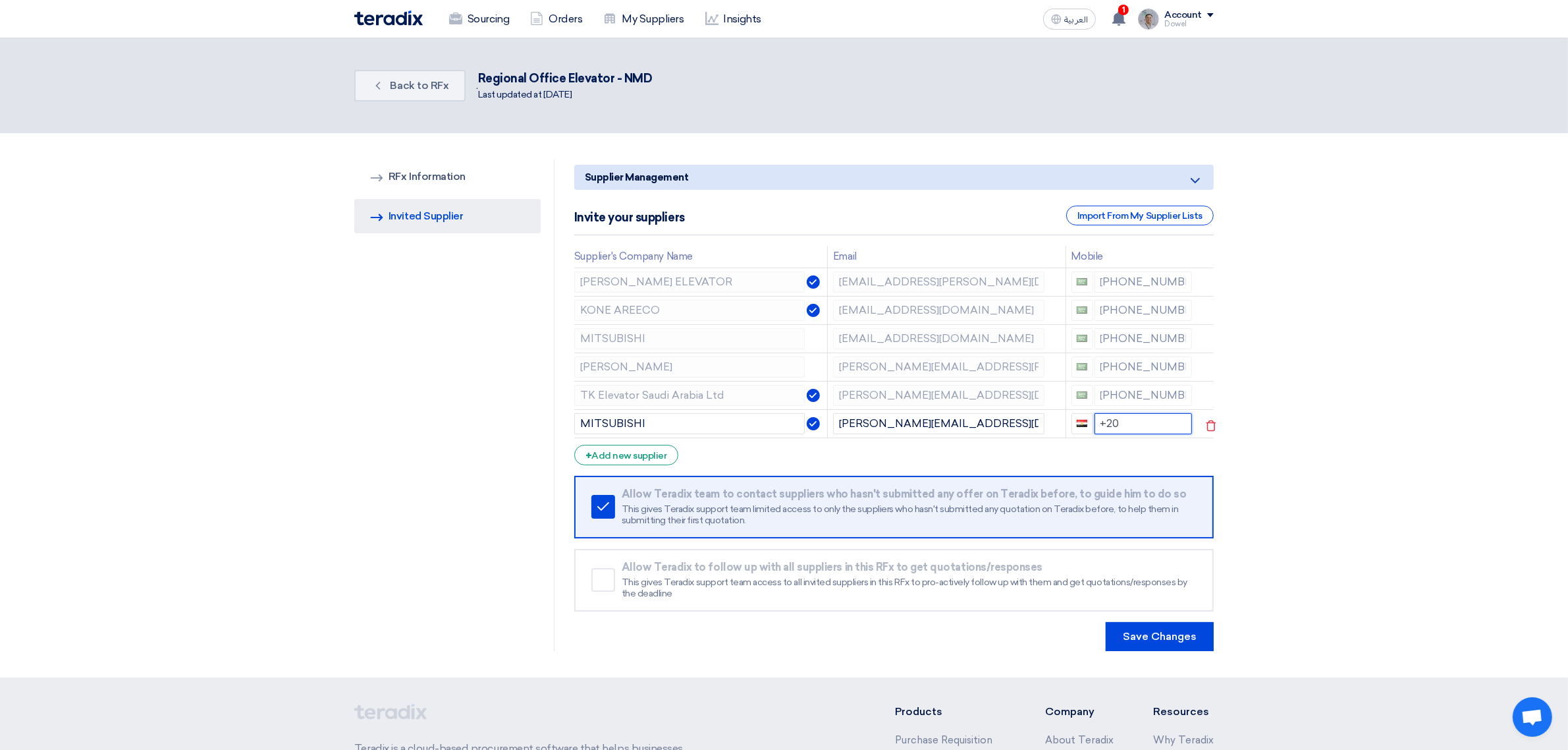
click at [1134, 429] on input "+20" at bounding box center [1144, 424] width 98 height 21
click at [1209, 337] on use at bounding box center [1211, 340] width 10 height 11
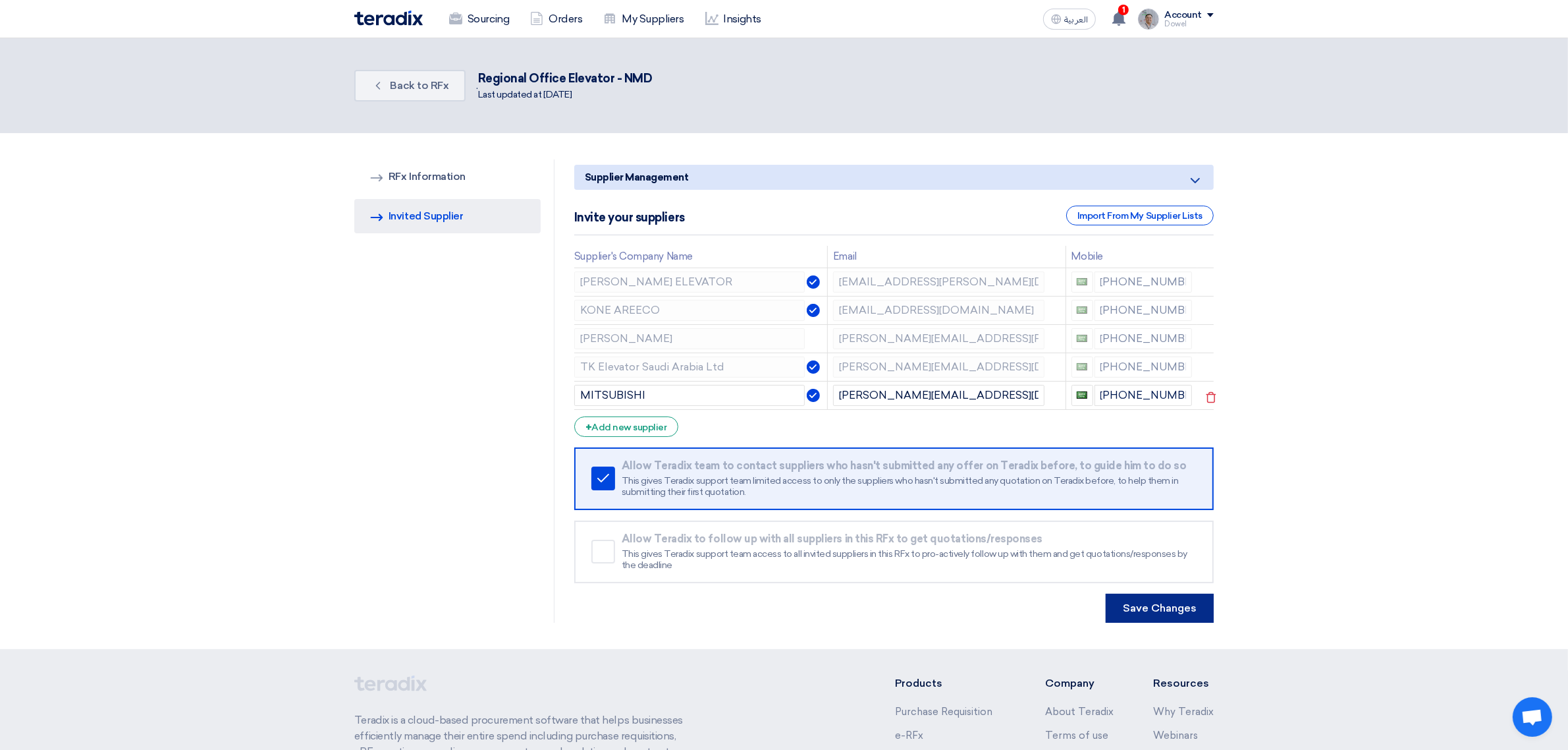
click at [1156, 614] on button "Save Changes" at bounding box center [1160, 609] width 108 height 29
click at [1187, 609] on button "Save Changes" at bounding box center [1160, 609] width 108 height 29
click at [1135, 397] on input "+966 551328099" at bounding box center [1144, 395] width 98 height 21
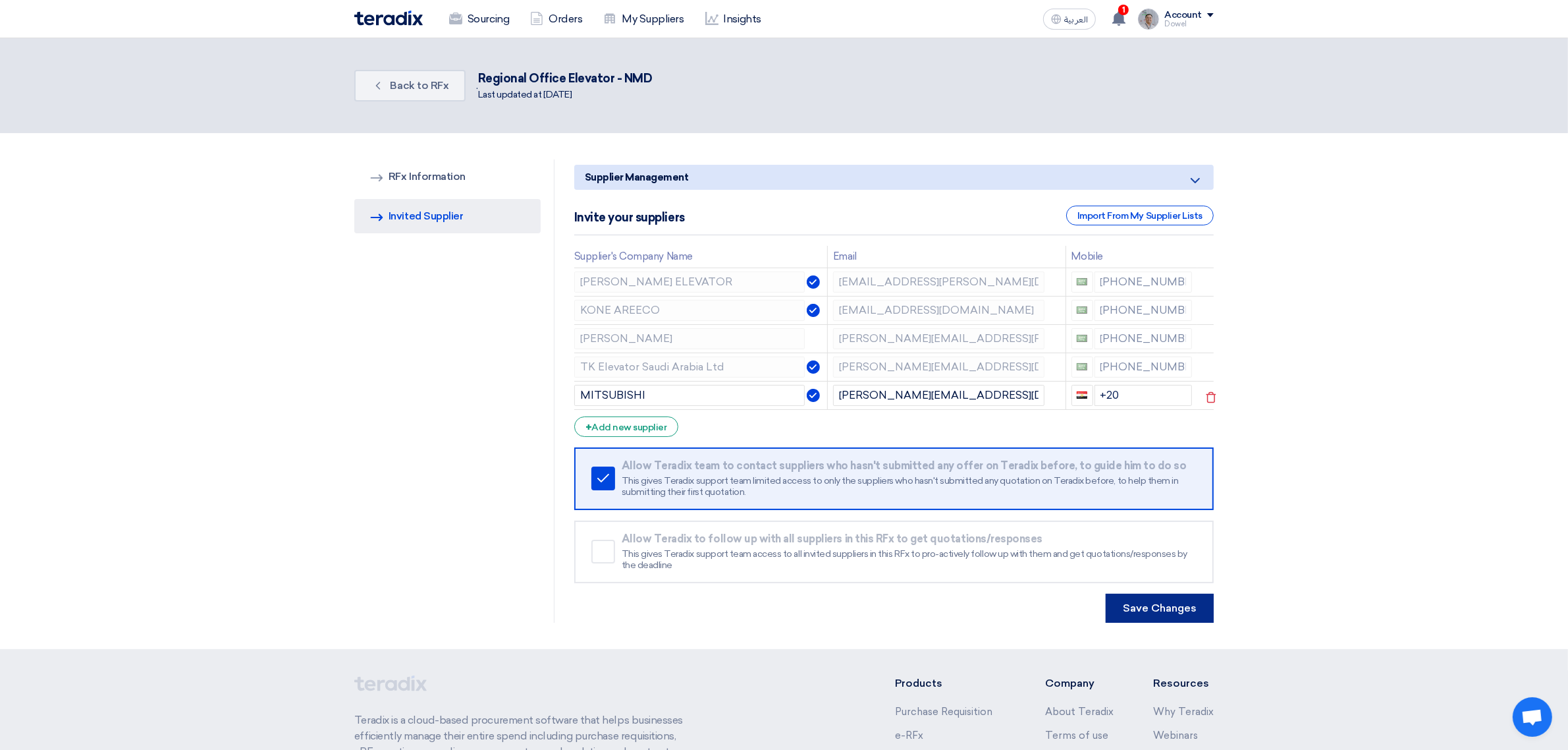
click at [1170, 606] on button "Save Changes" at bounding box center [1160, 609] width 108 height 29
click at [399, 90] on link "Back Back to RFx" at bounding box center [410, 86] width 112 height 32
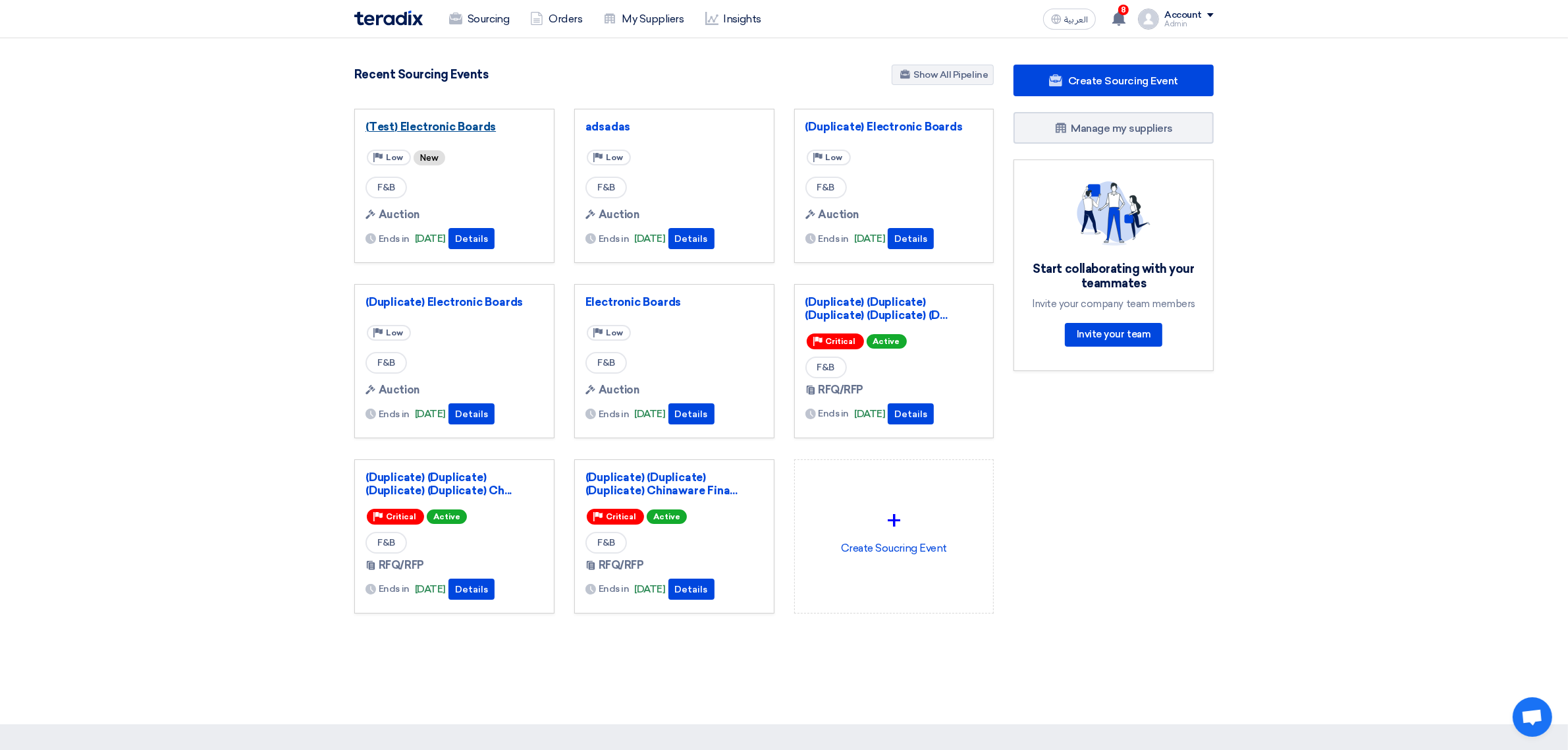
click at [484, 130] on link "(Test) Electronic Boards" at bounding box center [454, 126] width 178 height 13
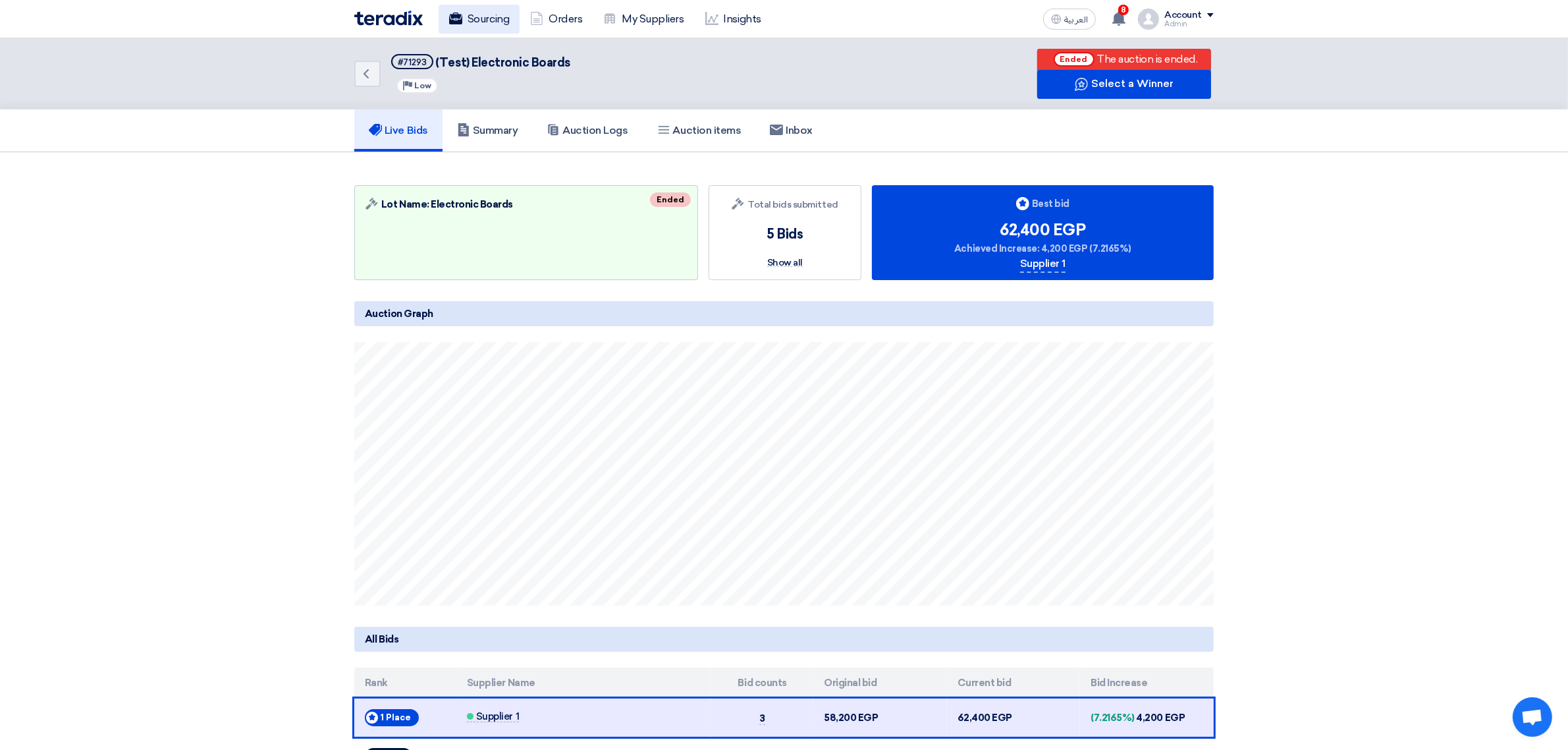
click at [475, 20] on link "Sourcing" at bounding box center [479, 19] width 81 height 29
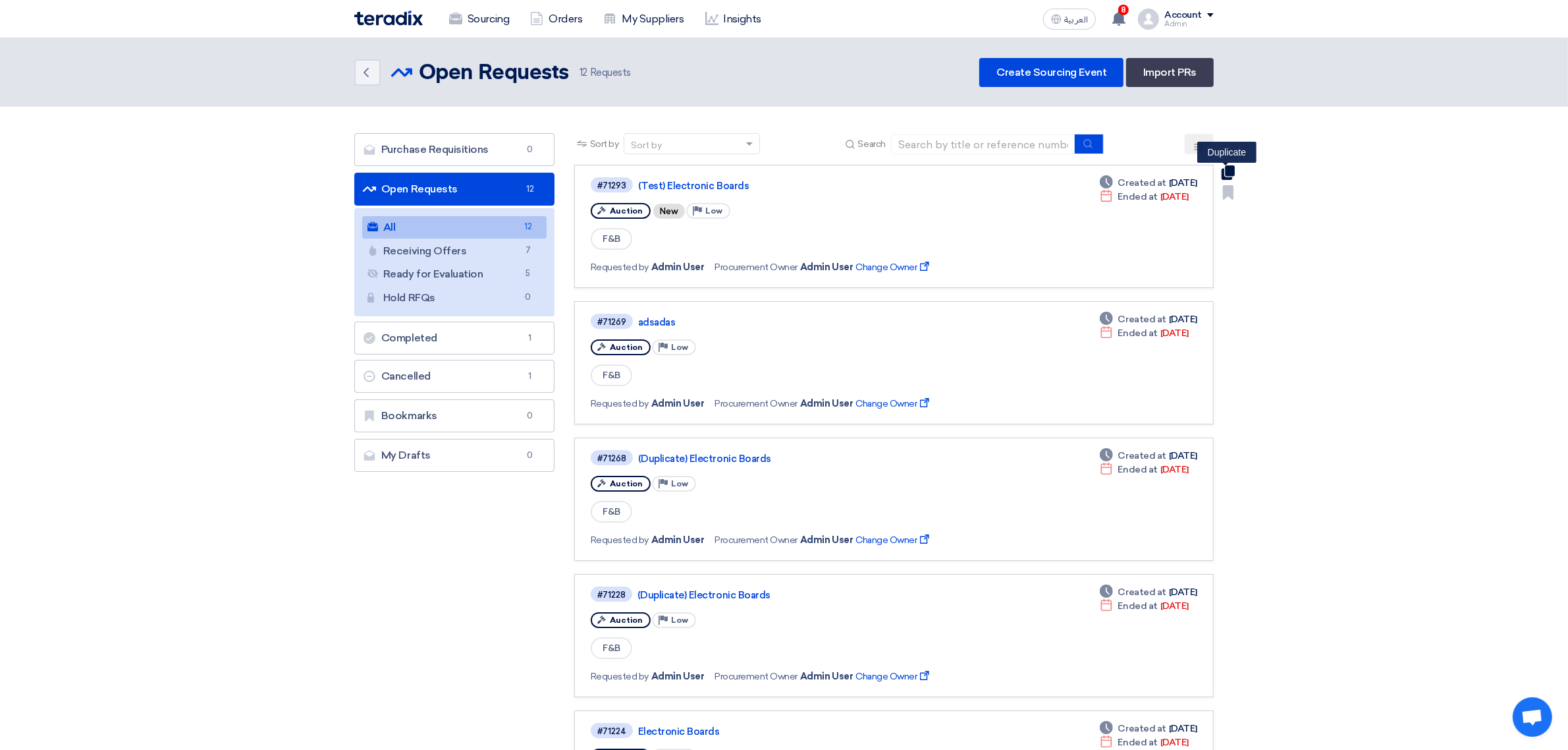
click at [1225, 168] on icon "Duplicate" at bounding box center [1229, 173] width 15 height 15
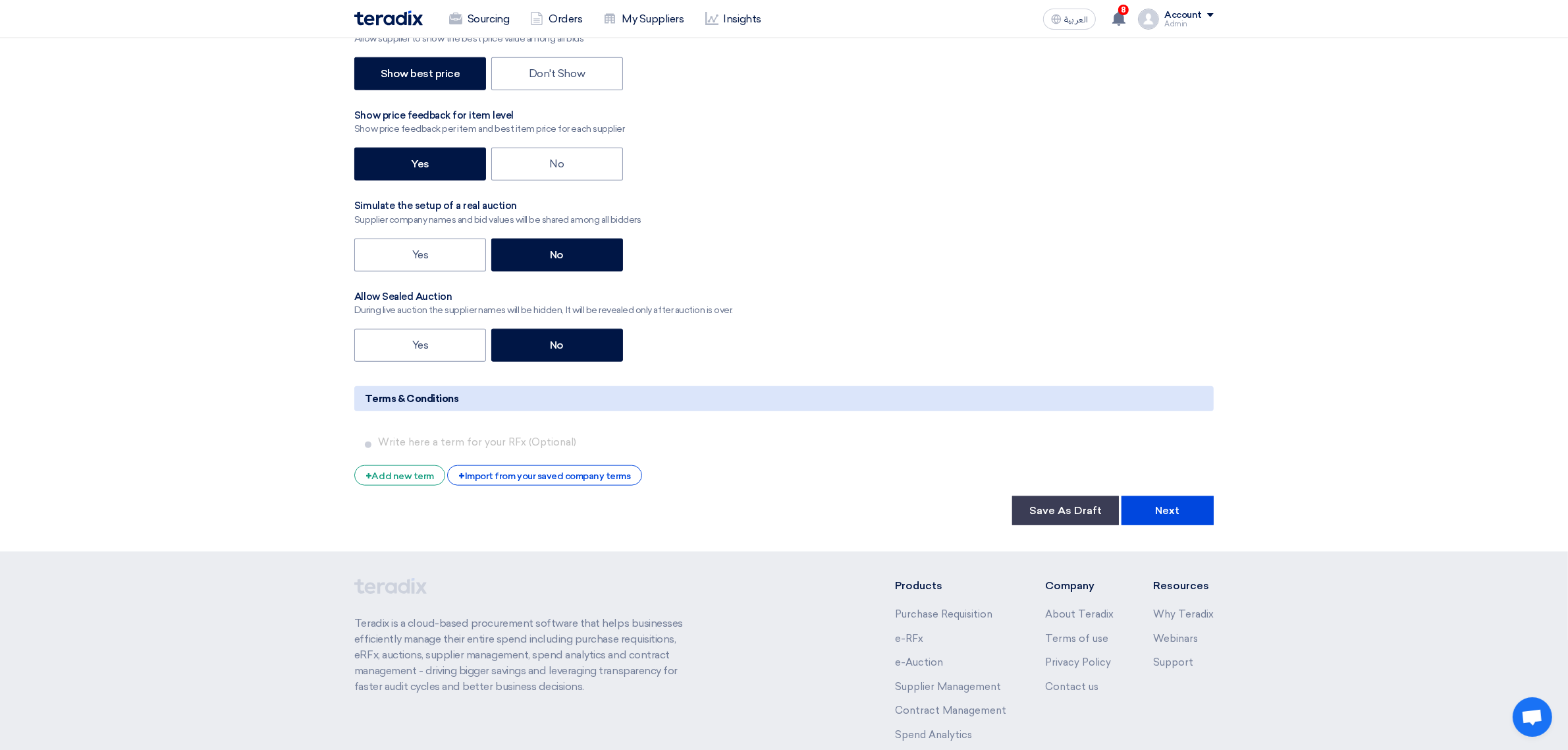
scroll to position [1872, 0]
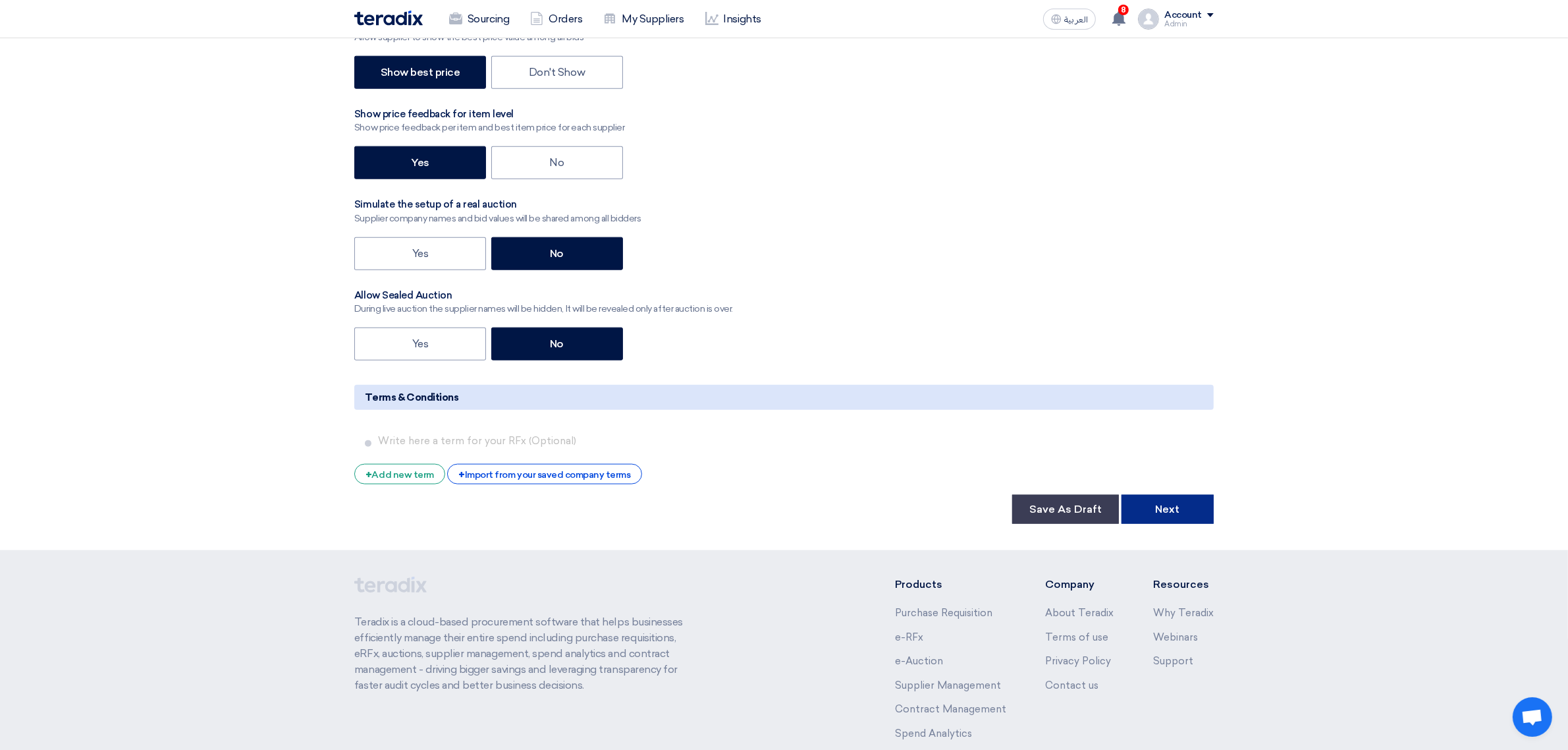
click at [1162, 504] on button "Next" at bounding box center [1168, 510] width 92 height 29
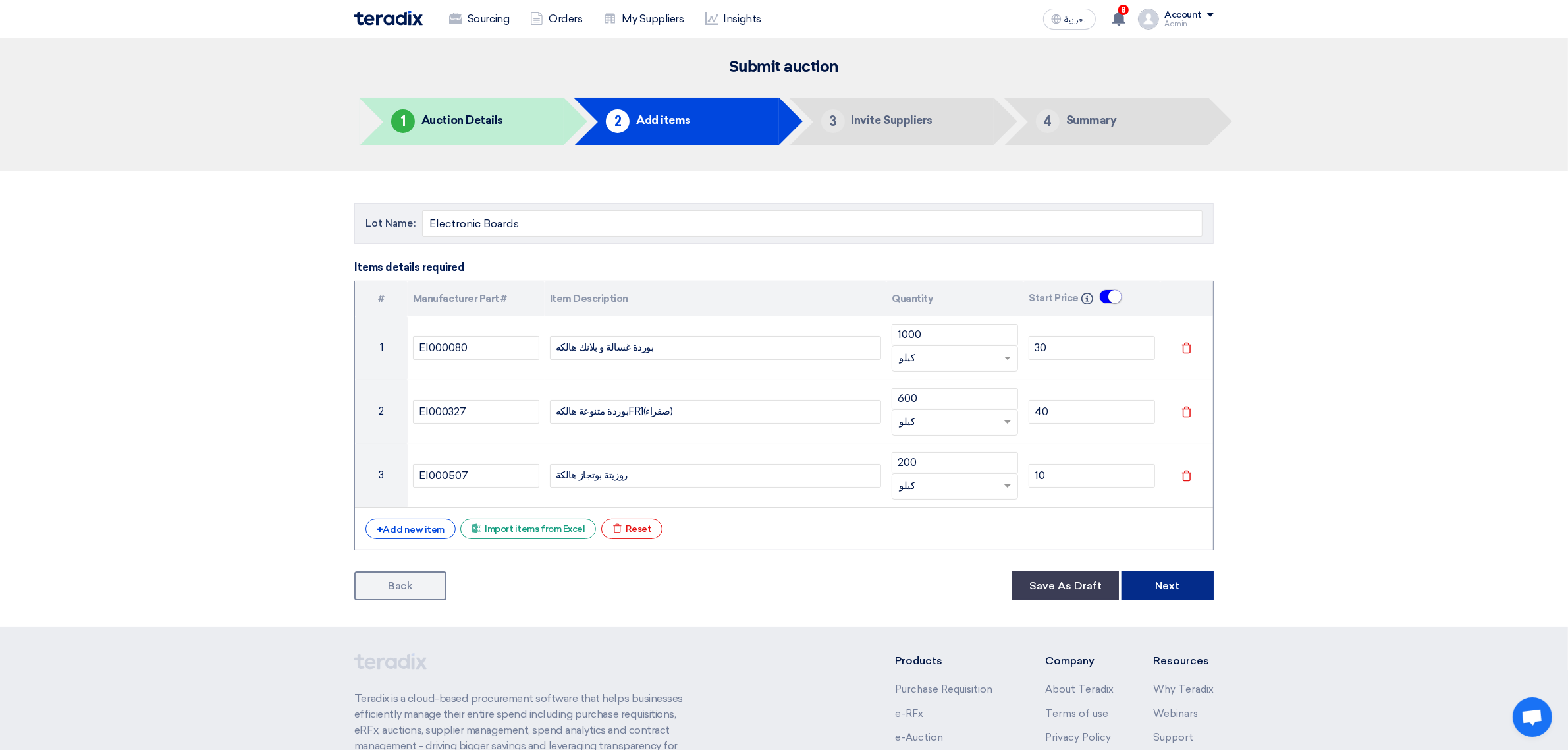
click at [1155, 587] on button "Next" at bounding box center [1168, 586] width 92 height 29
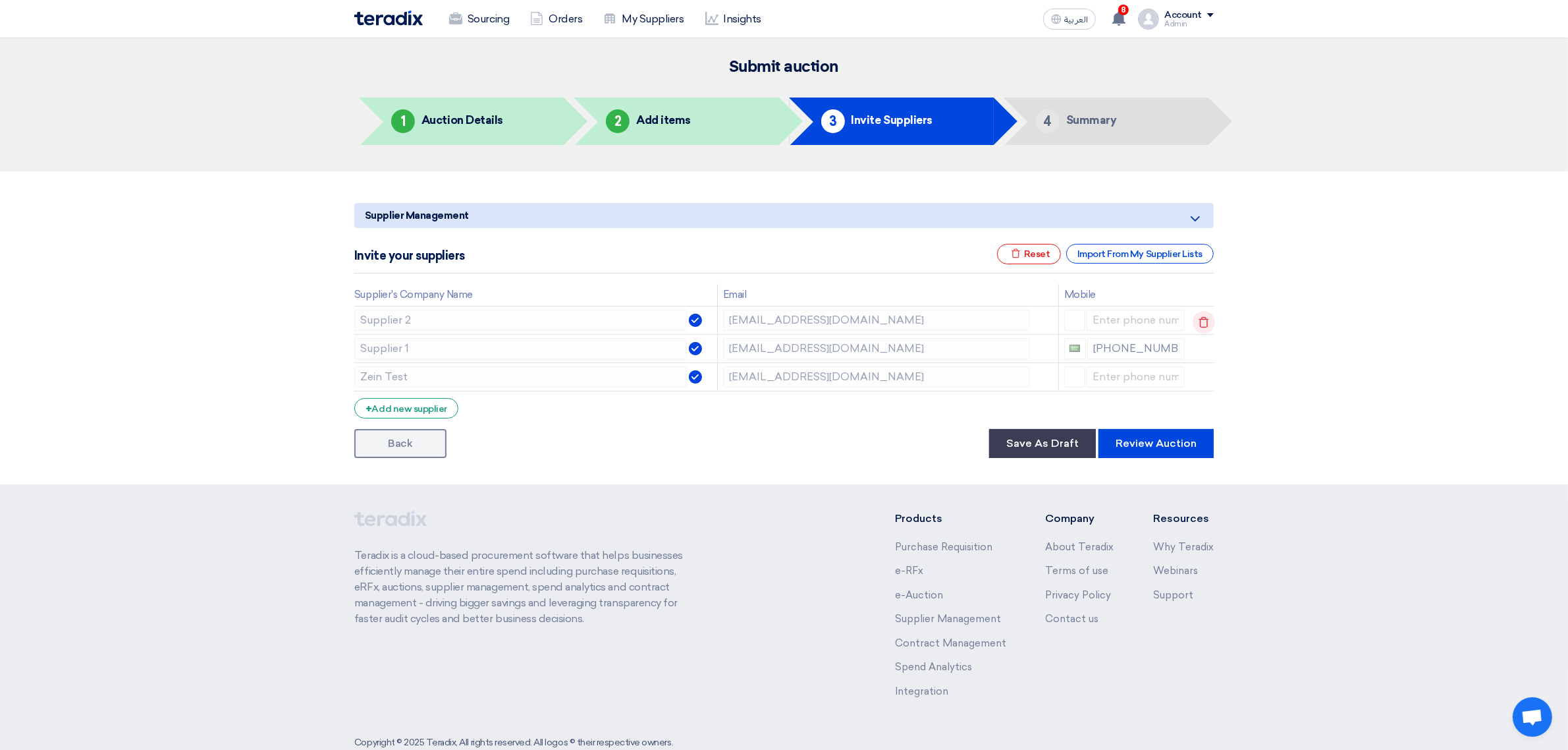
click at [1207, 322] on icon at bounding box center [1204, 322] width 23 height 23
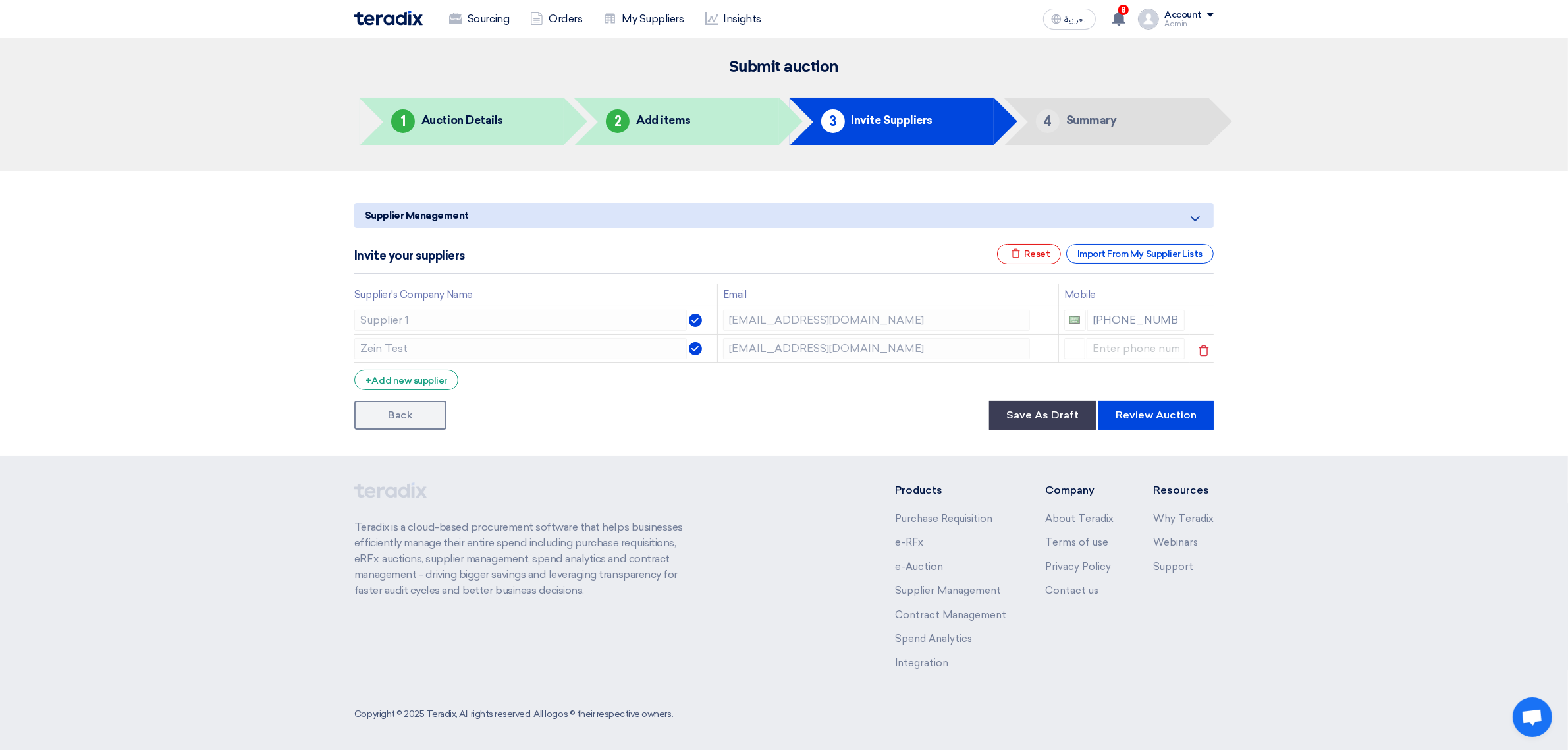
click at [0, 0] on icon at bounding box center [0, 0] width 0 height 0
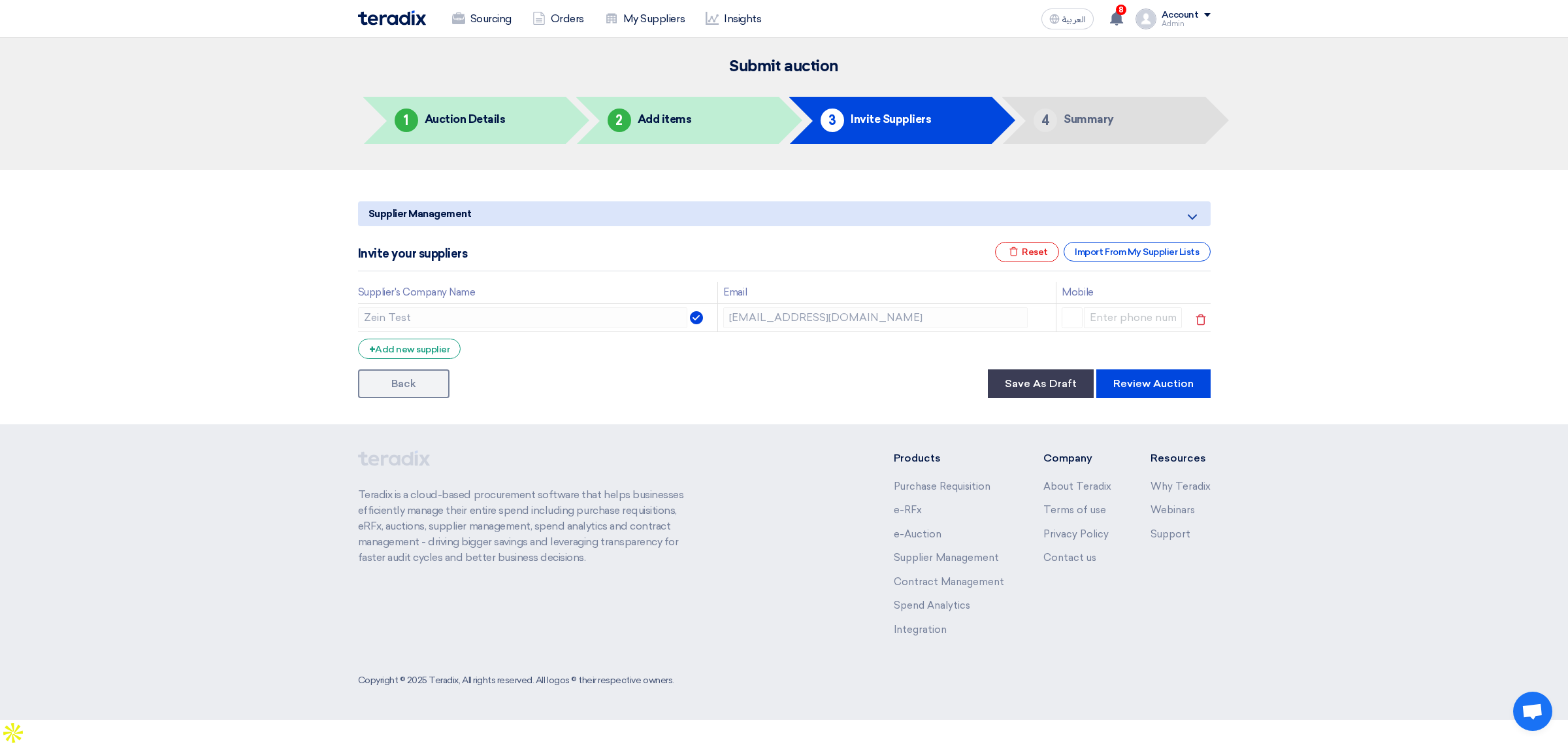
click at [1196, 320] on icon at bounding box center [1201, 320] width 22 height 22
click at [831, 309] on input "text" at bounding box center [883, 318] width 322 height 21
paste input "ayateradix@gmail.com"
type input "ayateradix@gmail.com"
click at [425, 349] on div "+ Add new supplier" at bounding box center [409, 349] width 103 height 20
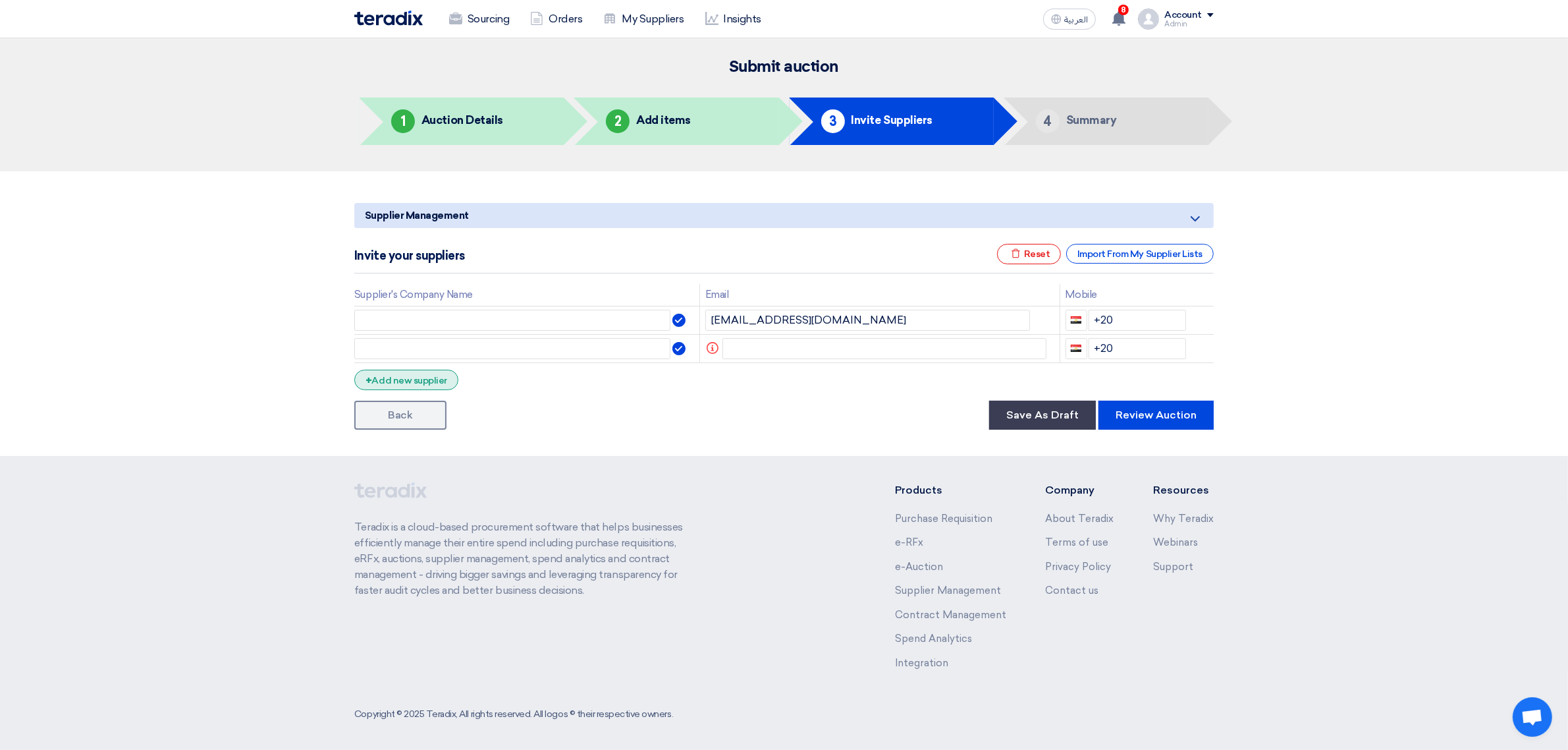
click at [439, 370] on div "+ Add new supplier" at bounding box center [406, 379] width 104 height 21
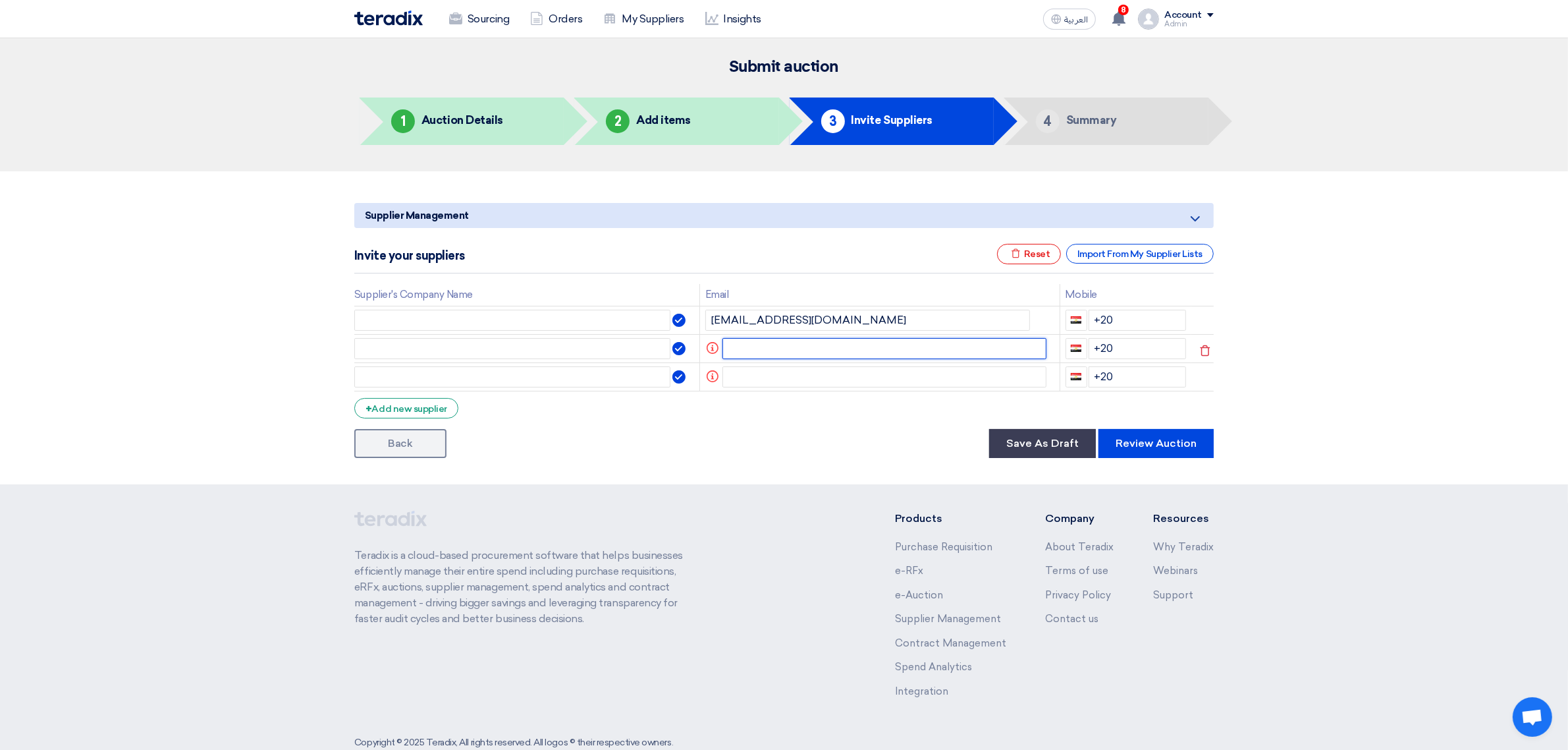
click at [922, 357] on input "text" at bounding box center [885, 349] width 325 height 21
paste input "rawanteradix@gmail.com"
type input "rawanteradix@gmail.com"
click at [935, 383] on input "text" at bounding box center [885, 377] width 325 height 21
paste input "hadeer.teradix@gmail.com"
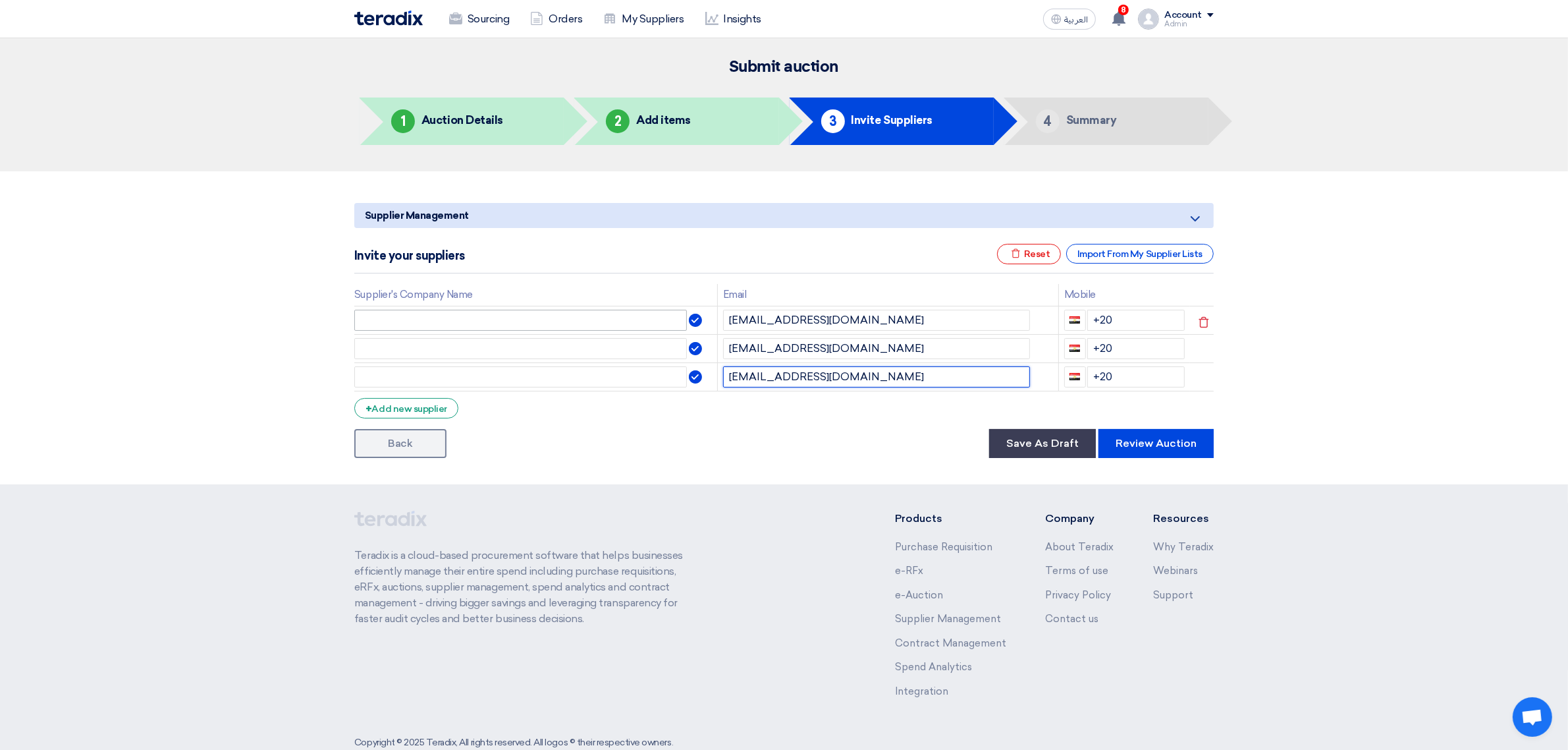
type input "hadeer.teradix@gmail.com"
click at [565, 324] on input "text" at bounding box center [521, 320] width 333 height 21
type input "ْ"
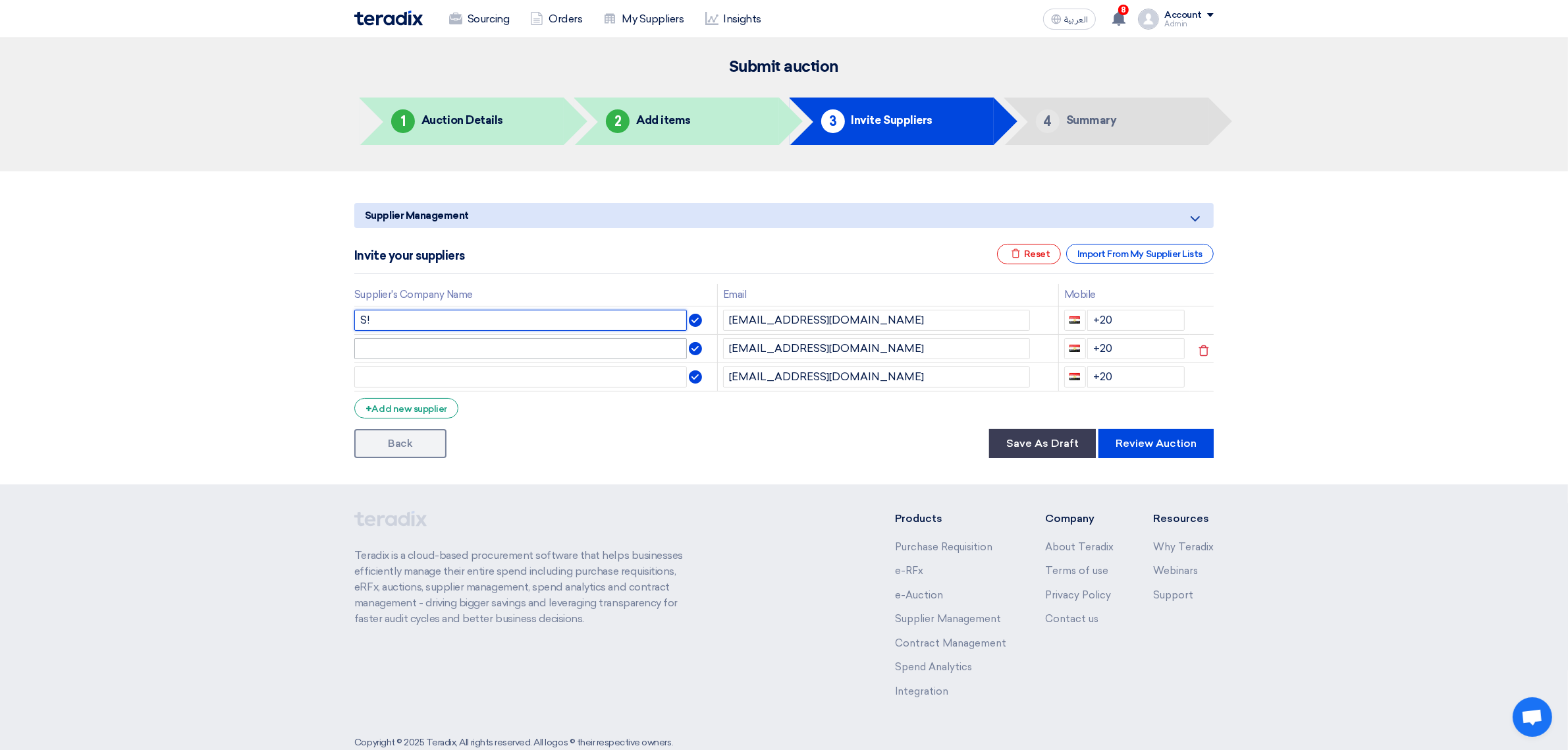
type input "S!"
click at [485, 355] on input "text" at bounding box center [521, 349] width 333 height 21
type input "S@"
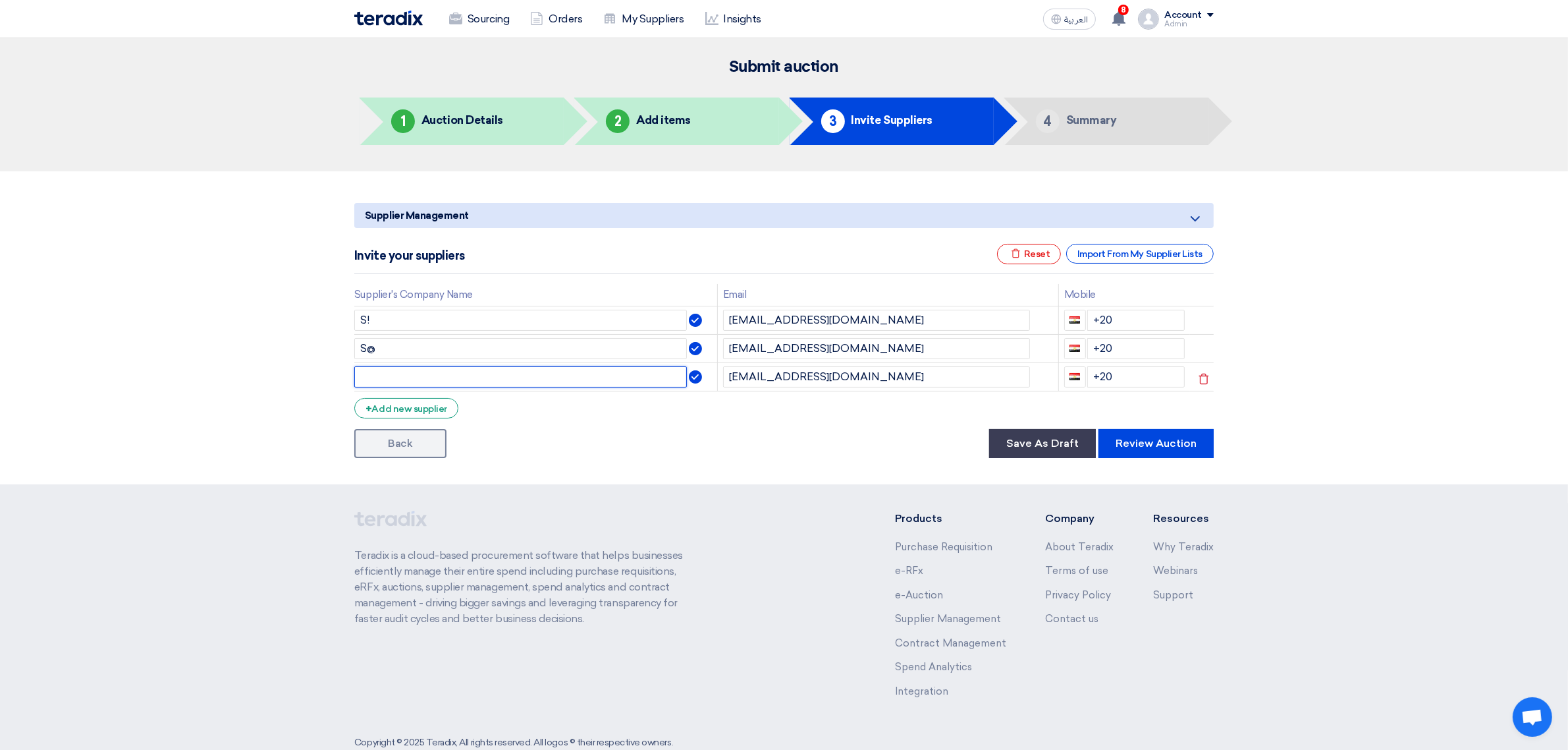
click at [470, 367] on input "text" at bounding box center [521, 377] width 333 height 21
type input "S#"
click at [404, 439] on link "Back" at bounding box center [400, 444] width 92 height 29
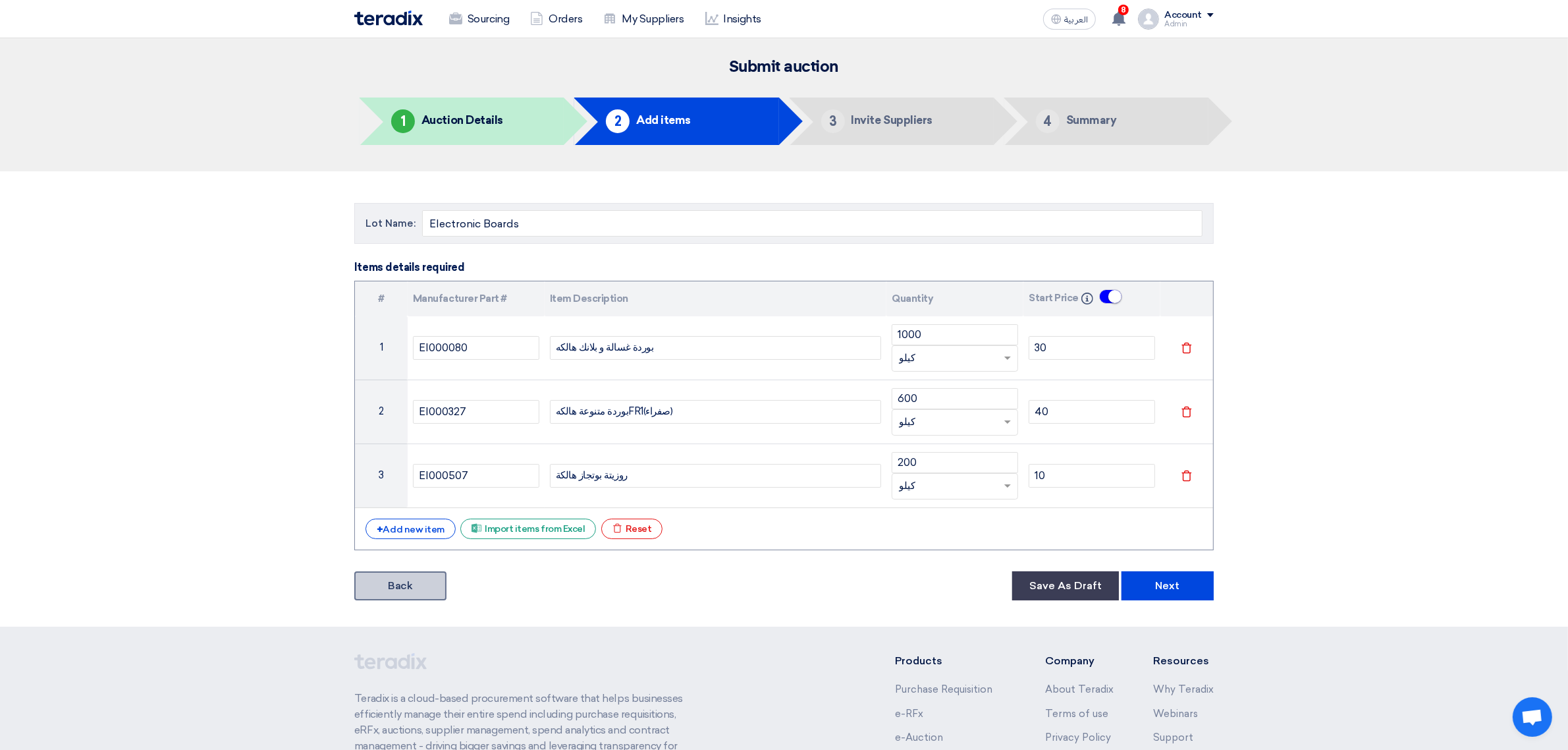
click at [422, 579] on link "Back" at bounding box center [400, 586] width 92 height 29
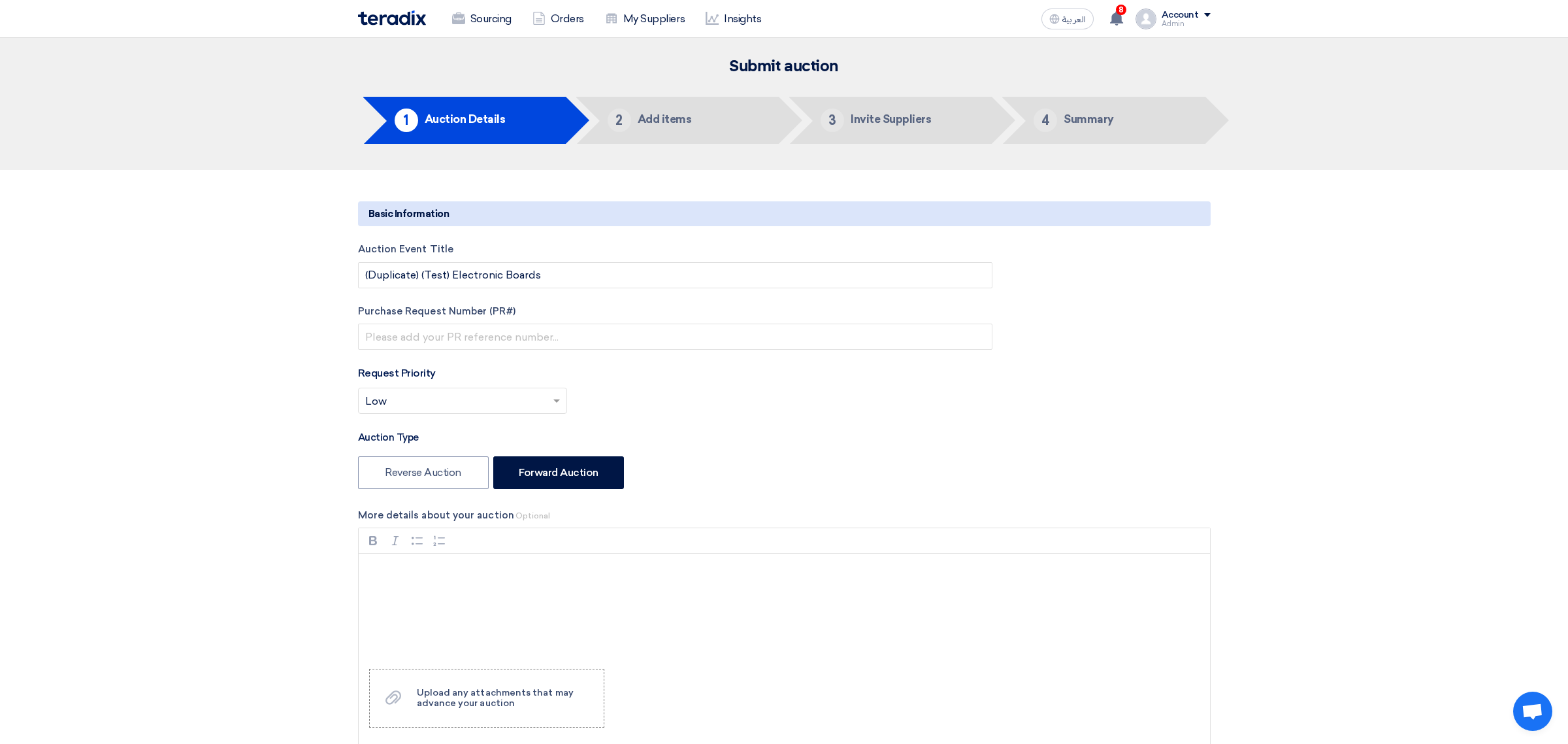
type input "9/7/2025"
type input "11"
type input "12"
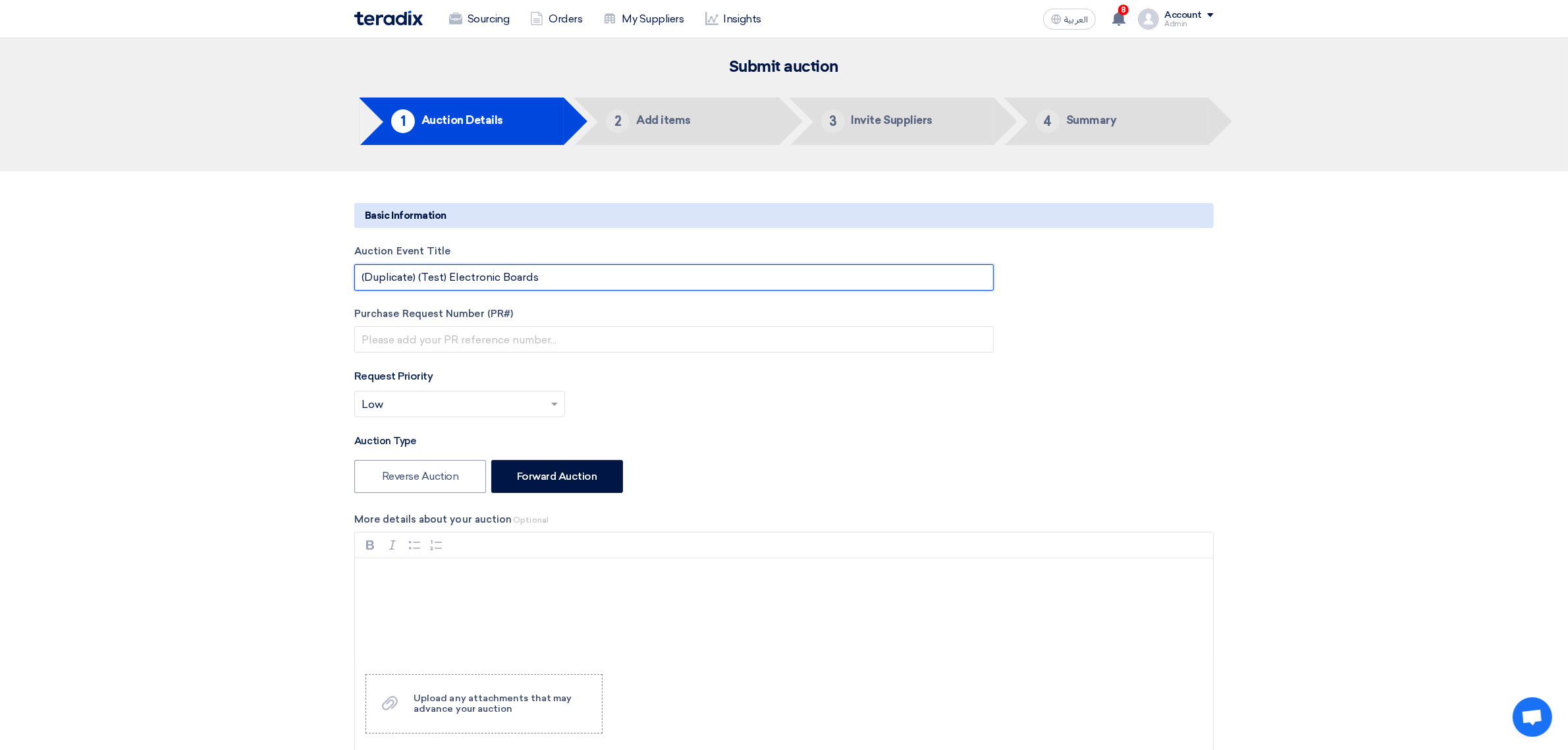
drag, startPoint x: 416, startPoint y: 275, endPoint x: 260, endPoint y: 272, distance: 156.0
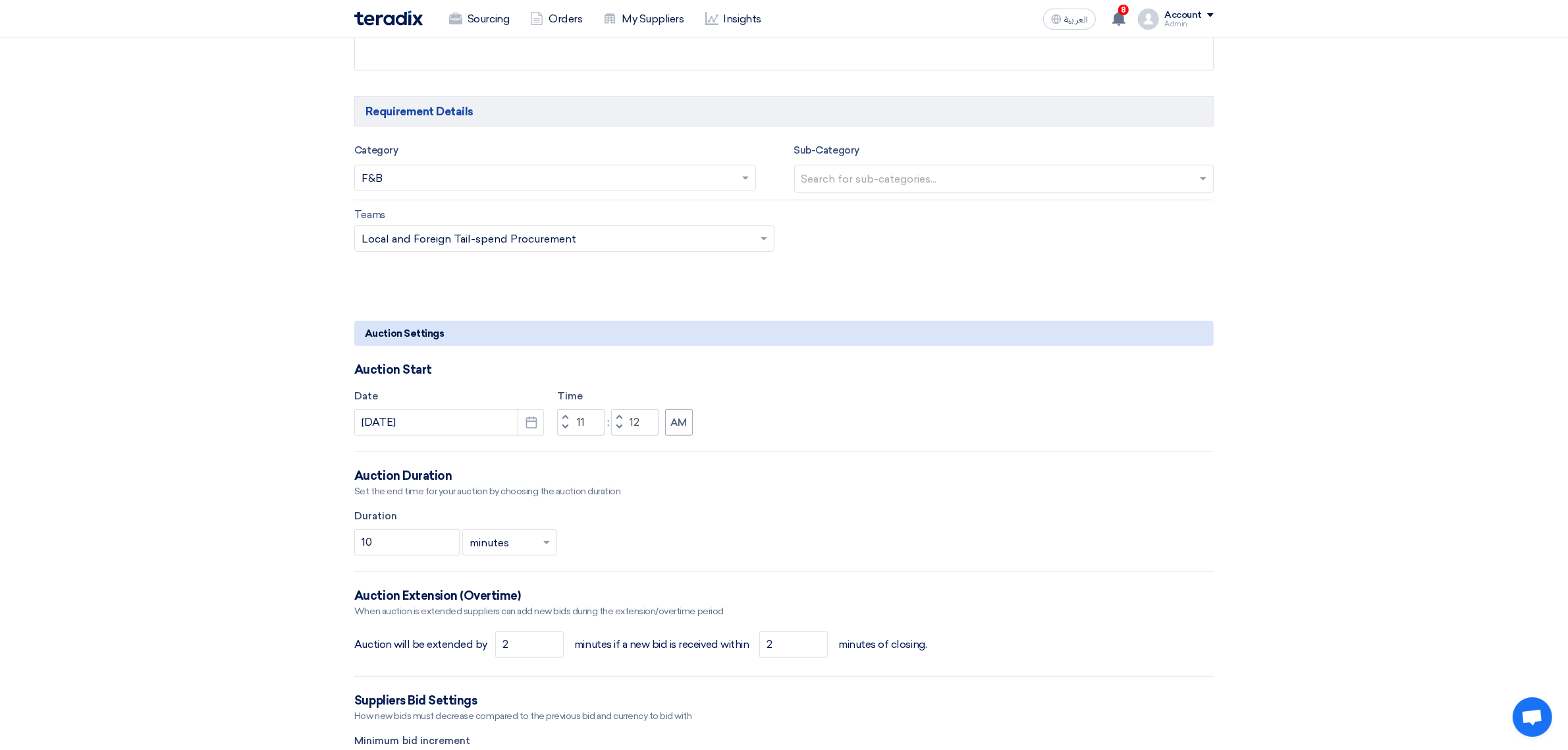
scroll to position [777, 0]
type input "Samer (Test) Electronic Boards"
click at [588, 425] on input "11" at bounding box center [580, 421] width 47 height 27
type input "01"
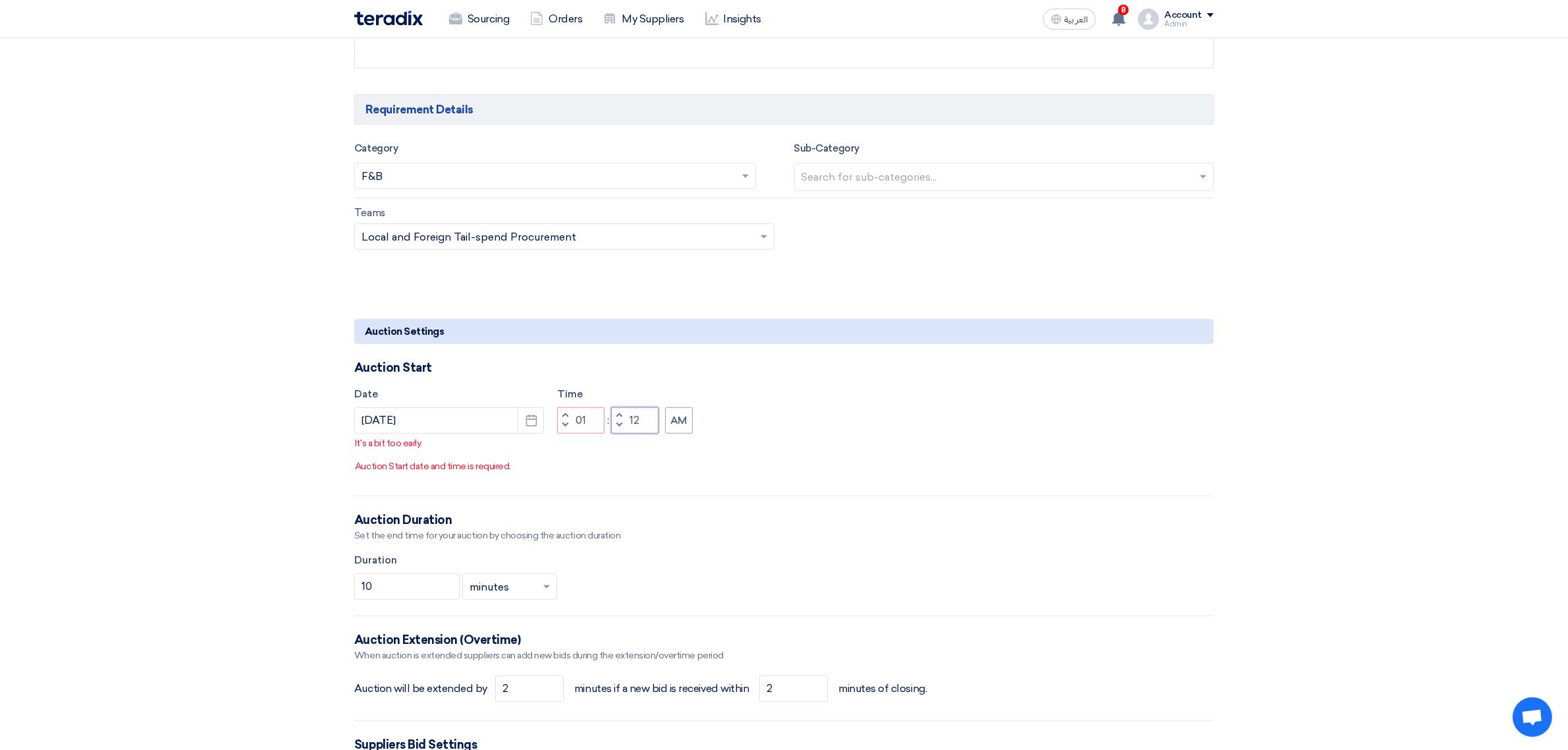
drag, startPoint x: 643, startPoint y: 421, endPoint x: 632, endPoint y: 420, distance: 11.0
click at [632, 420] on input "12" at bounding box center [634, 421] width 47 height 27
type input "15"
click at [679, 417] on button "AM" at bounding box center [679, 421] width 28 height 27
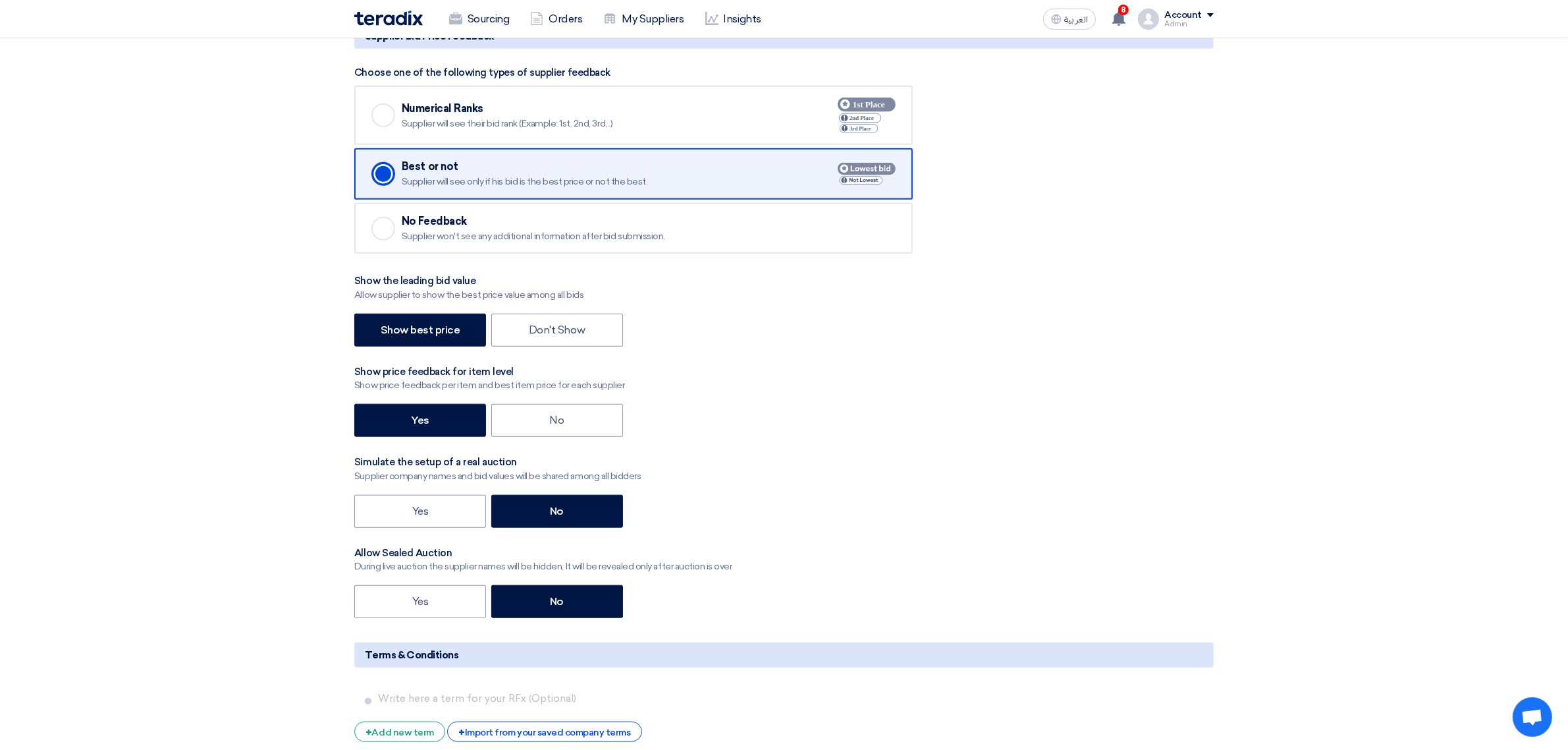
scroll to position [1968, 0]
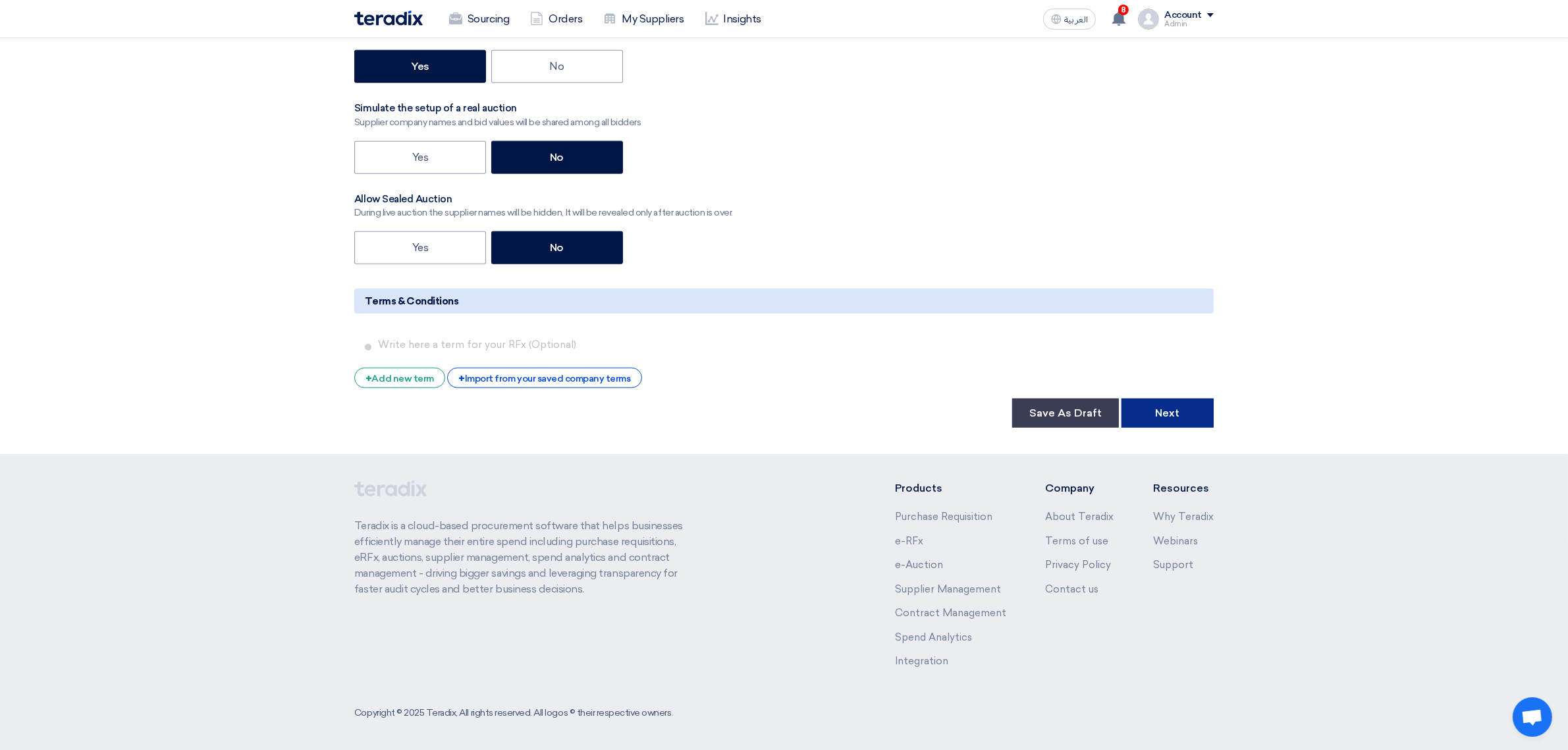
click at [1166, 409] on button "Next" at bounding box center [1168, 413] width 92 height 29
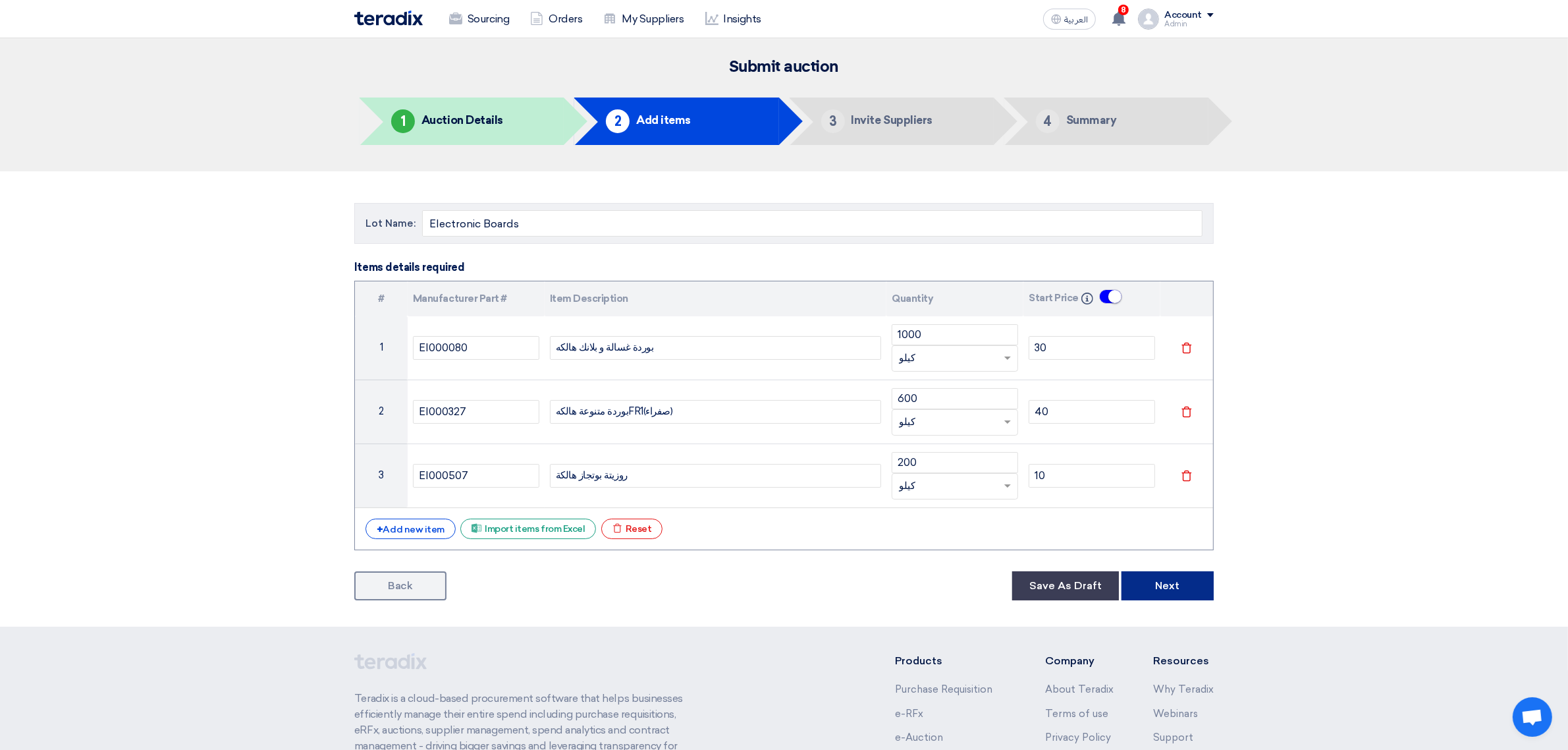
click at [1177, 584] on button "Next" at bounding box center [1168, 586] width 92 height 29
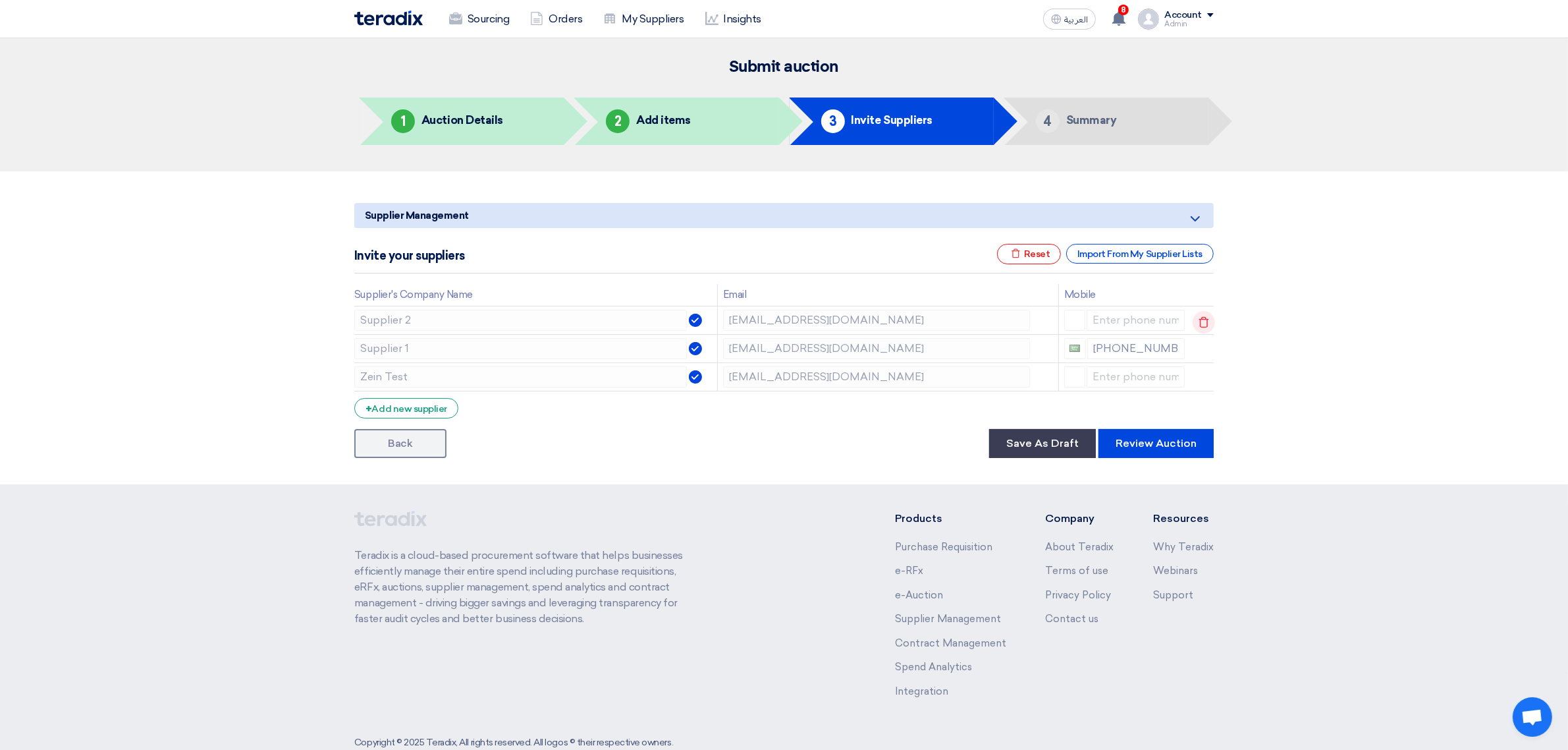
click at [1204, 327] on use at bounding box center [1204, 322] width 10 height 11
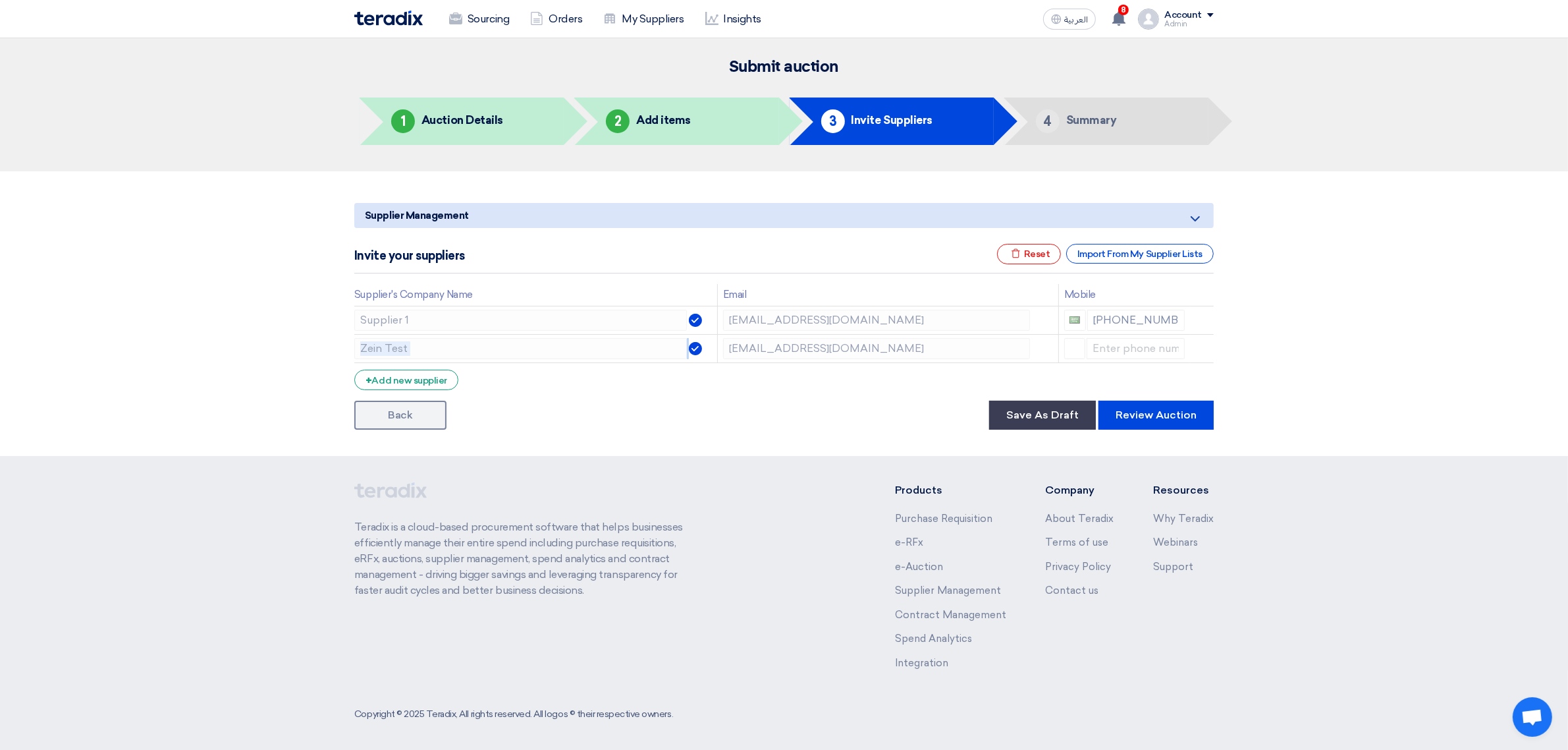
click at [0, 0] on use at bounding box center [0, 0] width 0 height 0
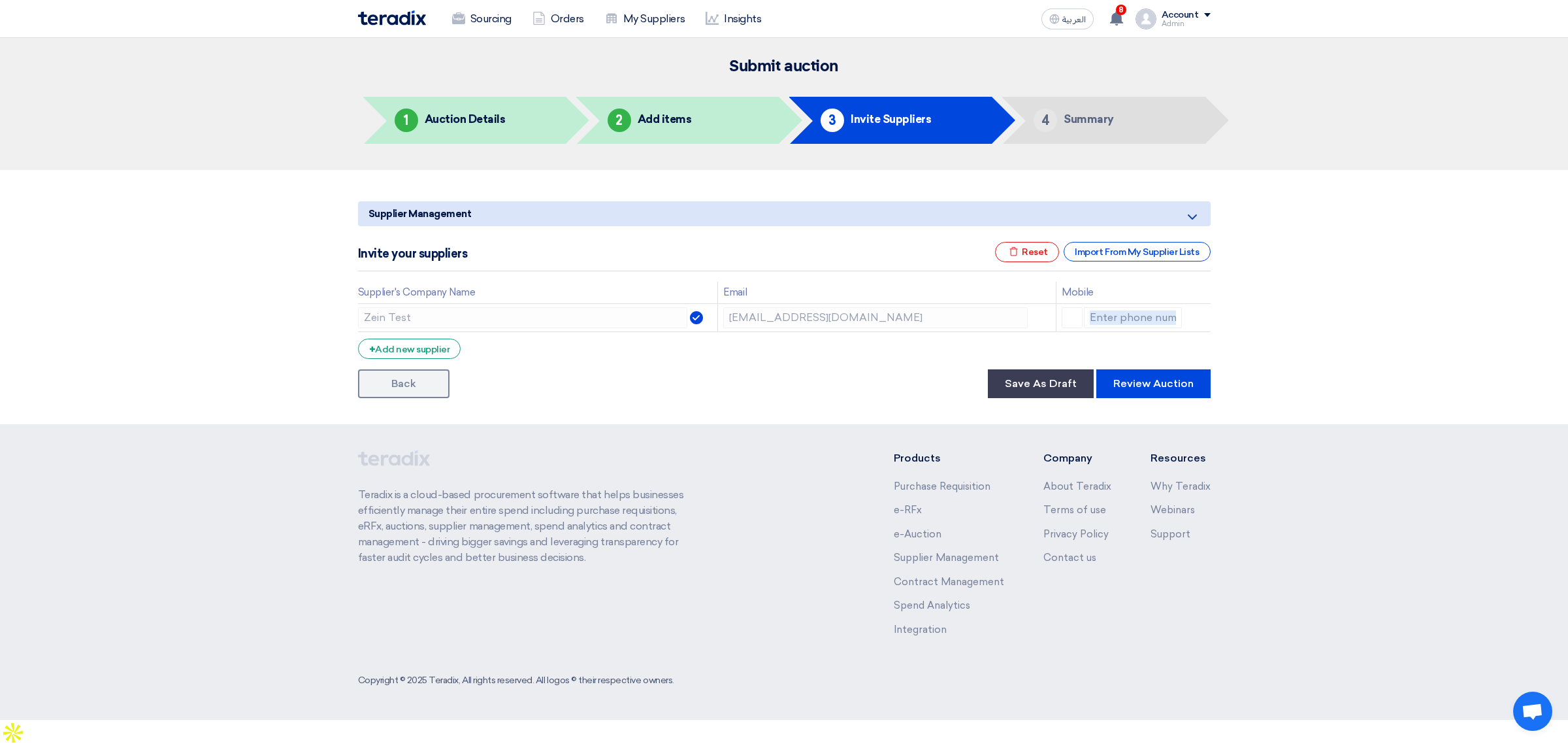
click at [0, 0] on icon at bounding box center [0, 0] width 0 height 0
click at [433, 354] on div "+ Add new supplier" at bounding box center [409, 349] width 103 height 20
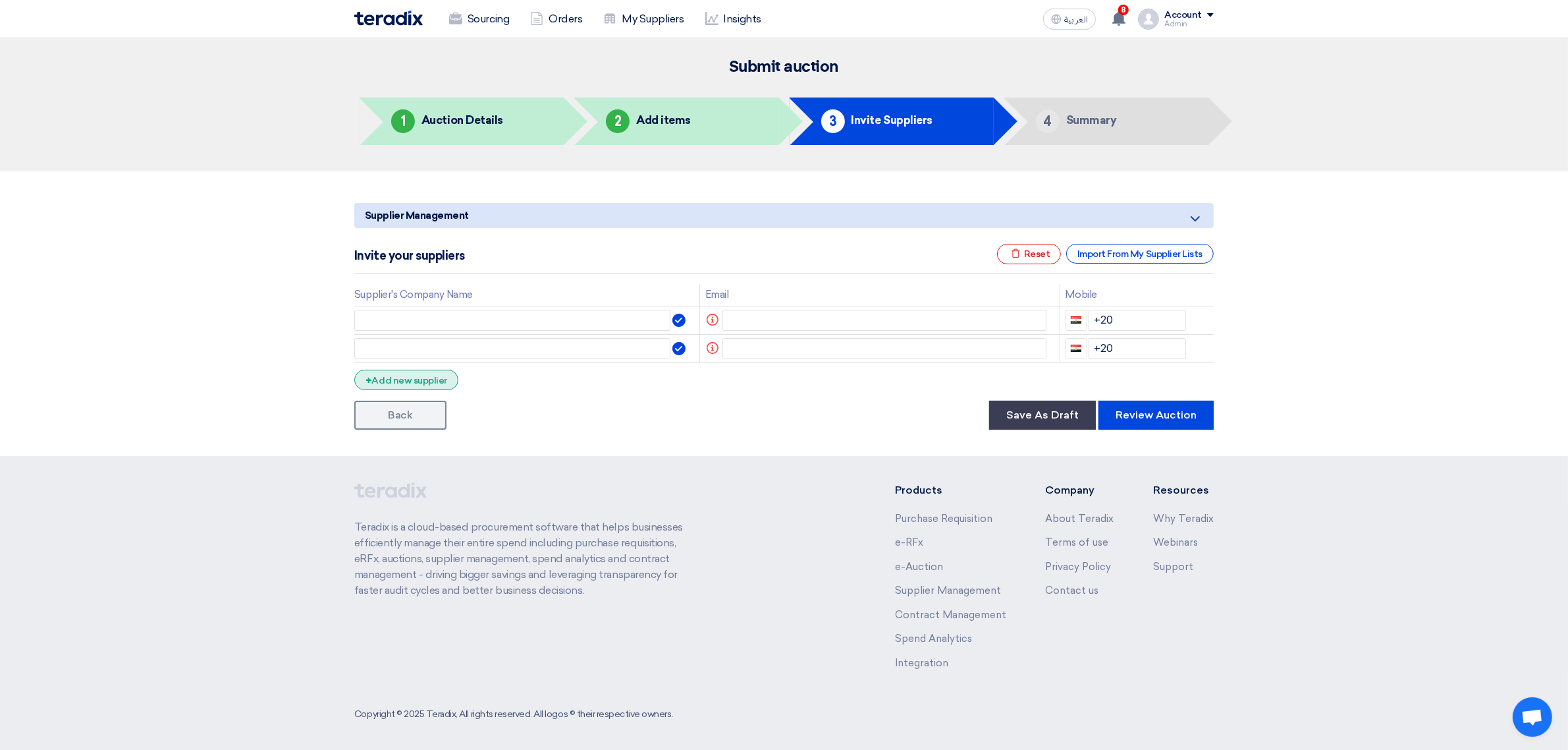
click at [442, 377] on div "+ Add new supplier" at bounding box center [406, 379] width 104 height 21
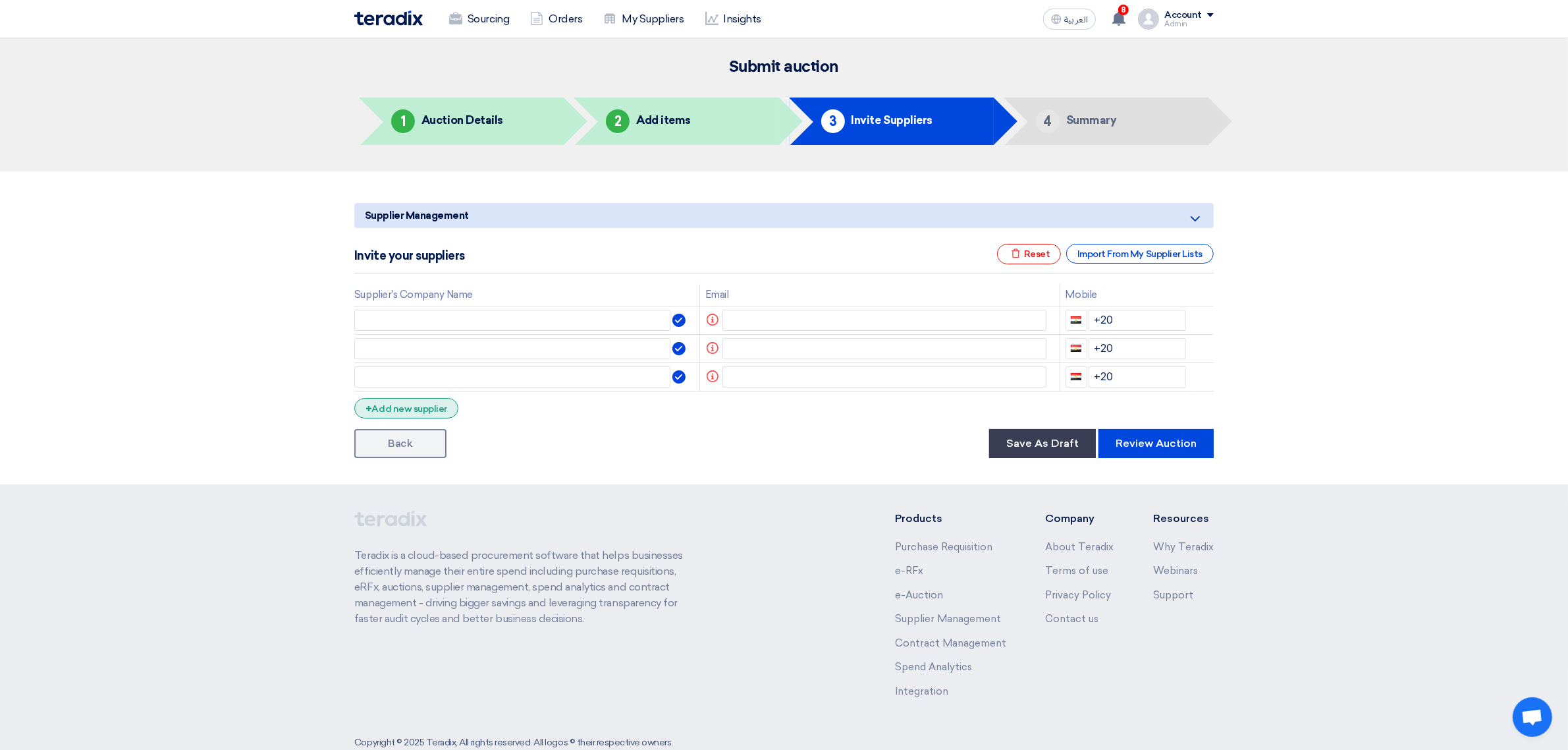
click at [445, 406] on div "+ Add new supplier" at bounding box center [406, 408] width 104 height 21
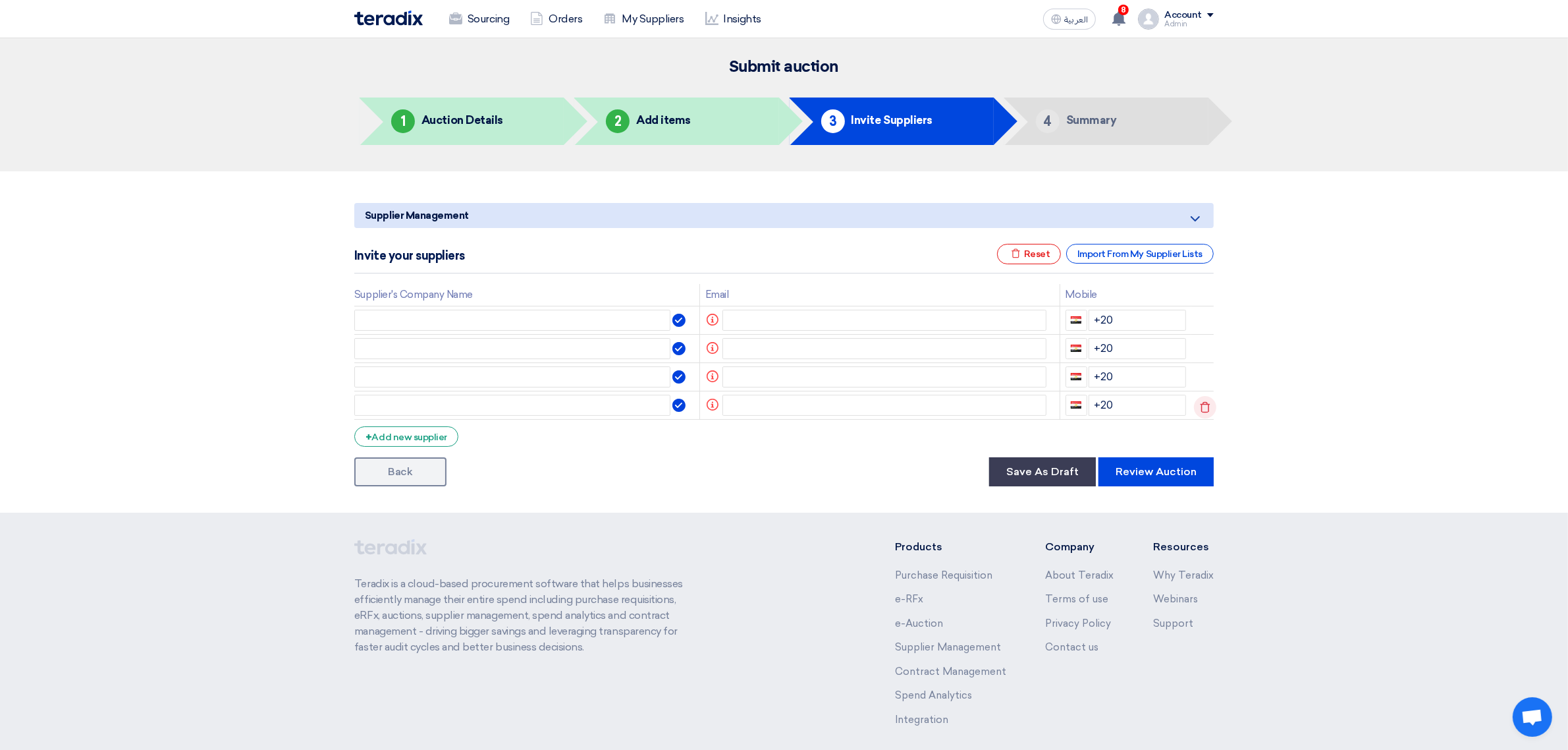
click at [1207, 403] on use at bounding box center [1205, 407] width 10 height 11
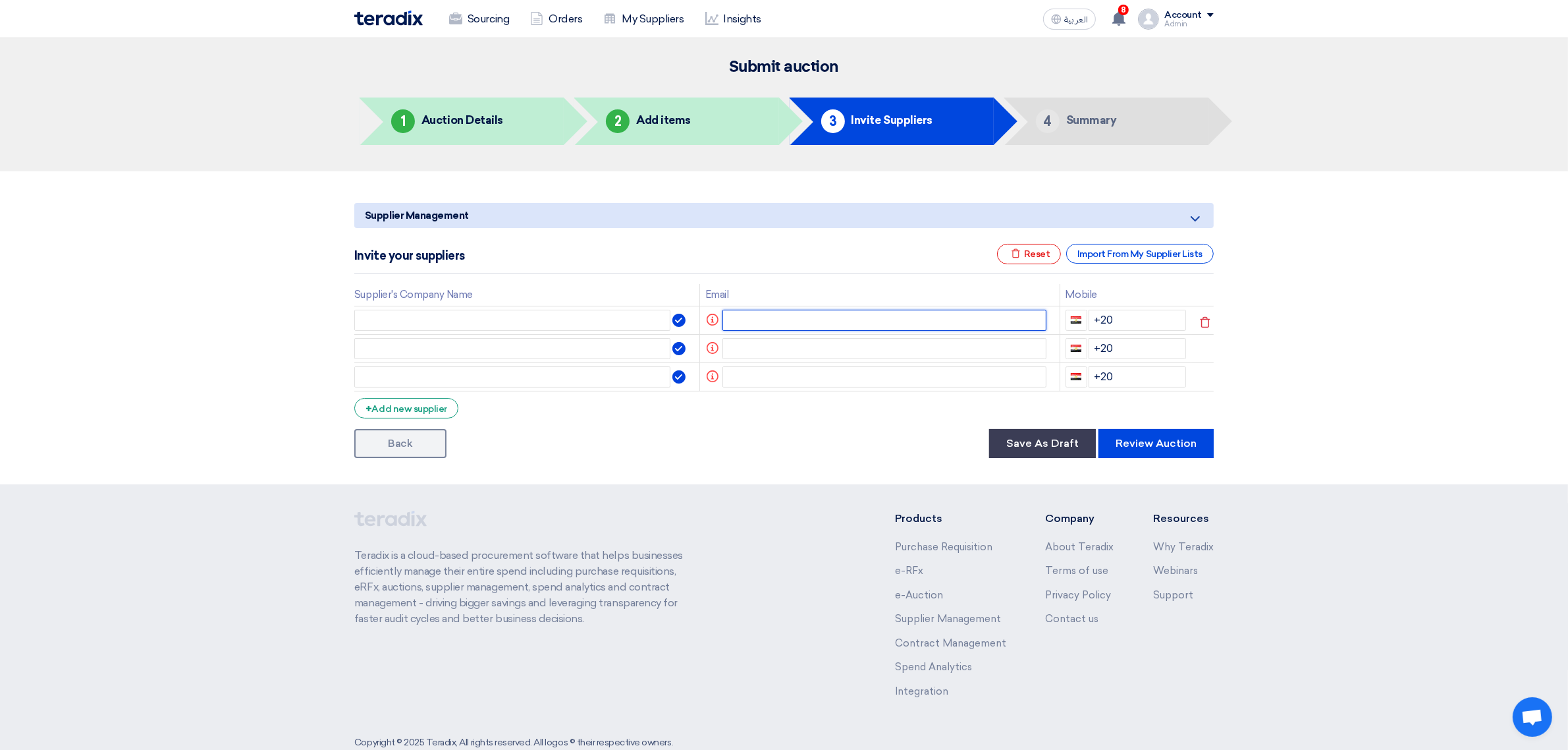
click at [854, 315] on input "text" at bounding box center [885, 320] width 325 height 21
paste input "hadeer.teradix@gmail.com"
type input "hadeer.teradix@gmail.com"
click at [743, 351] on input "text" at bounding box center [885, 349] width 325 height 21
paste input "rawanteradix@gmail.com"
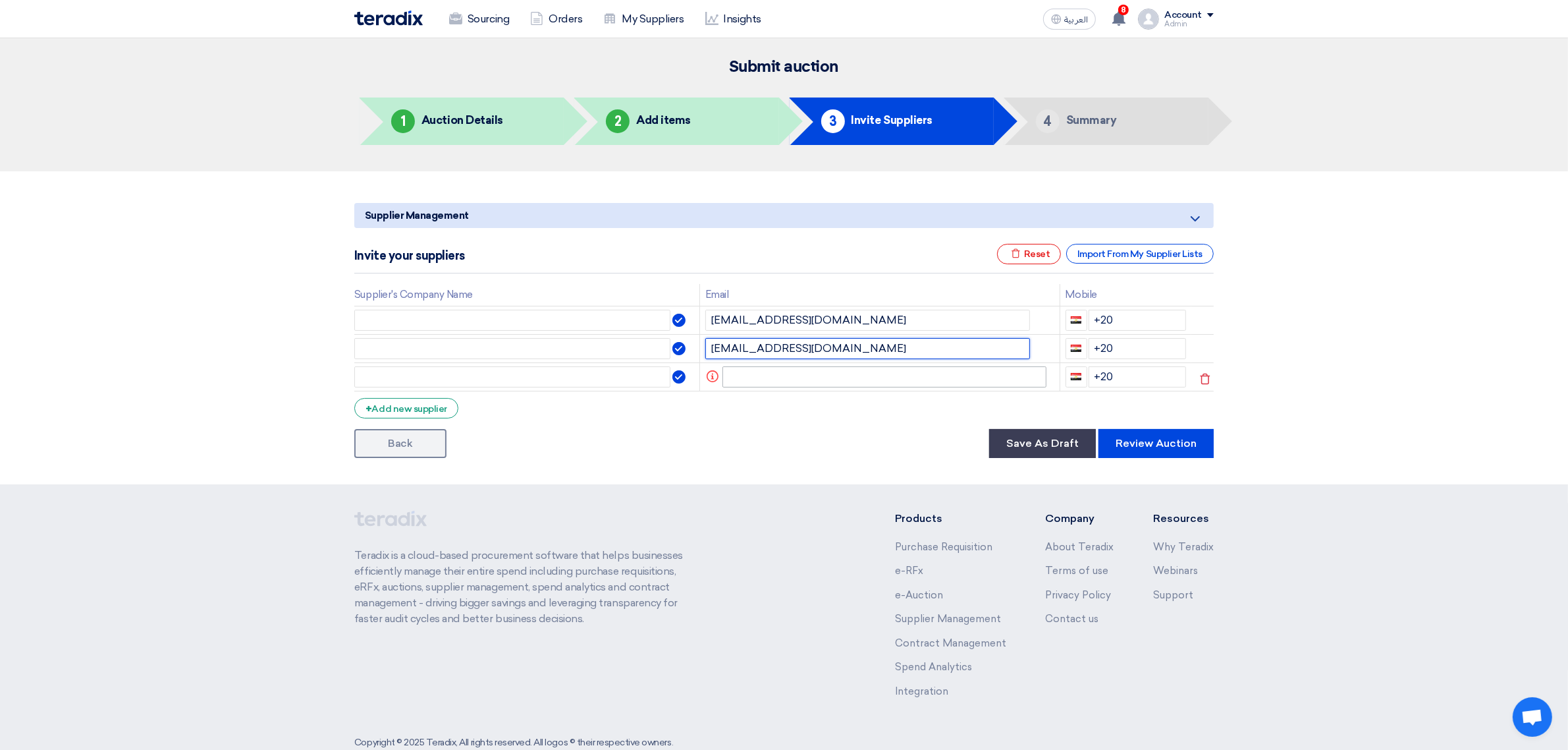
type input "rawanteradix@gmail.com"
click at [764, 379] on input "text" at bounding box center [885, 377] width 325 height 21
paste input "ayateradix@gmail.com"
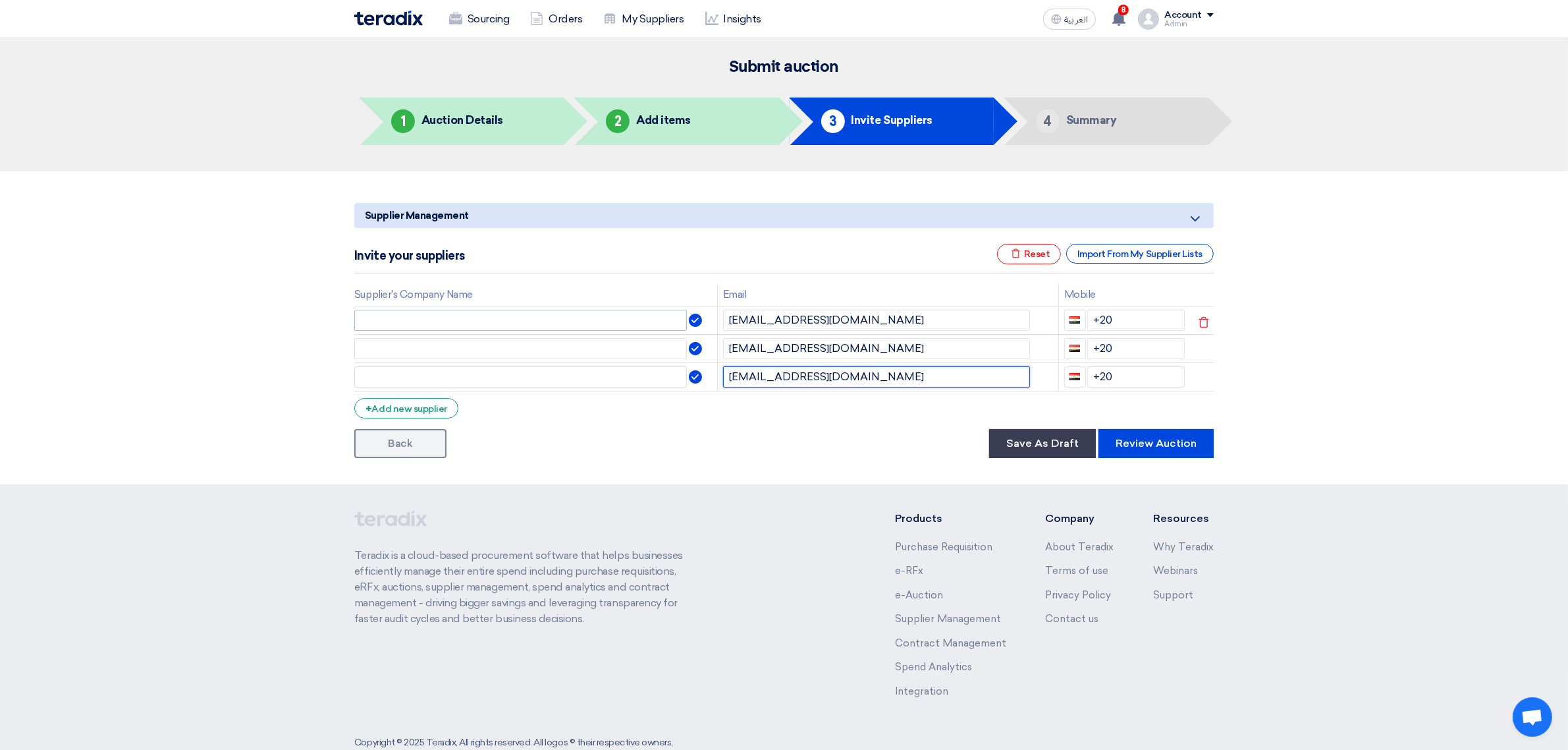
type input "ayateradix@gmail.com"
click at [570, 324] on input "text" at bounding box center [521, 320] width 333 height 21
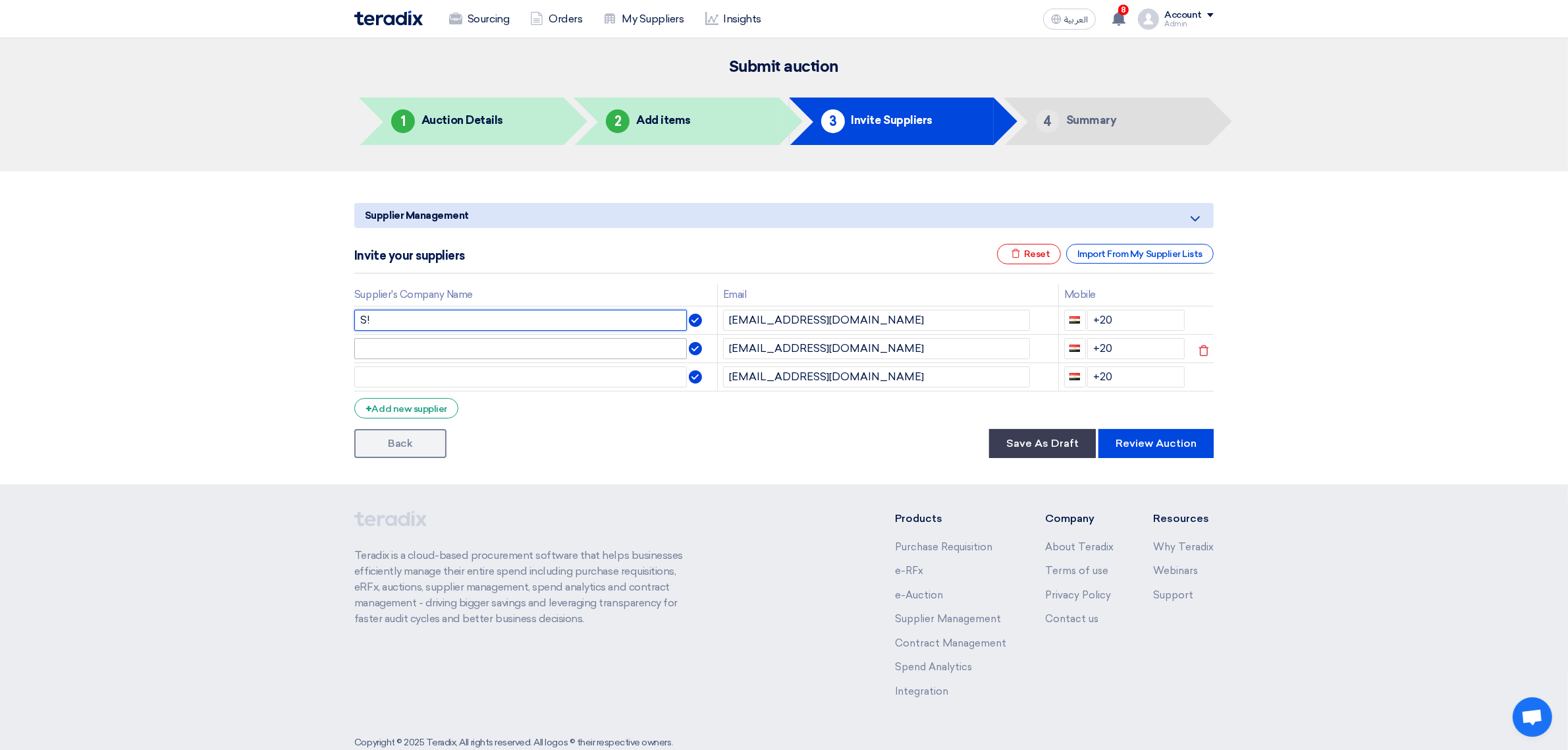
type input "S!"
click at [566, 343] on input "text" at bounding box center [521, 349] width 333 height 21
type input "S@"
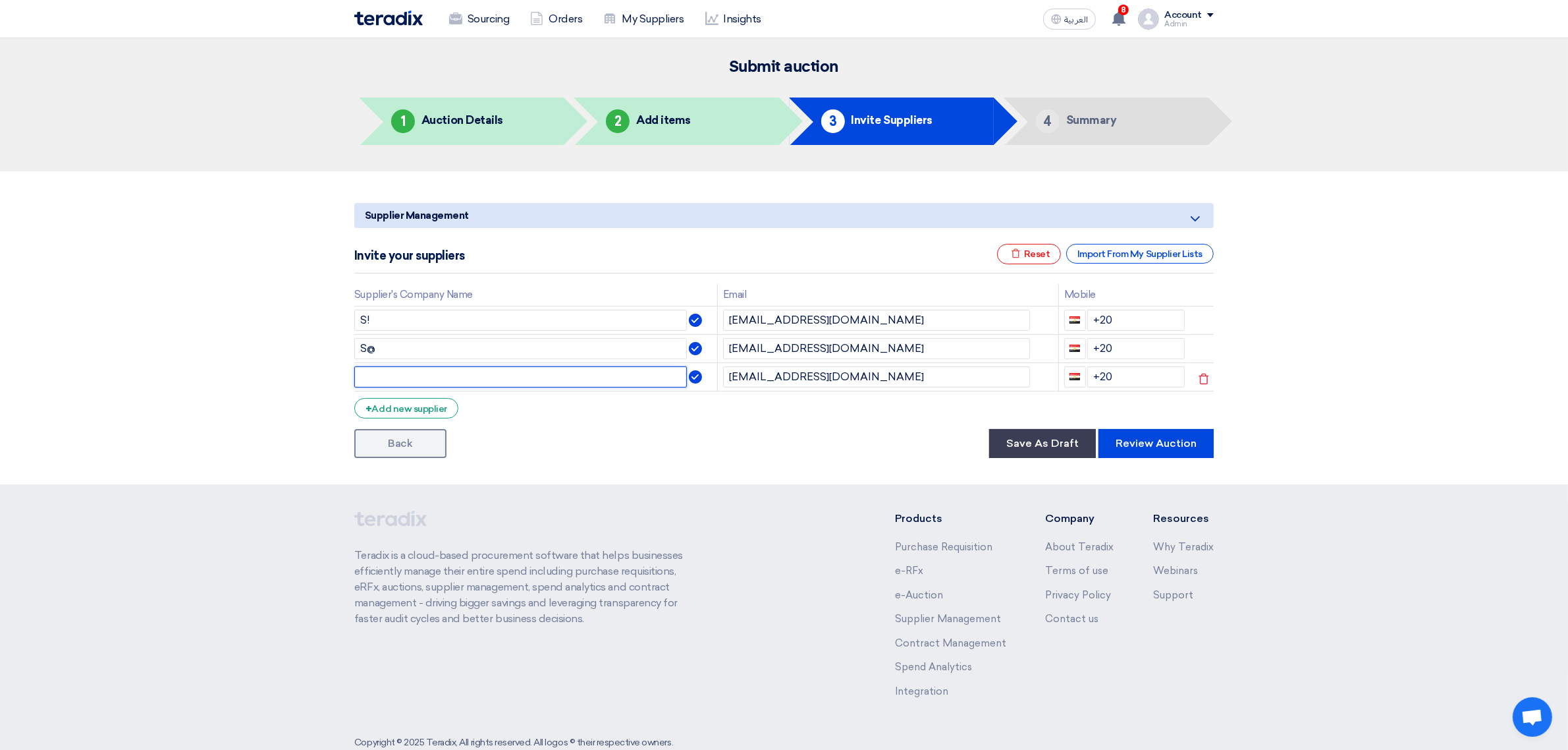
click at [545, 383] on input "text" at bounding box center [521, 377] width 333 height 21
type input "S#"
click at [1166, 437] on button "Review Auction" at bounding box center [1156, 444] width 116 height 29
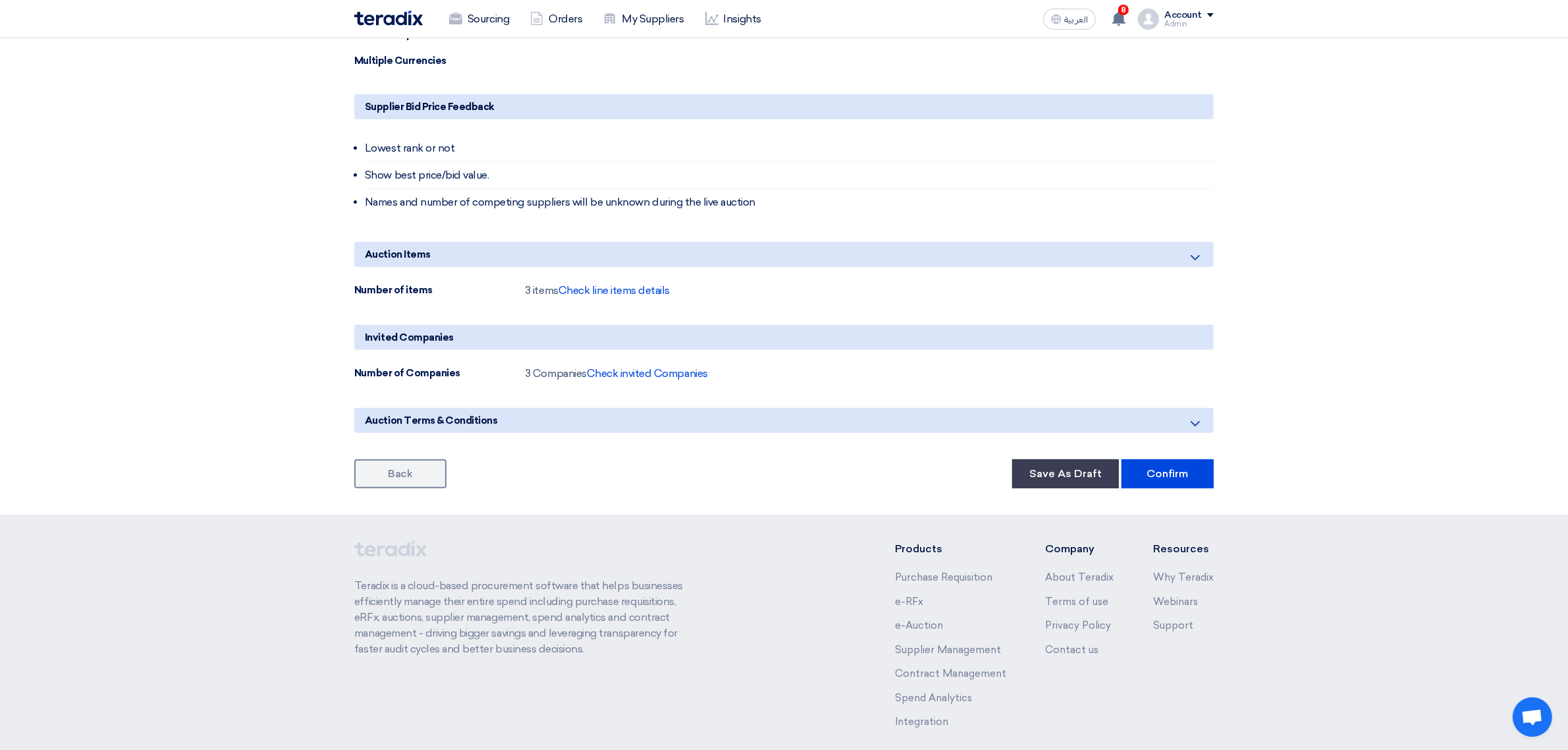
scroll to position [541, 0]
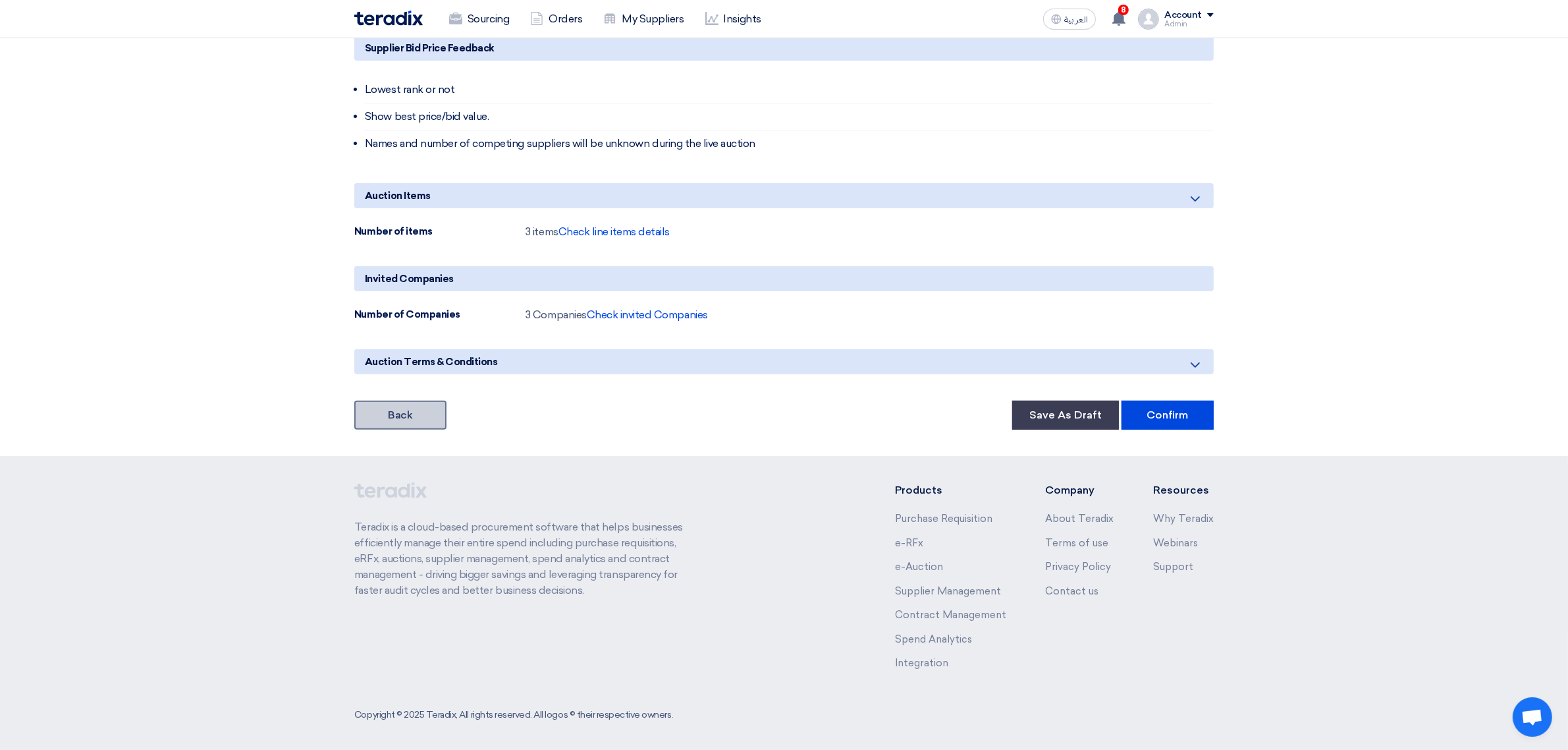
click at [420, 422] on link "Back" at bounding box center [400, 415] width 92 height 29
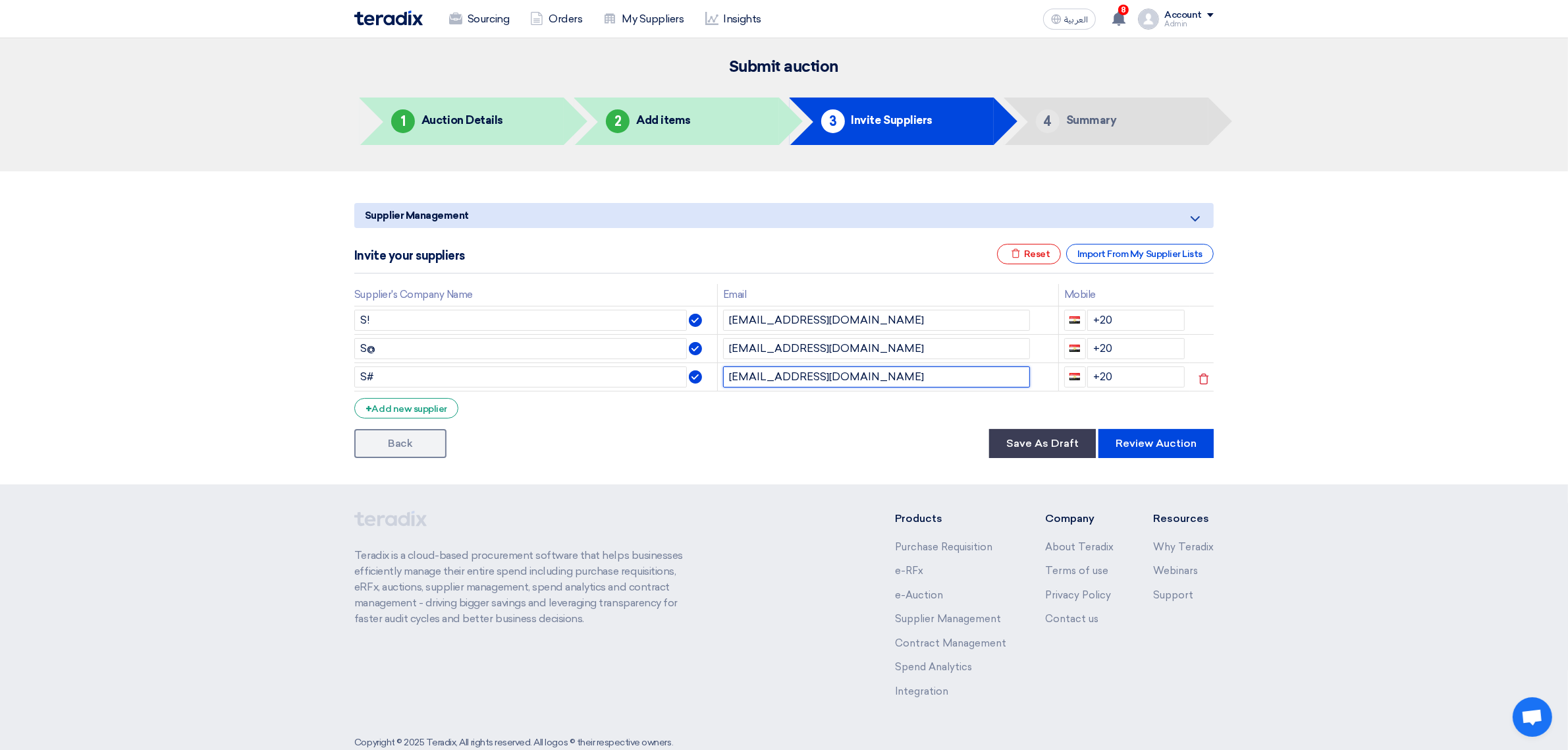
click at [894, 370] on input "ayateradix@gmail.com" at bounding box center [877, 377] width 307 height 21
paste input "h01829"
type input "ayah01829@gmail.com"
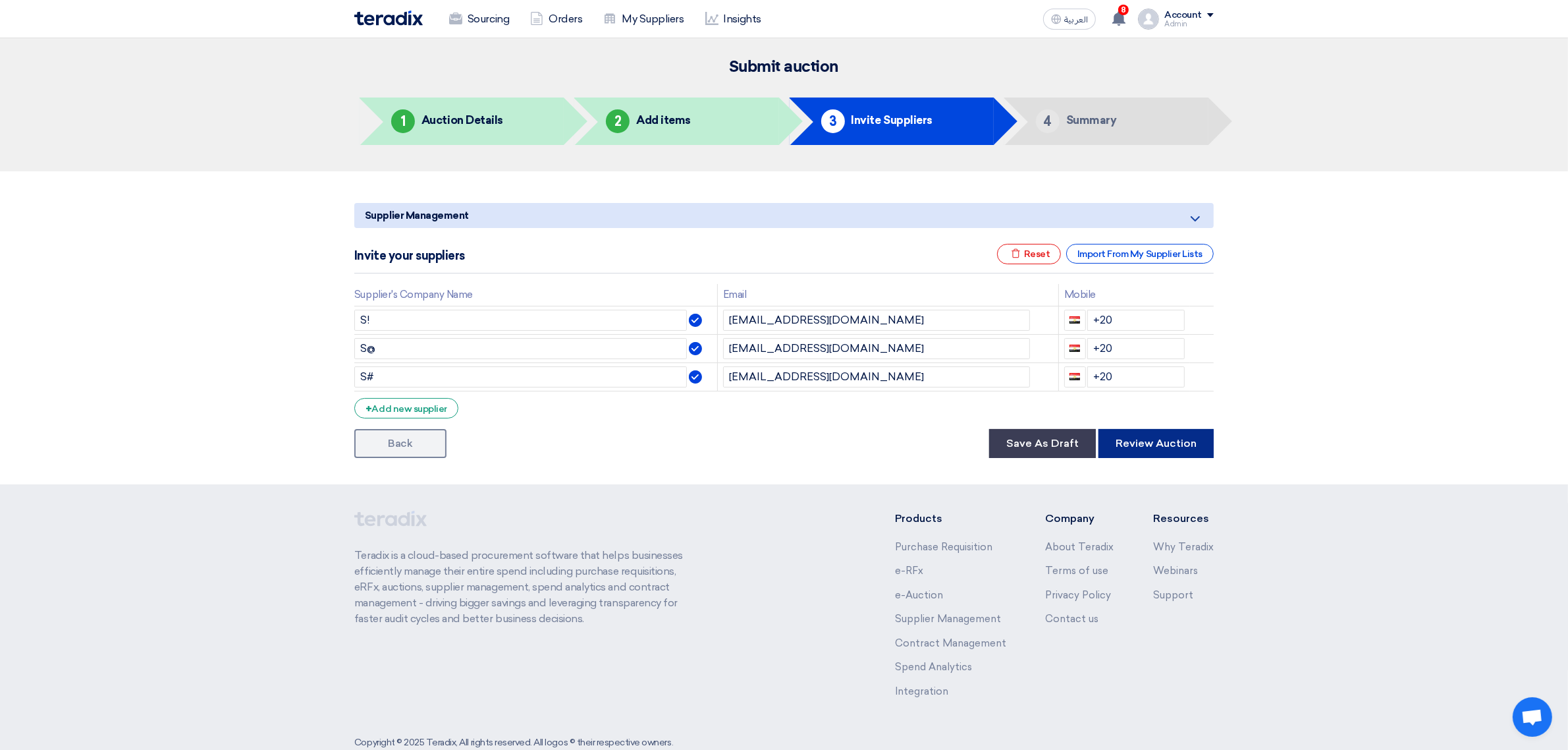
click at [1130, 433] on button "Review Auction" at bounding box center [1156, 444] width 116 height 29
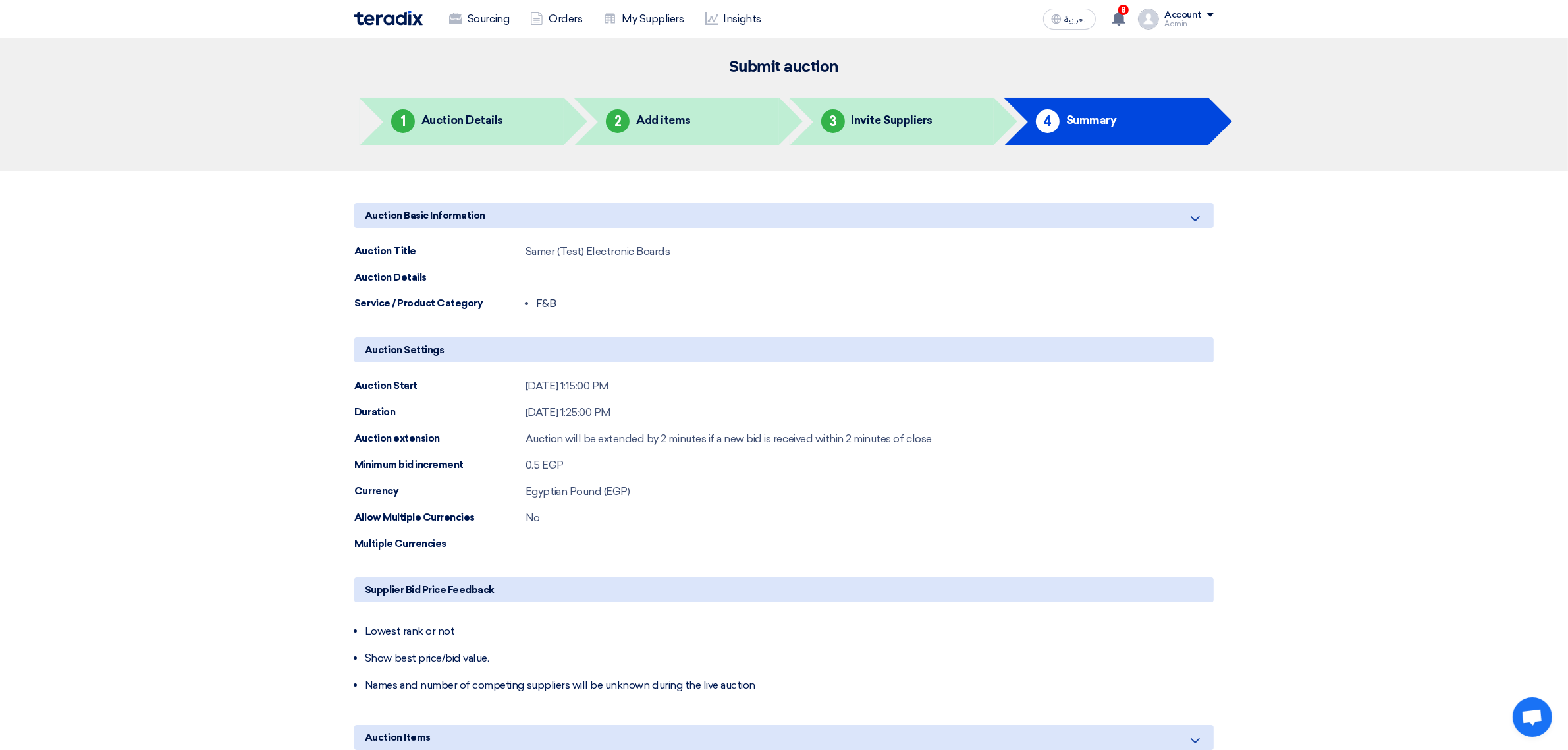
scroll to position [541, 0]
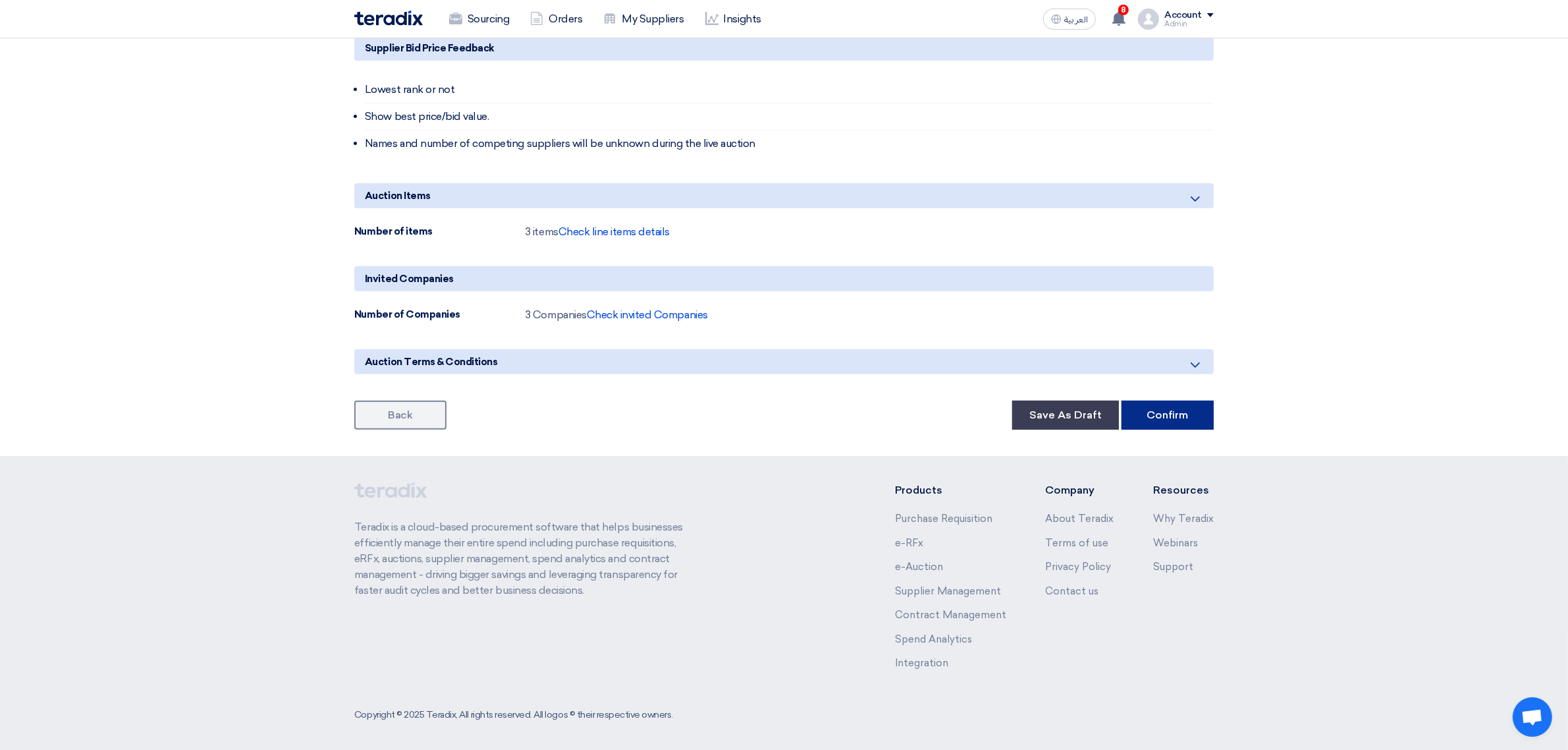
click at [1159, 403] on button "Confirm" at bounding box center [1168, 415] width 92 height 29
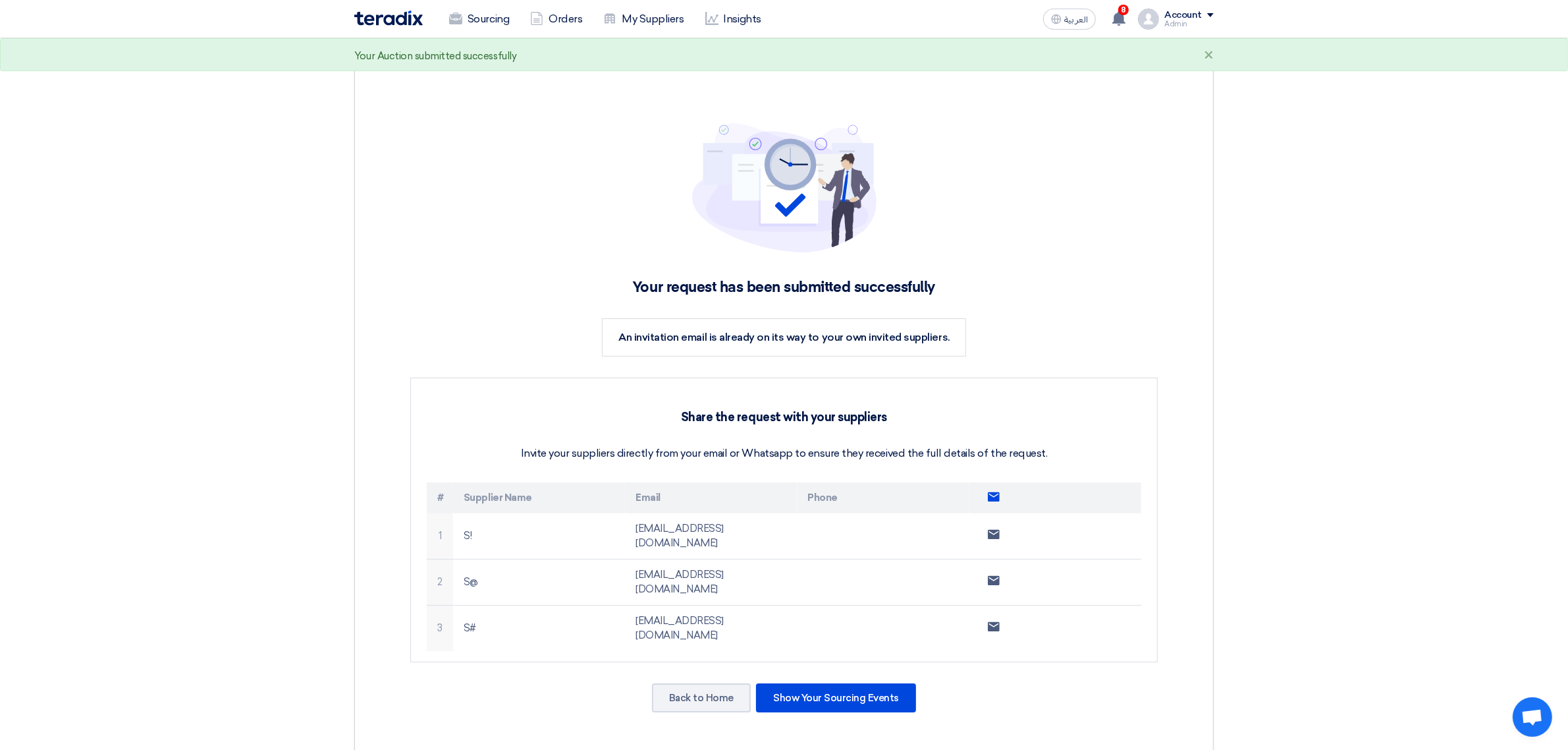
click at [994, 502] on icon "Send email to all suppliers" at bounding box center [994, 497] width 12 height 12
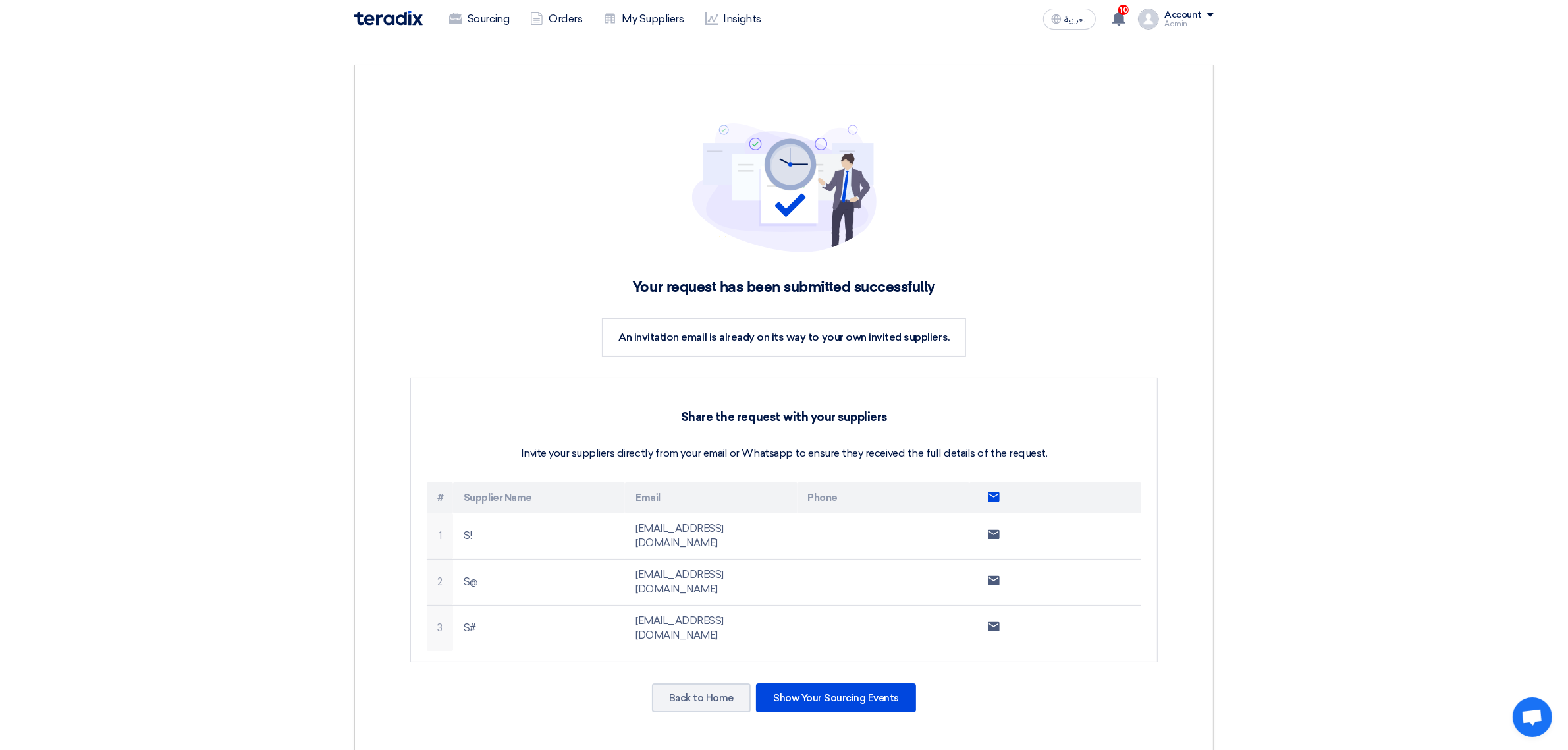
click at [990, 492] on icon "Send email to all suppliers" at bounding box center [994, 497] width 12 height 12
click at [483, 32] on link "Sourcing" at bounding box center [479, 19] width 81 height 29
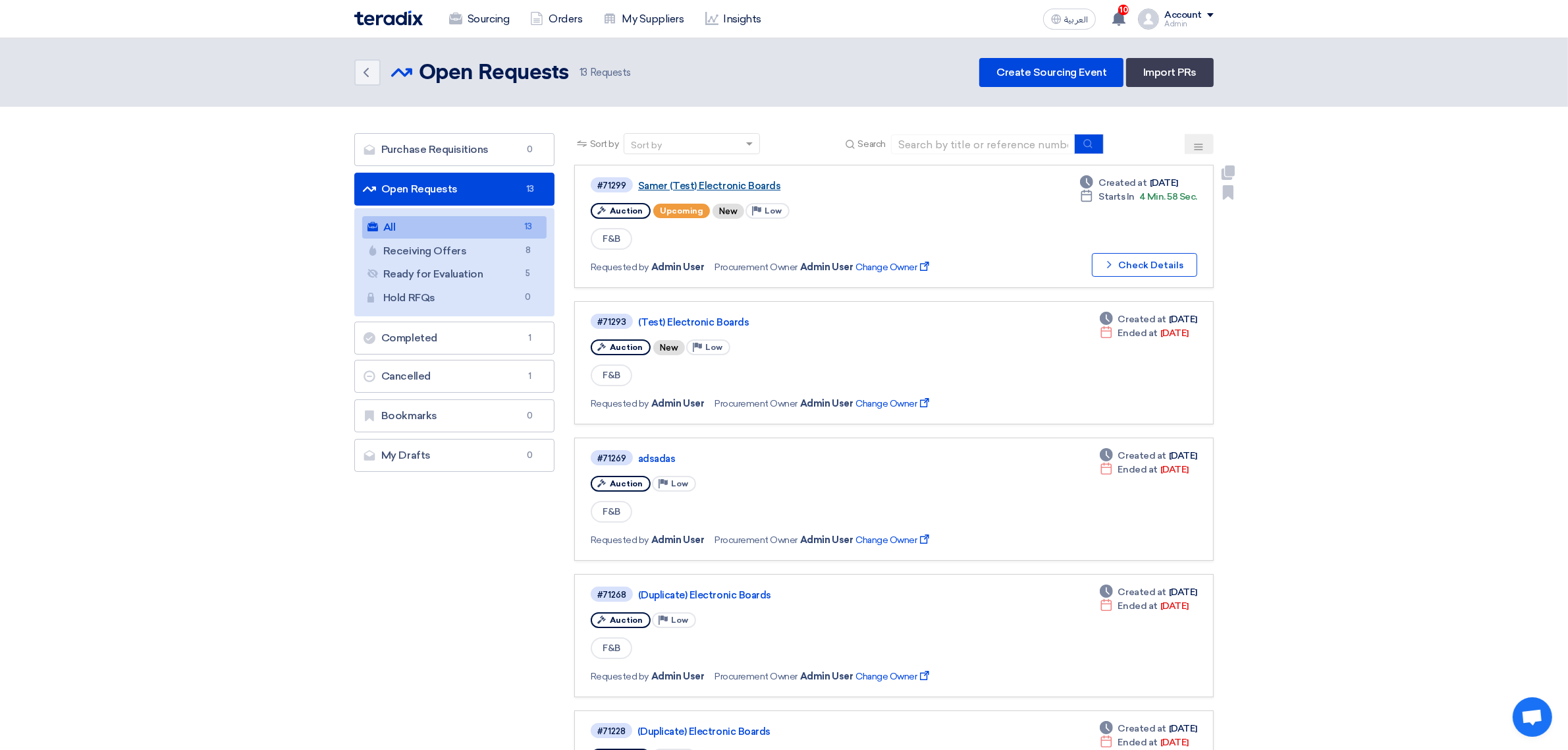
click at [686, 180] on link "Samer (Test) Electronic Boards" at bounding box center [803, 186] width 329 height 12
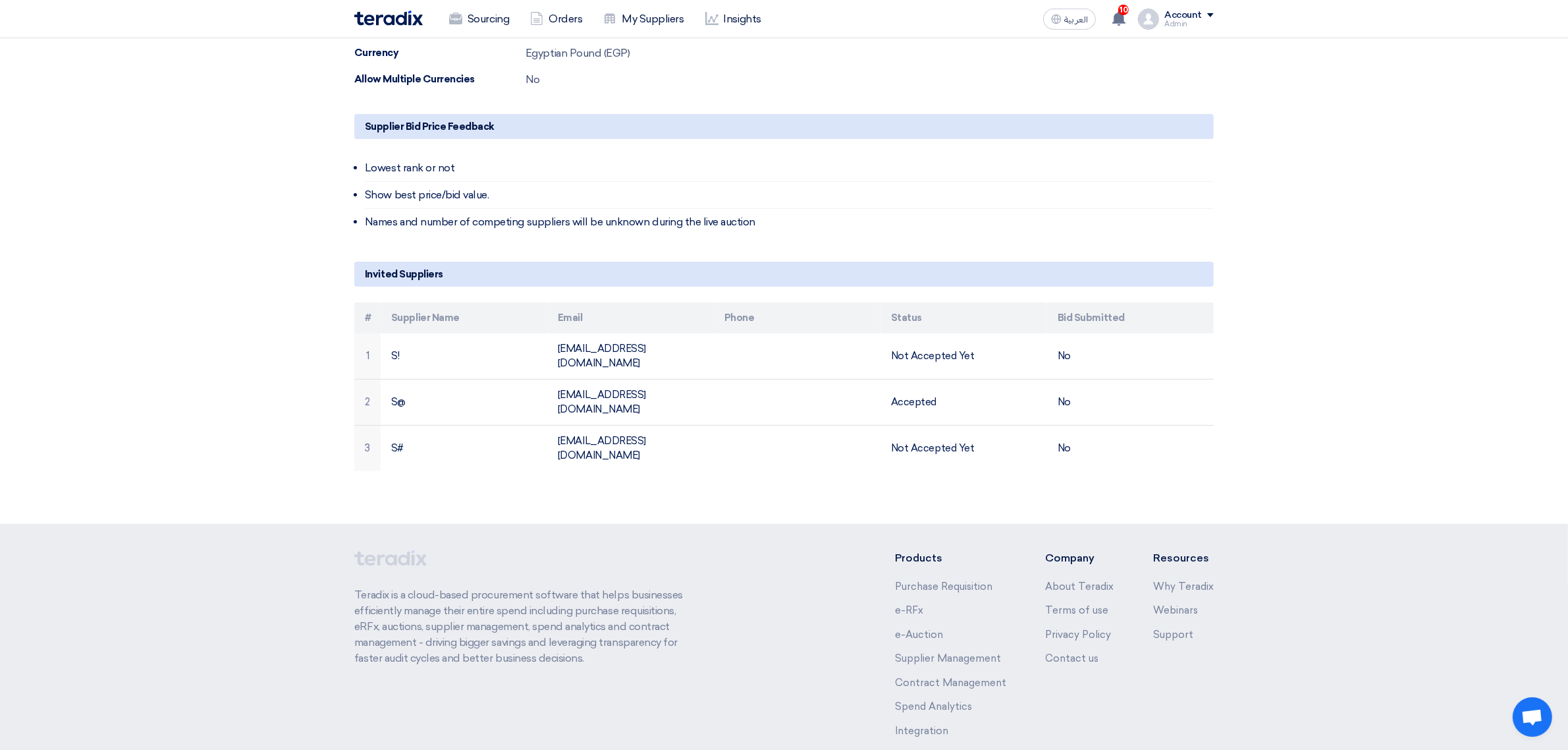
scroll to position [422, 0]
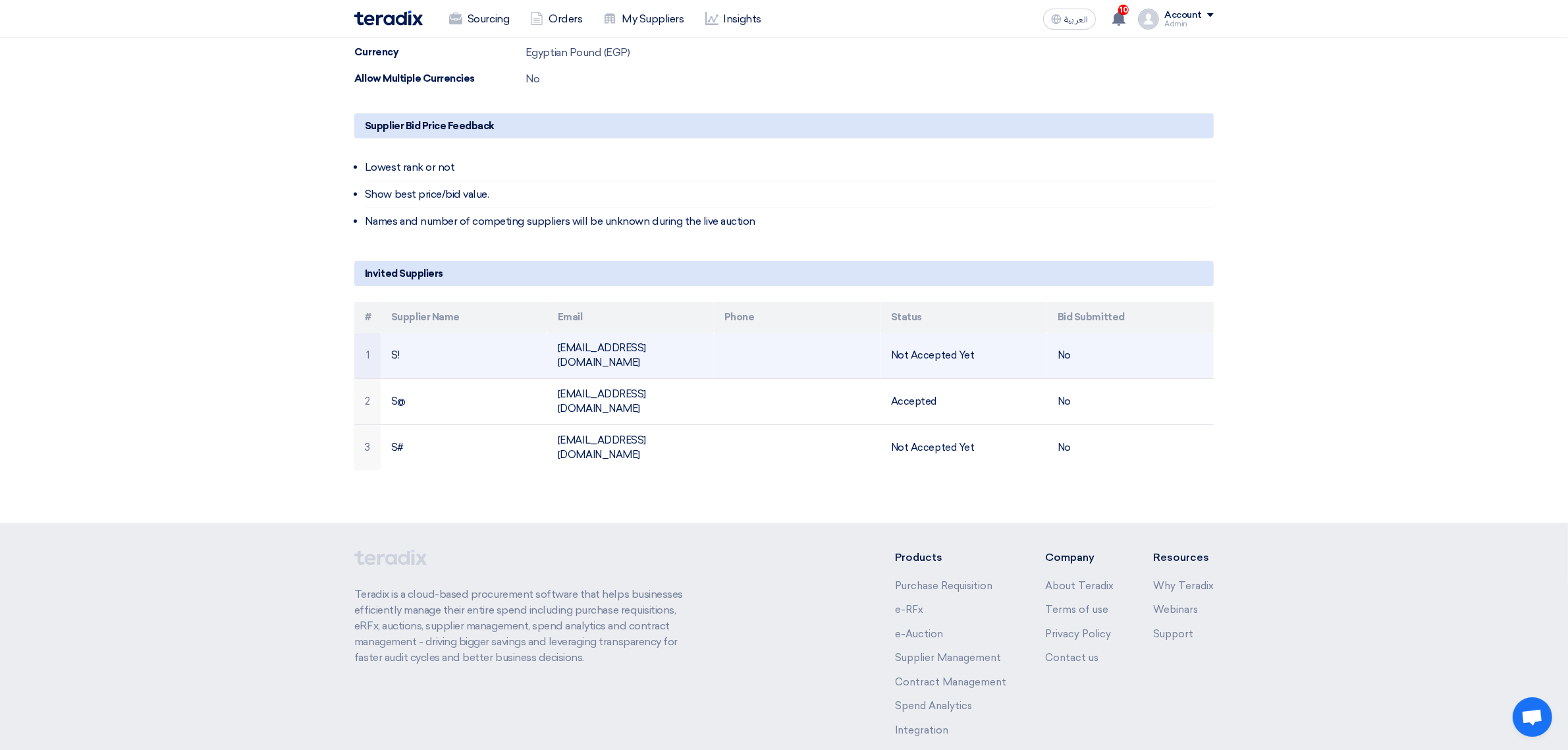
click at [866, 358] on td at bounding box center [797, 355] width 167 height 46
click at [596, 347] on td "hadeer.teradix@gmail.com" at bounding box center [630, 355] width 167 height 46
copy tr "hadeer.teradix@gmail.com"
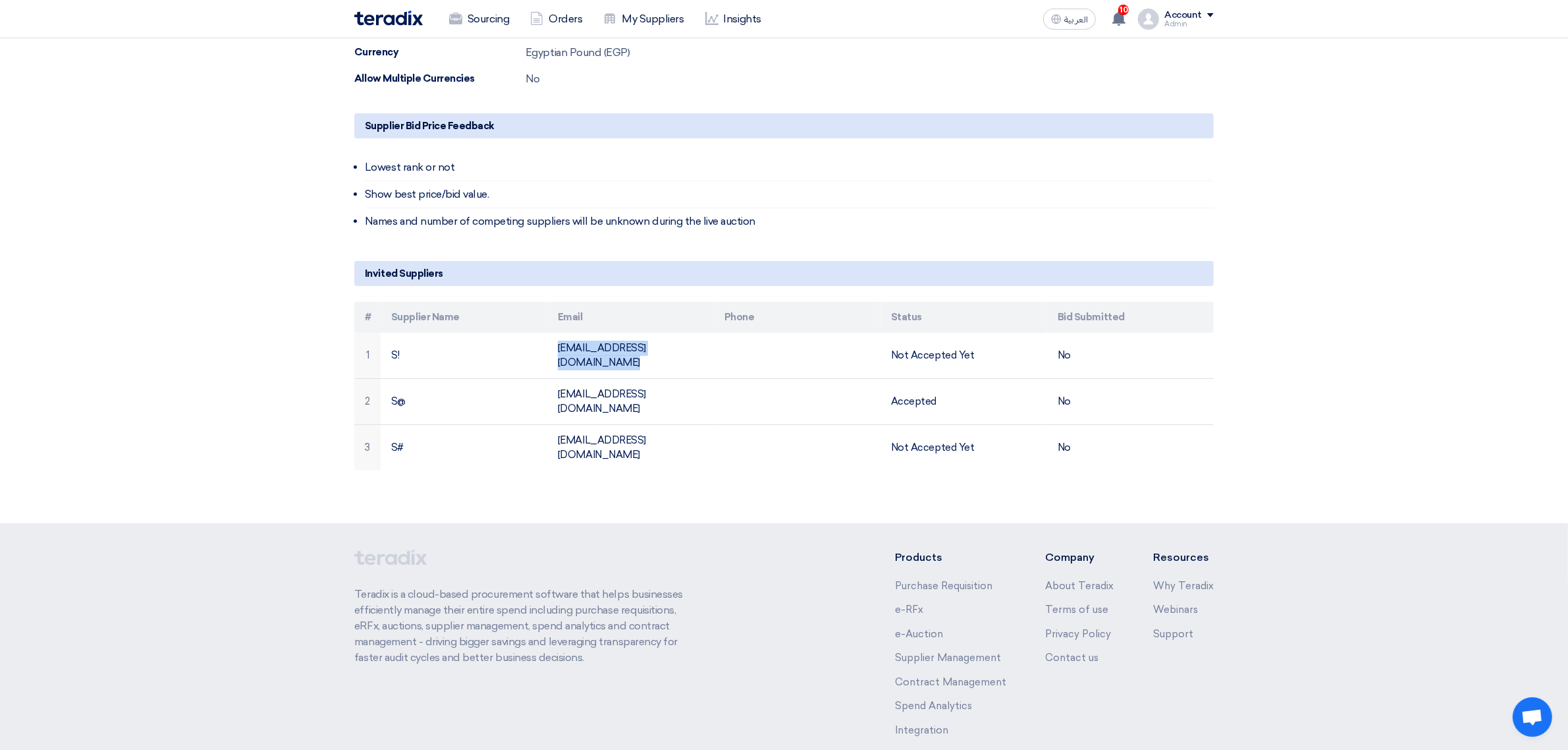
scroll to position [0, 0]
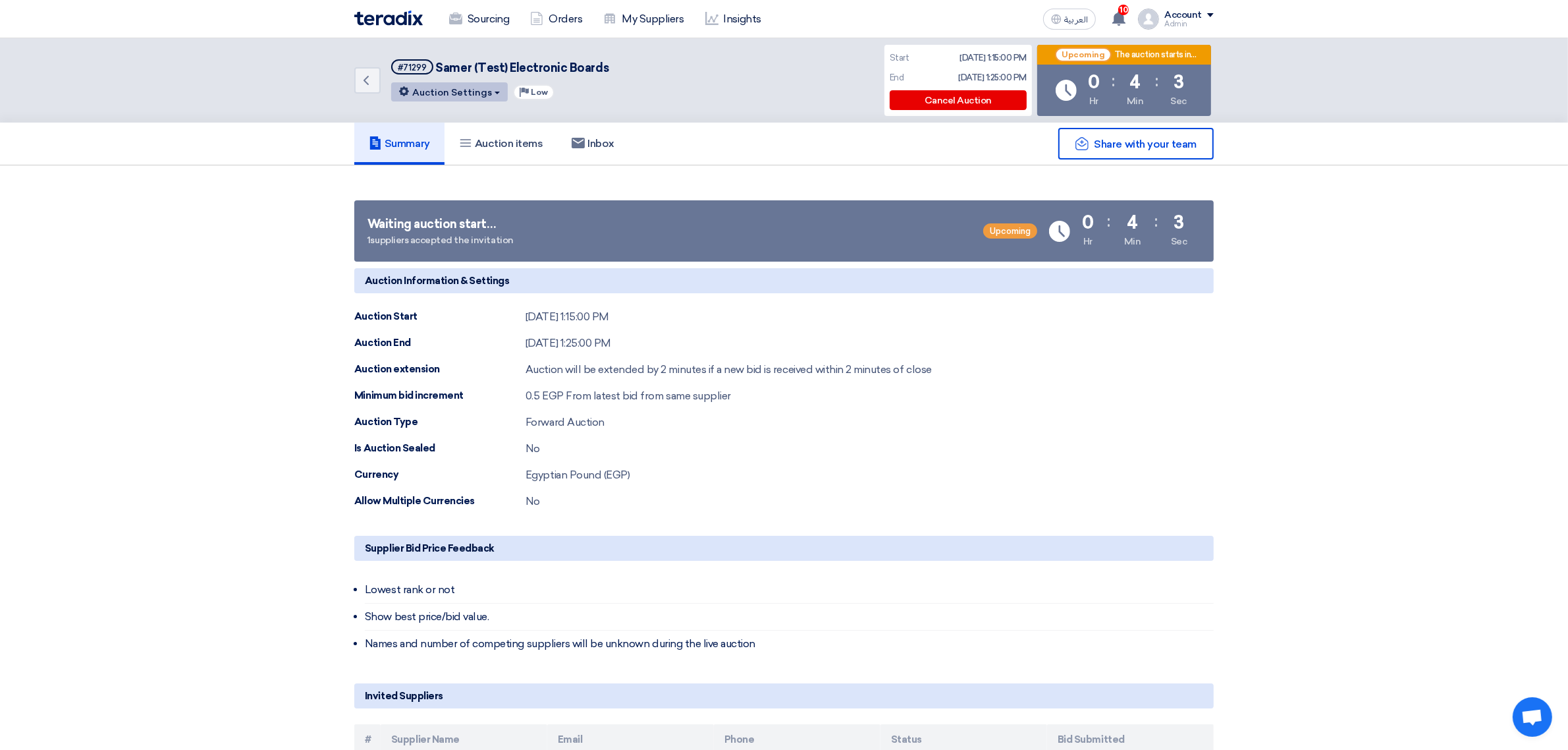
click at [463, 100] on button "Auction Settings" at bounding box center [450, 92] width 117 height 19
click at [469, 110] on div "Edit Auction" at bounding box center [450, 120] width 102 height 21
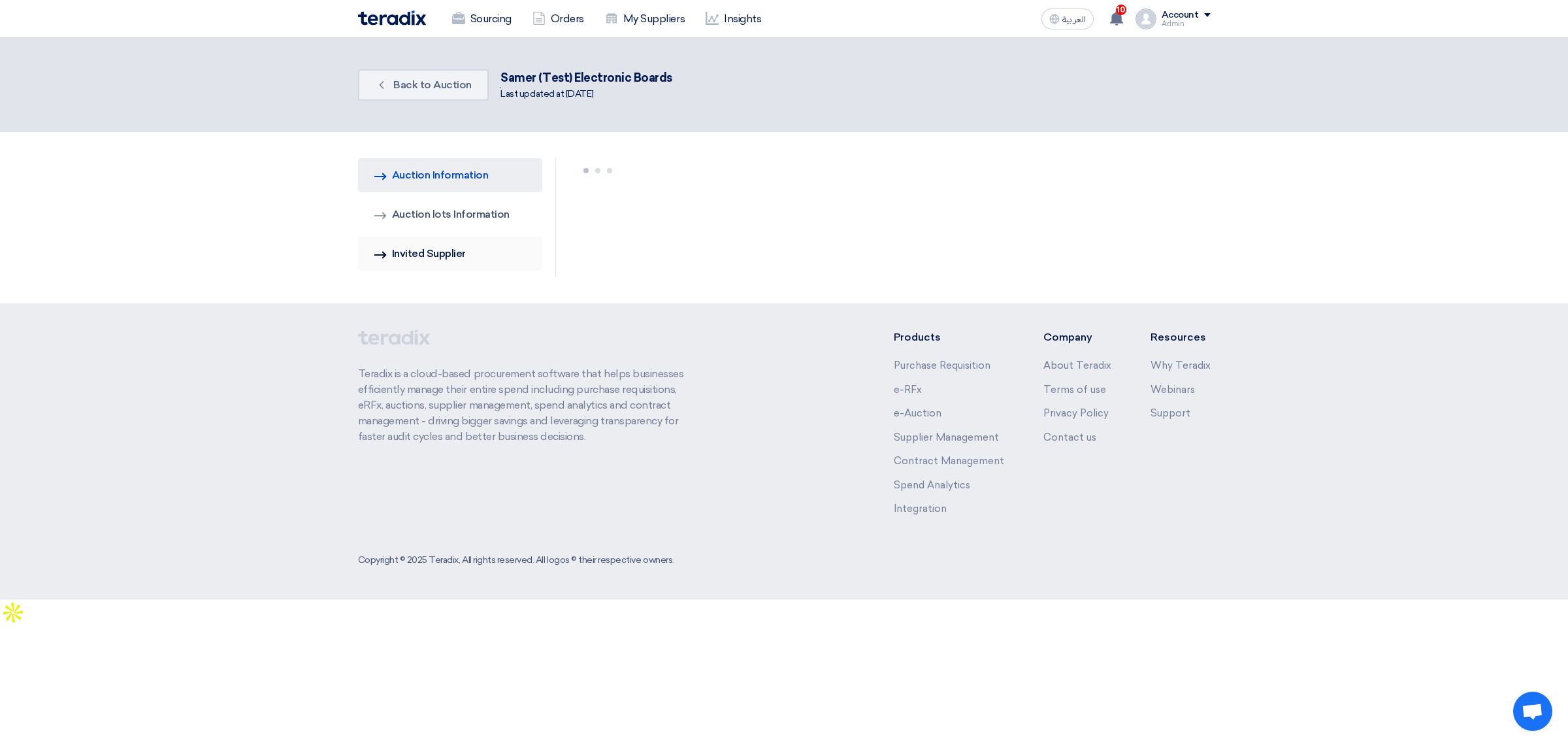
click at [433, 250] on link "Invited Suppliers Invited Supplier" at bounding box center [450, 254] width 185 height 34
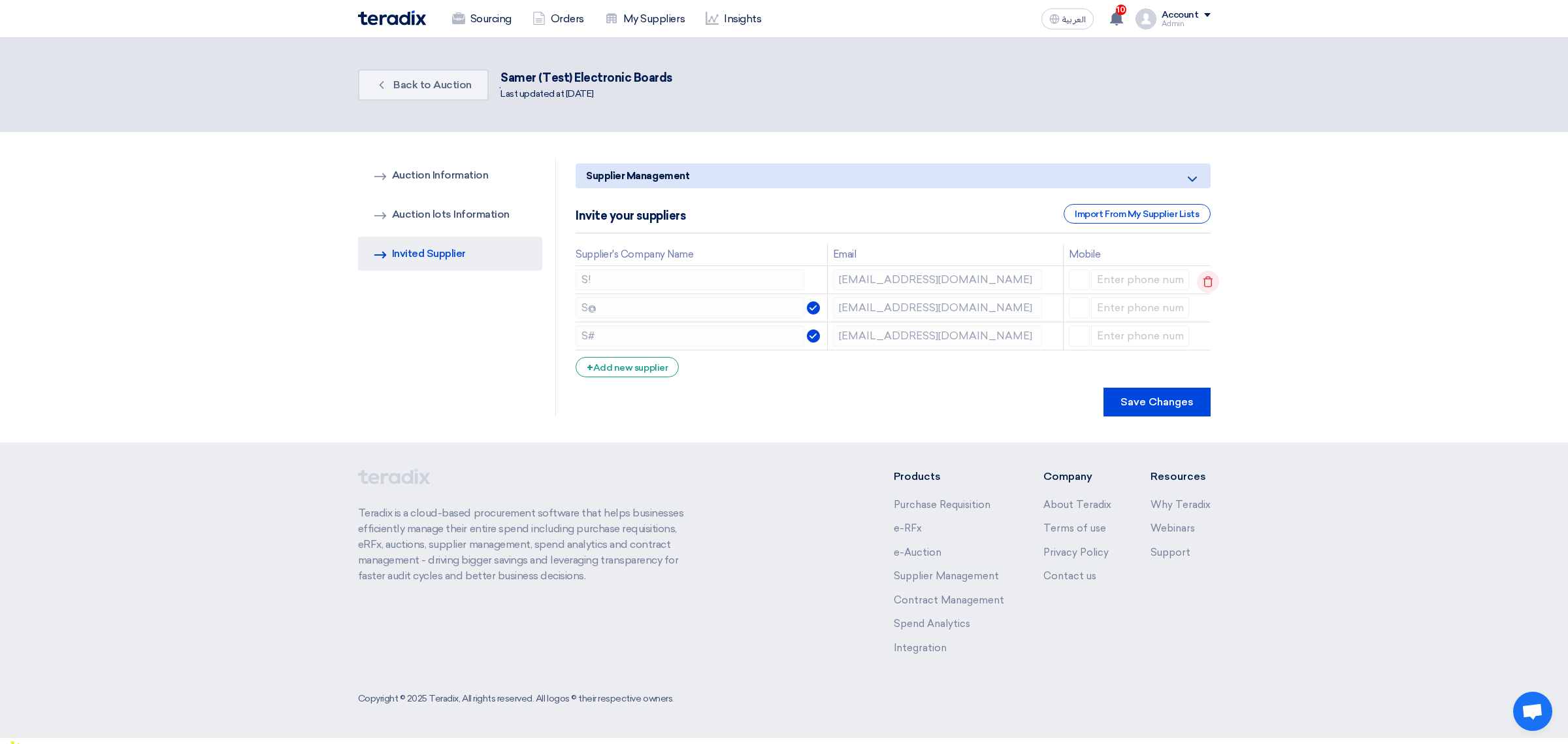
click at [1204, 279] on icon at bounding box center [1208, 282] width 22 height 22
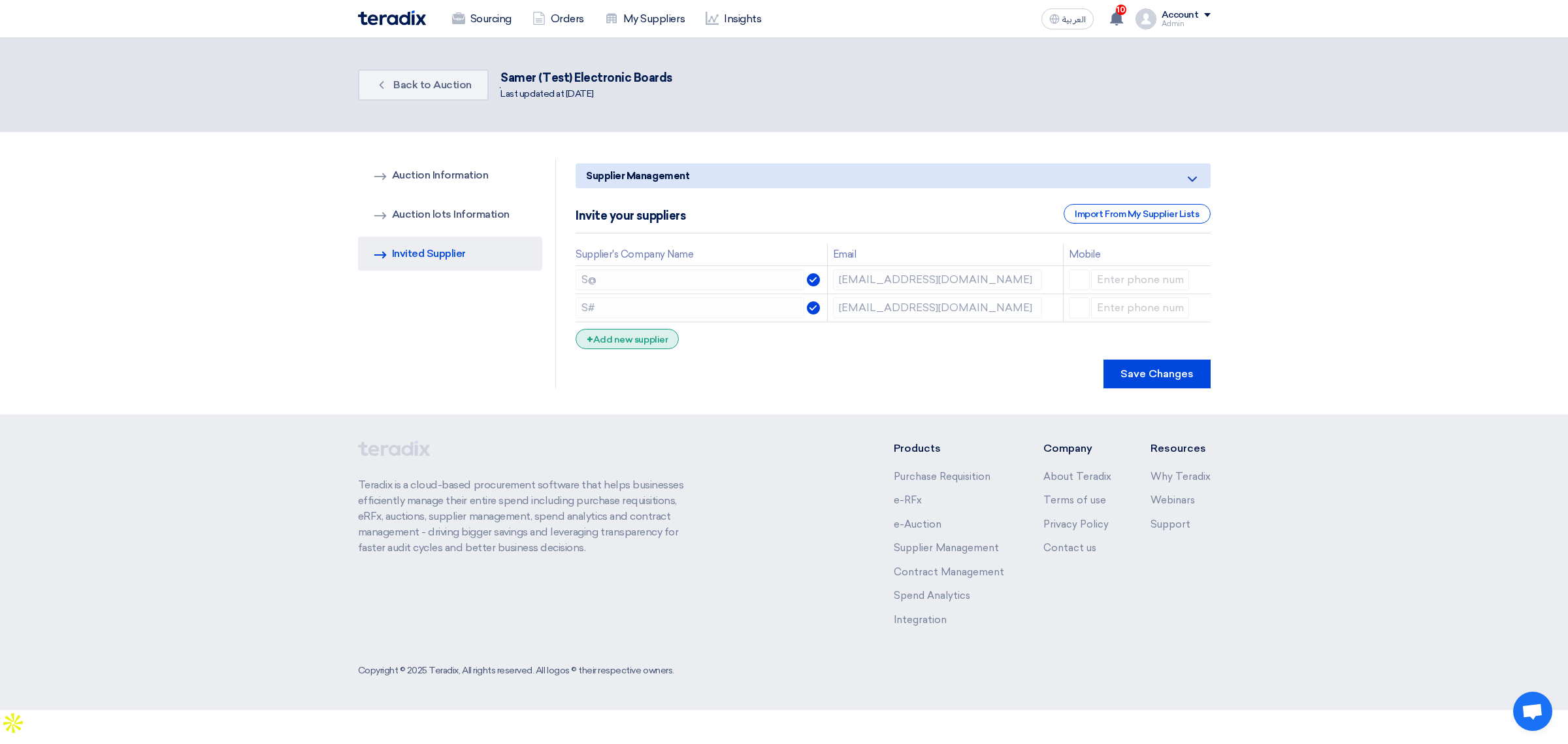
click at [632, 341] on div "+ Add new supplier" at bounding box center [627, 339] width 103 height 20
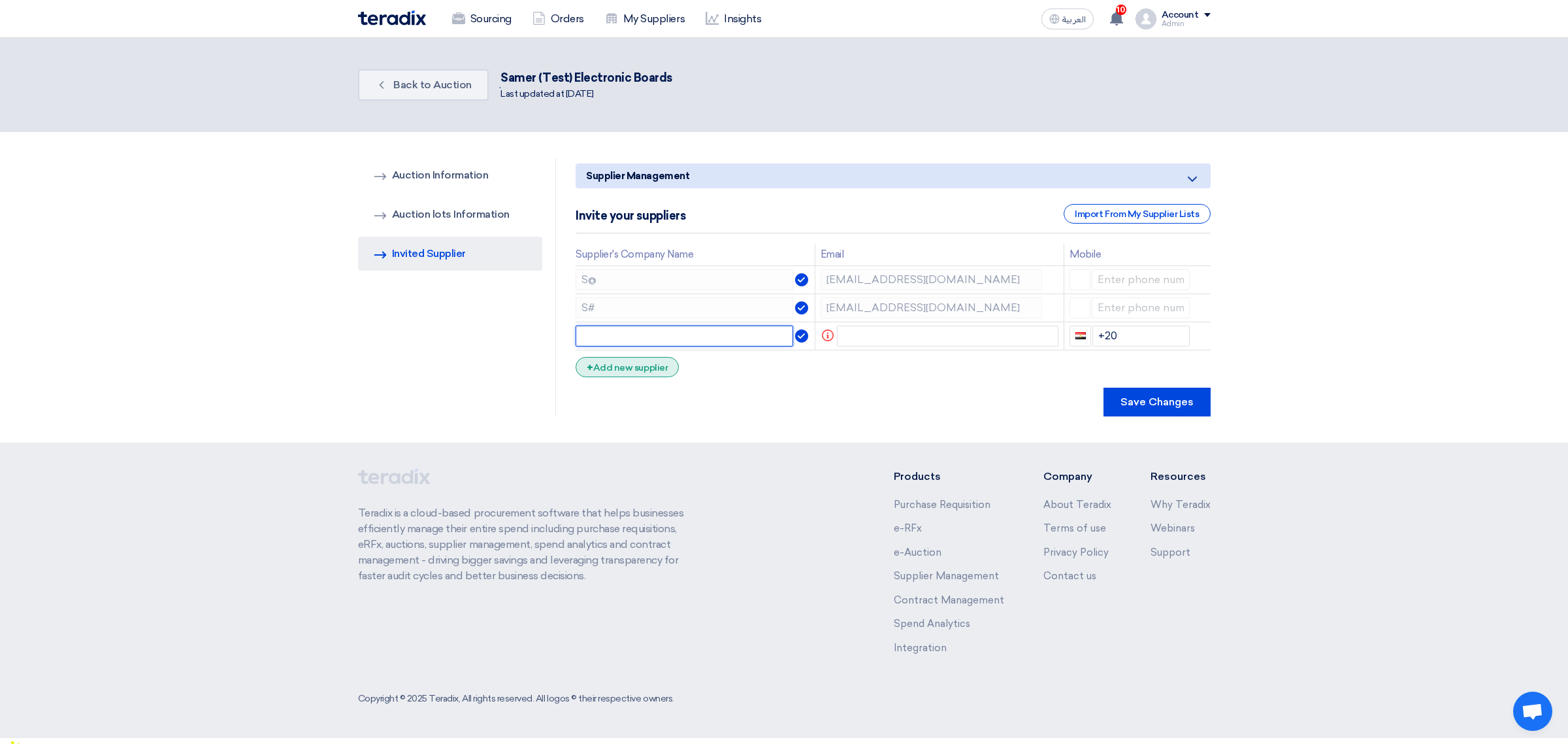
click at [632, 341] on input "text" at bounding box center [685, 336] width 217 height 21
type input "s!"
paste input "hadeer.teardix@gmail.com"
click at [859, 339] on input "text" at bounding box center [947, 336] width 221 height 21
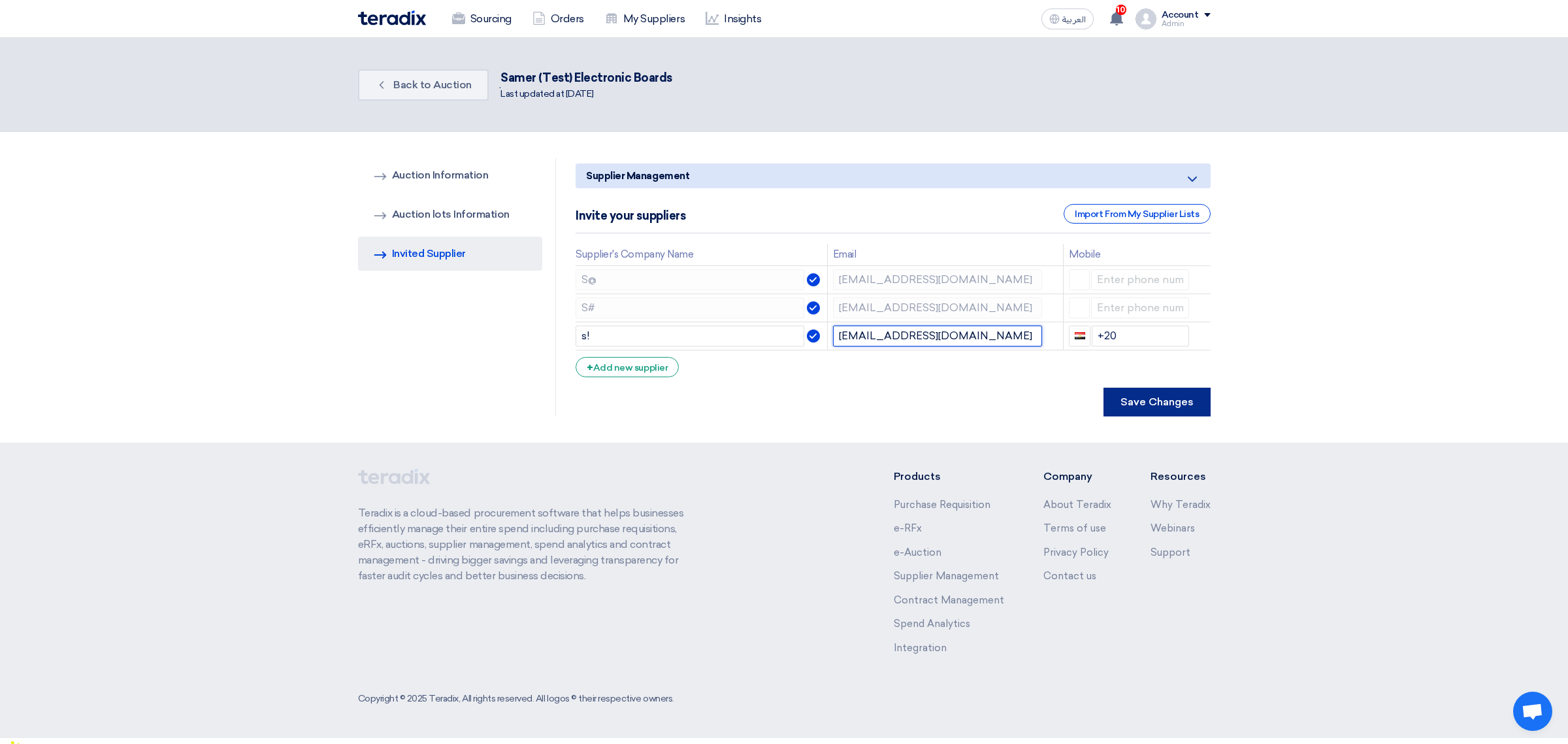
type input "hadeer.teardix@gmail.com"
click at [1198, 397] on button "Save Changes" at bounding box center [1157, 402] width 107 height 29
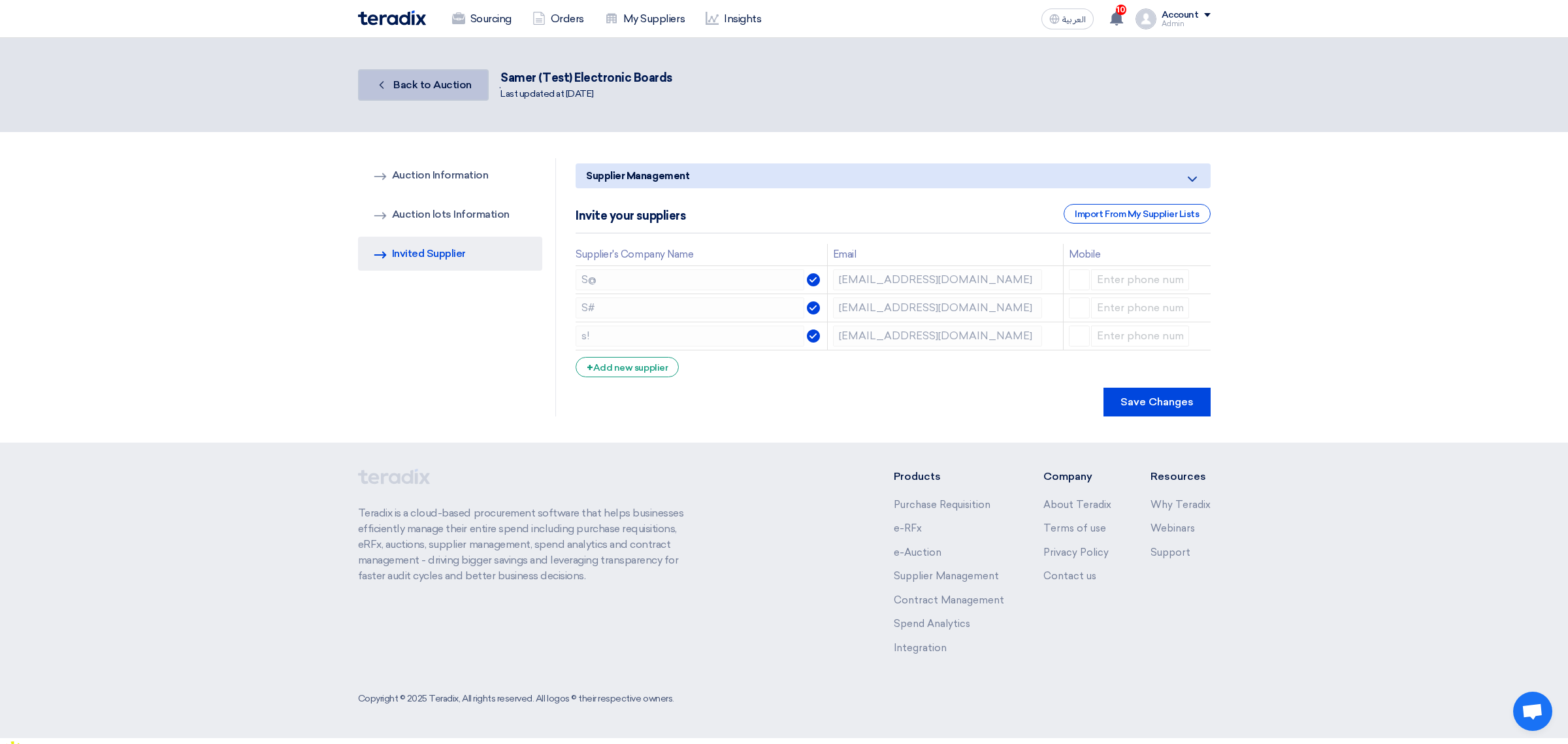
click at [396, 75] on link "Back Back to Auction" at bounding box center [423, 85] width 130 height 32
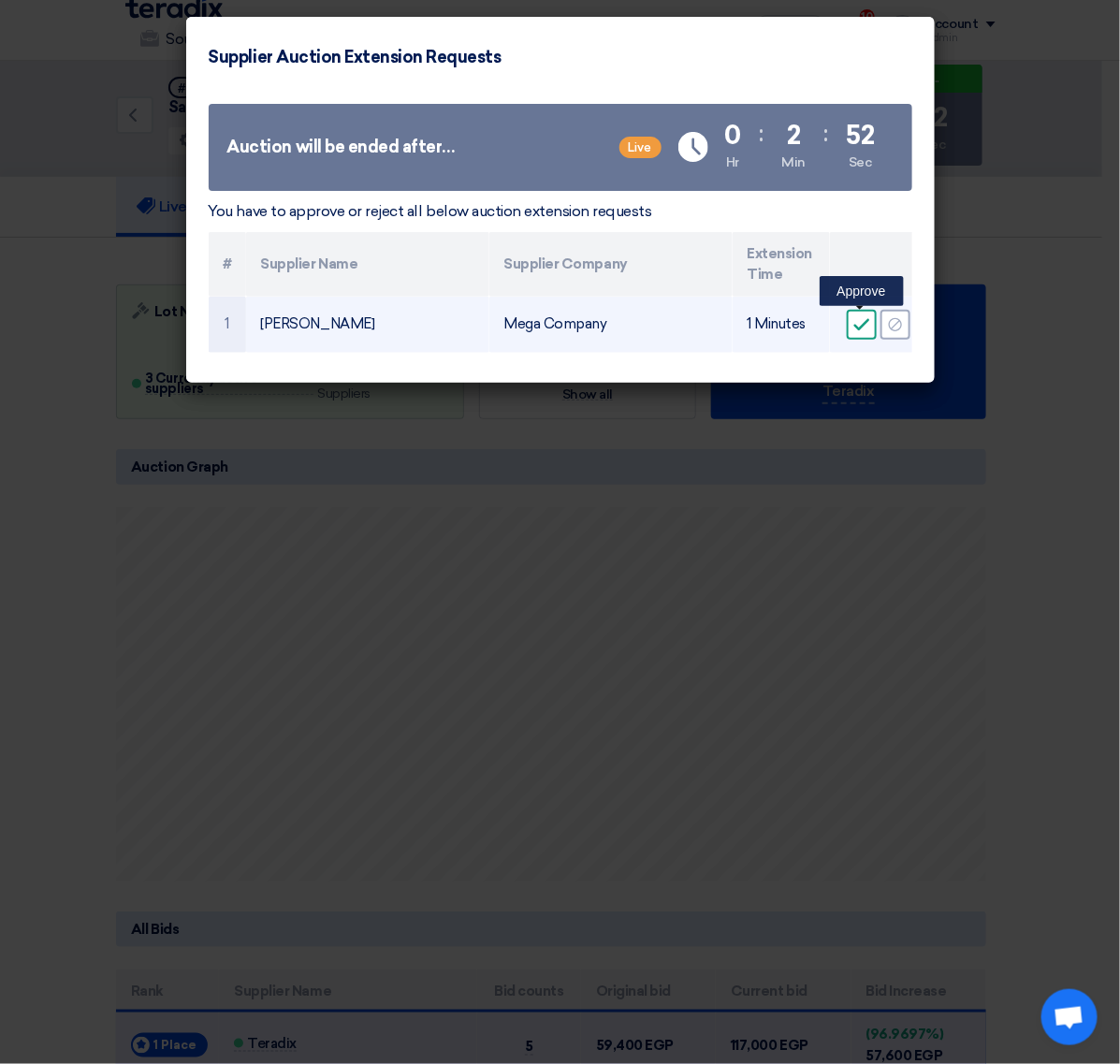
click at [851, 314] on div "Accept" at bounding box center [862, 324] width 30 height 30
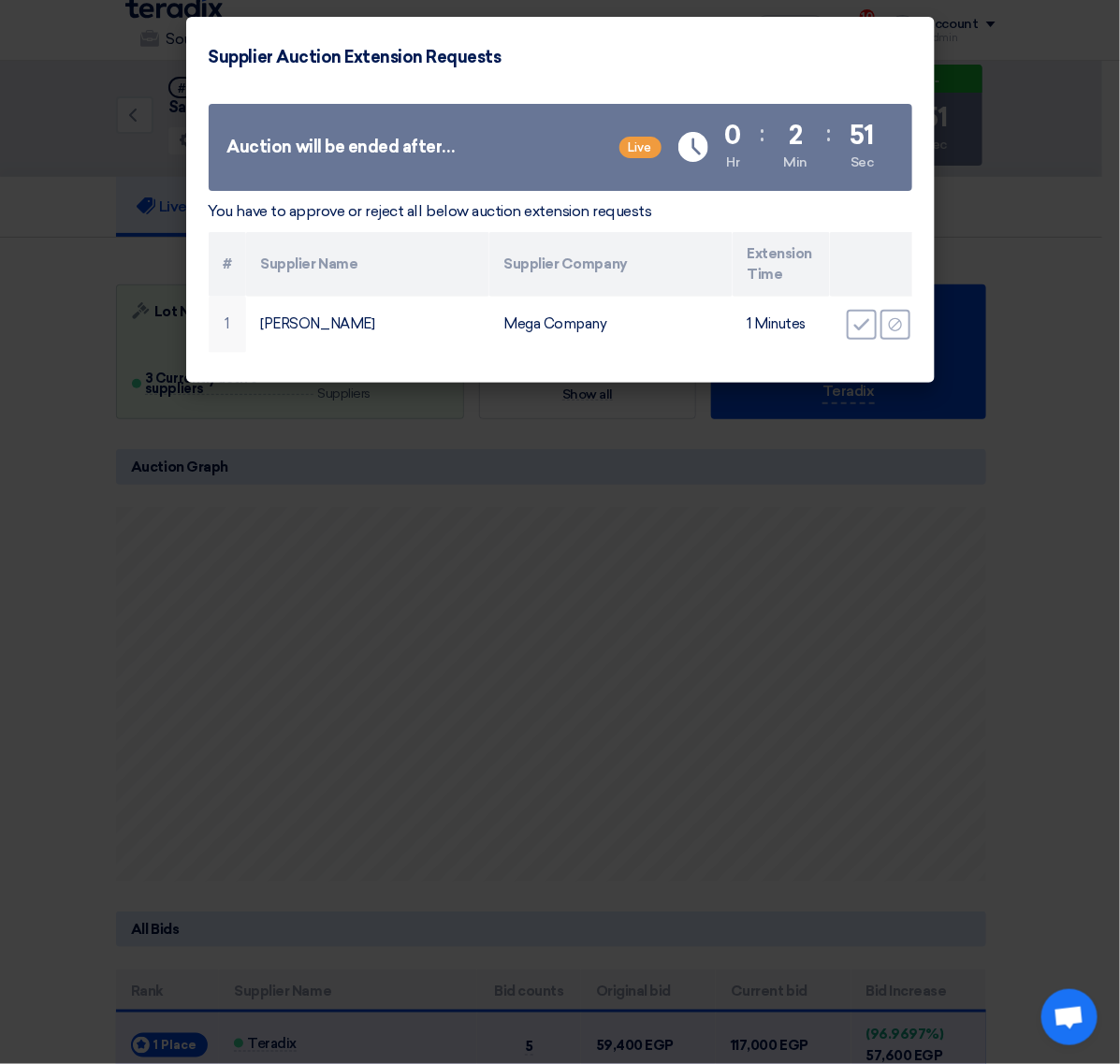
click at [859, 306] on div "# Supplier Name Supplier Company Extension Time 1 Rawan Wessam Mega Company 1 M…" at bounding box center [560, 245] width 704 height 121
click at [988, 216] on modal-container "Supplier Auction Extension Requests Auction will be ended after… Live Time Rema…" at bounding box center [560, 532] width 1120 height 1064
click at [835, 463] on modal-container "Supplier Auction Extension Requests Auction will be ended after… Live Time Rema…" at bounding box center [560, 532] width 1120 height 1064
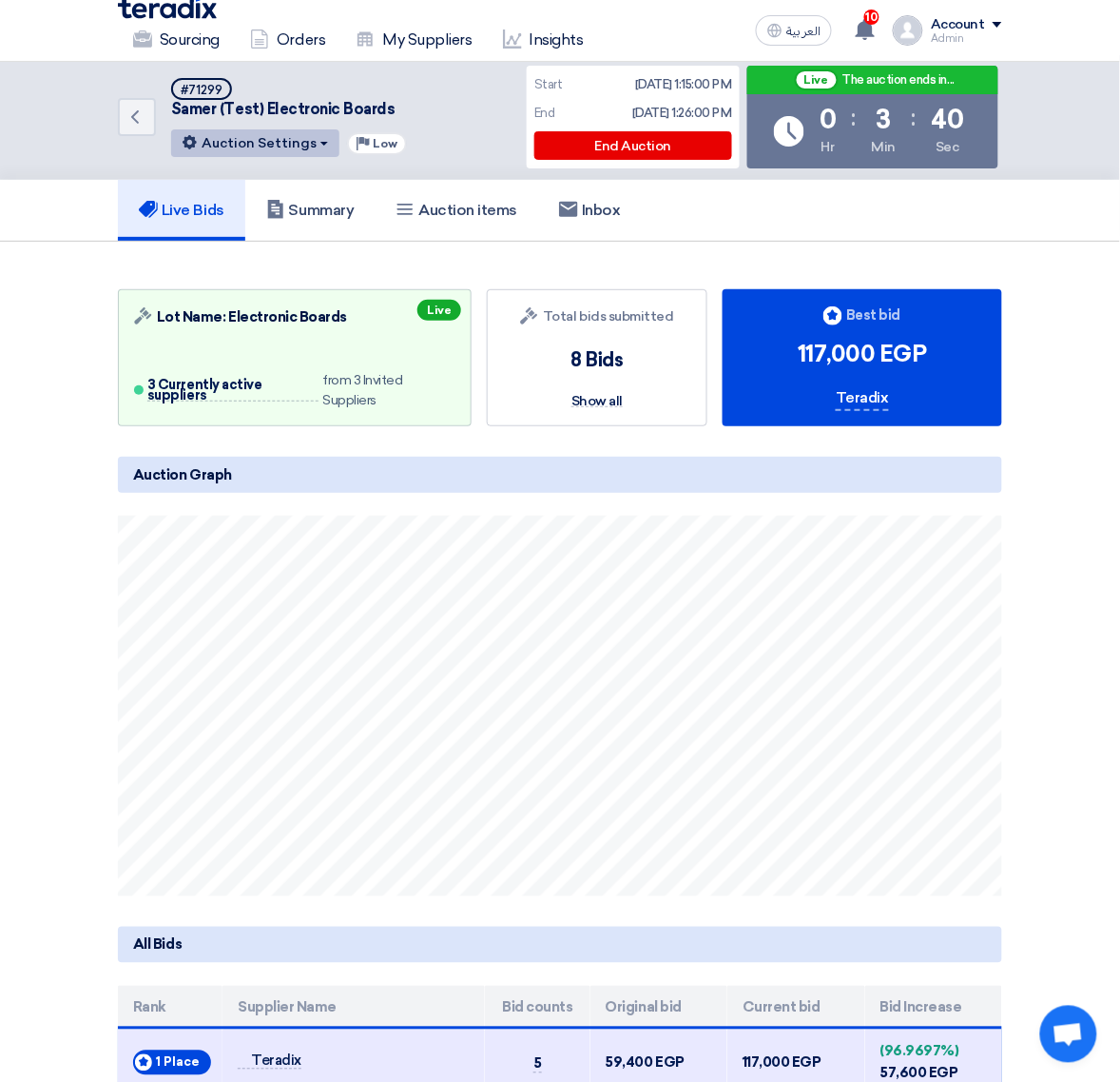
click at [278, 138] on button "Auction Settings" at bounding box center [256, 143] width 169 height 28
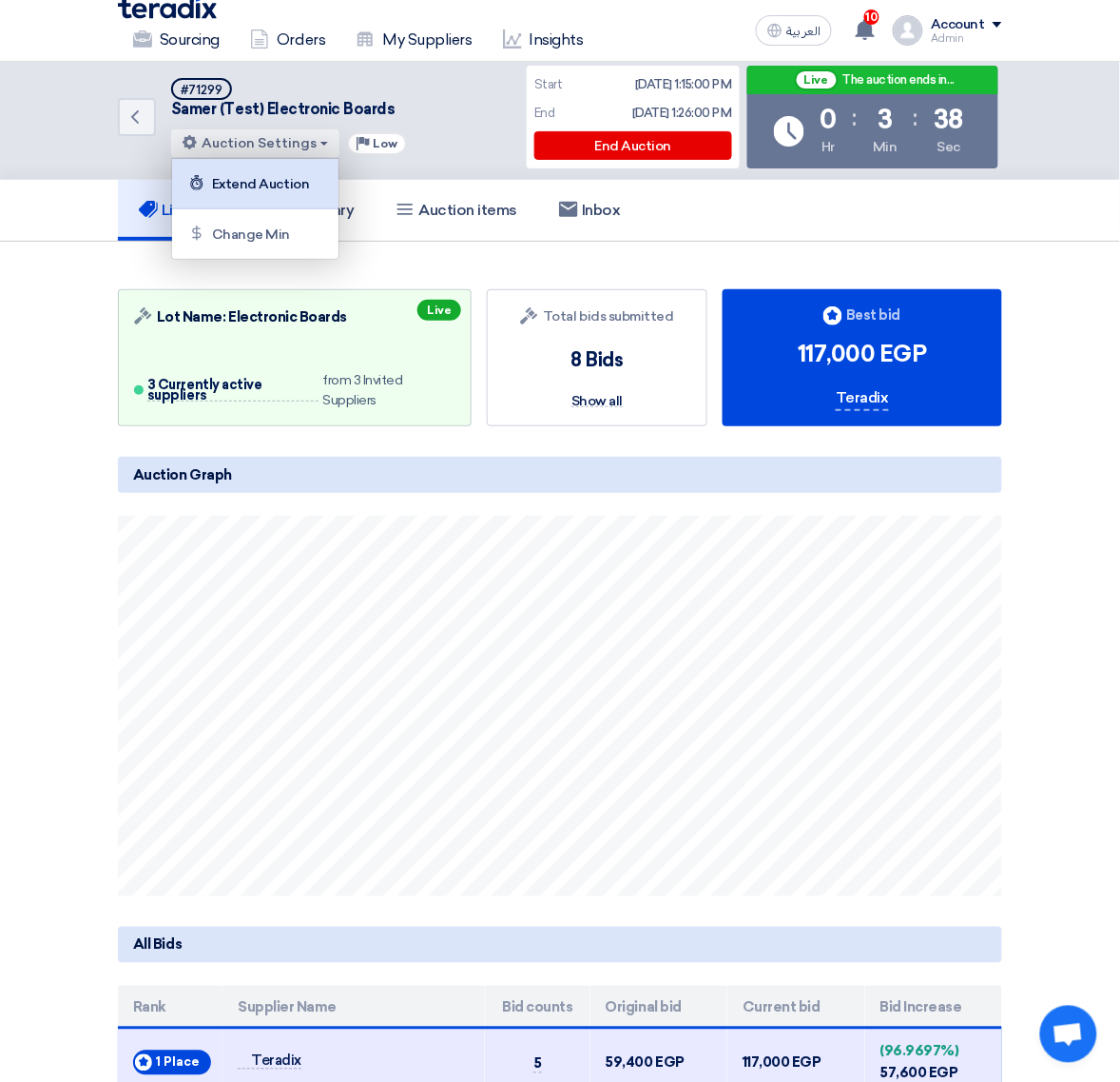
click at [272, 174] on div "Extend Auction" at bounding box center [255, 184] width 148 height 31
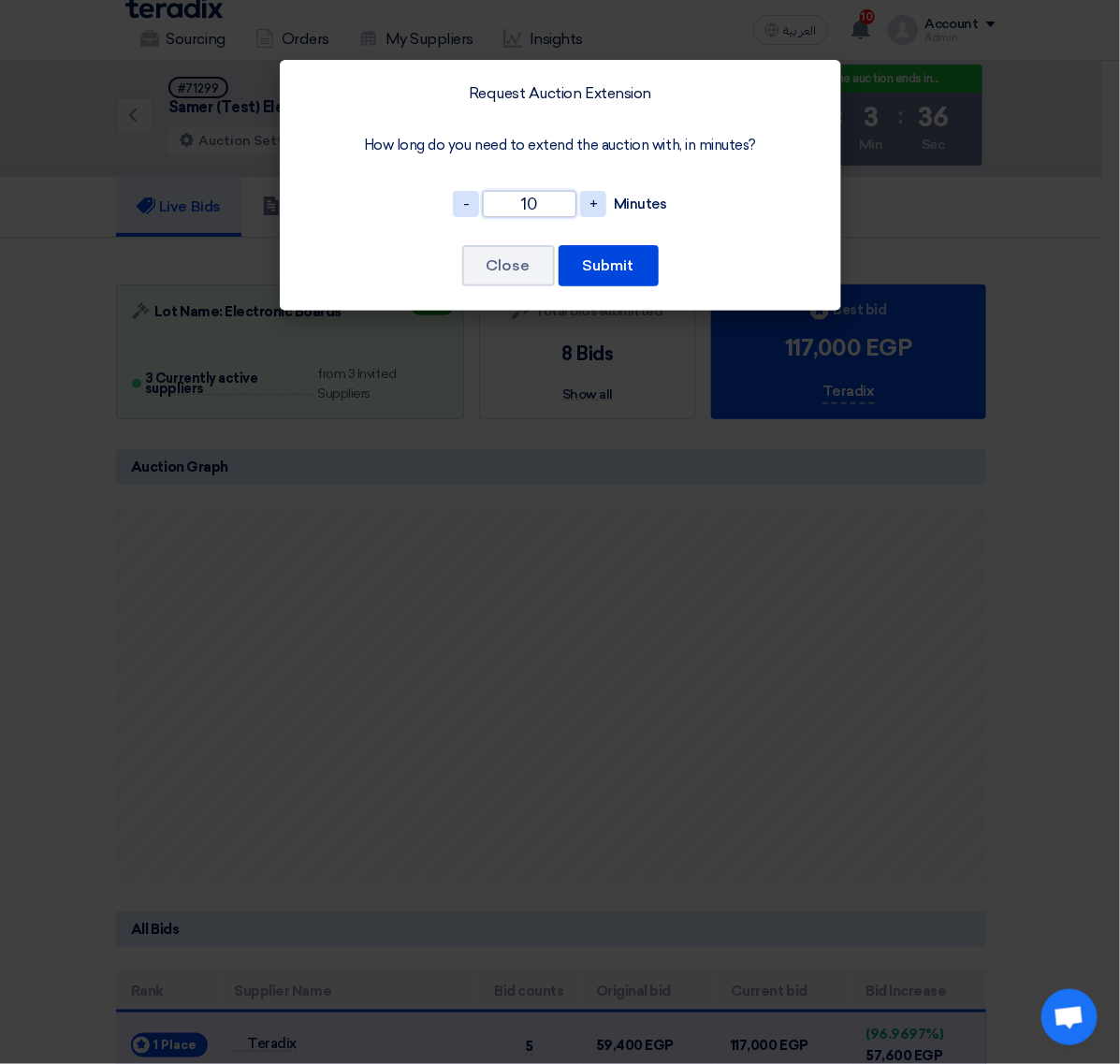
click at [548, 212] on input "10" at bounding box center [529, 204] width 93 height 26
type input "30"
click at [611, 253] on button "Submit" at bounding box center [609, 266] width 100 height 42
